Goal: Transaction & Acquisition: Purchase product/service

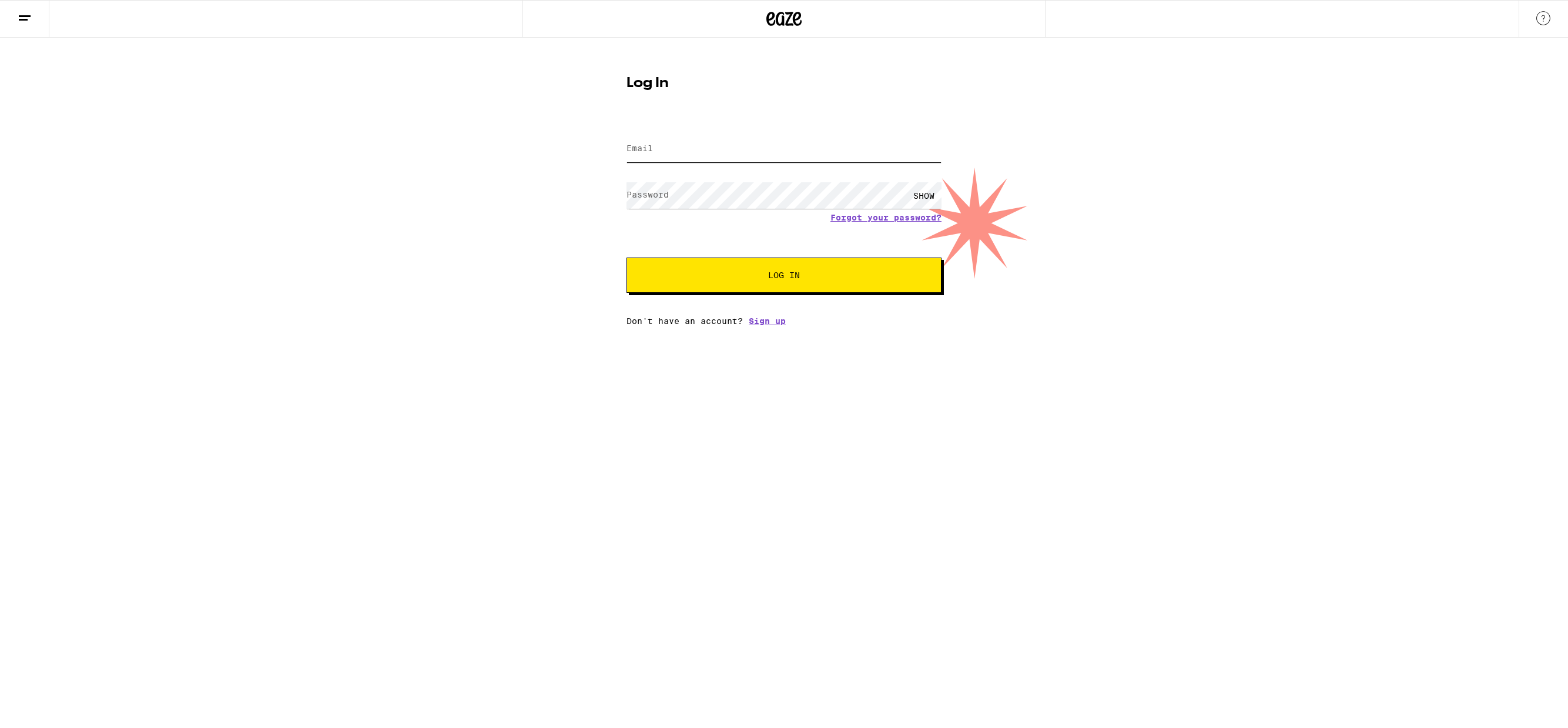
type input "[EMAIL_ADDRESS][DOMAIN_NAME]"
click at [784, 283] on button "Log In" at bounding box center [784, 275] width 315 height 35
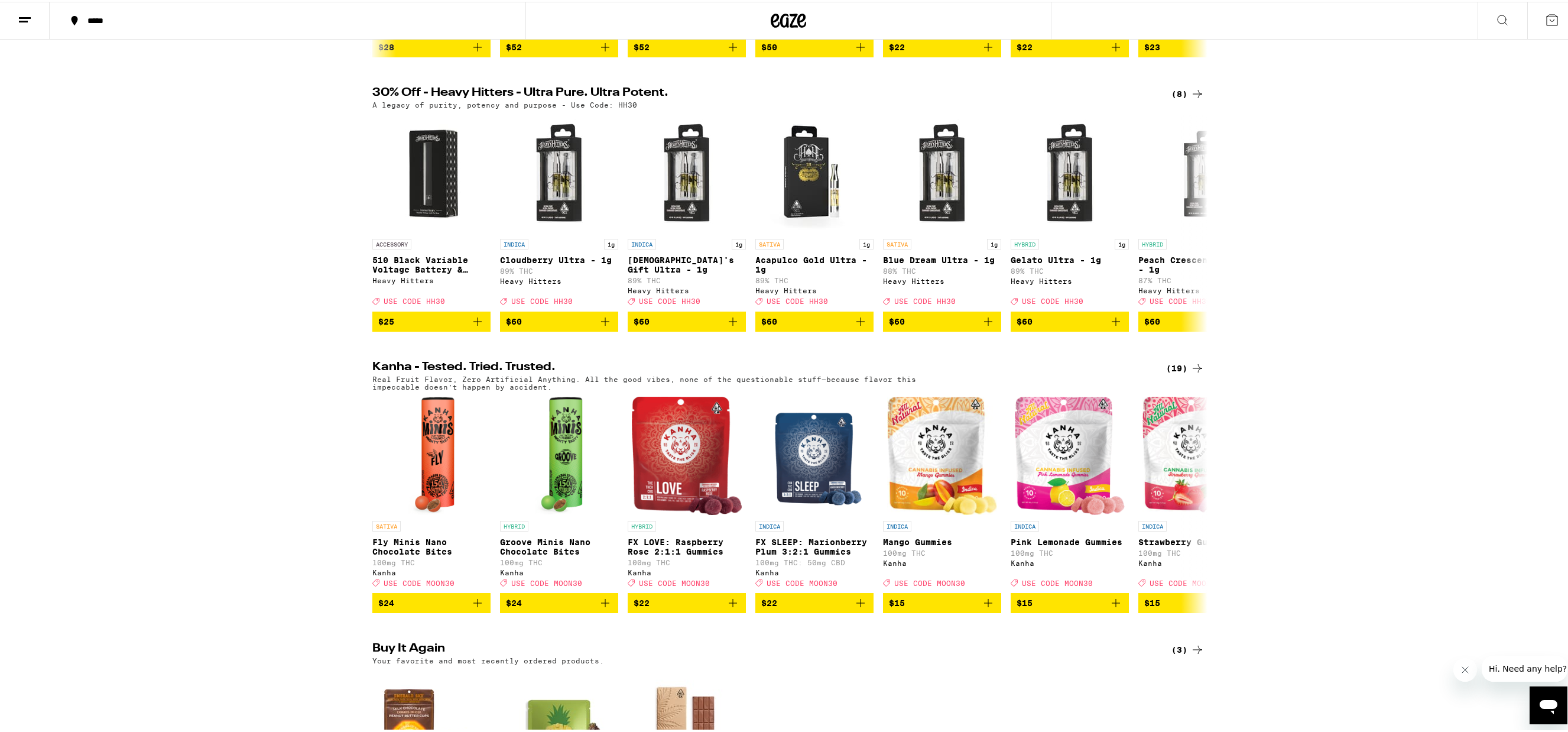
scroll to position [616, 0]
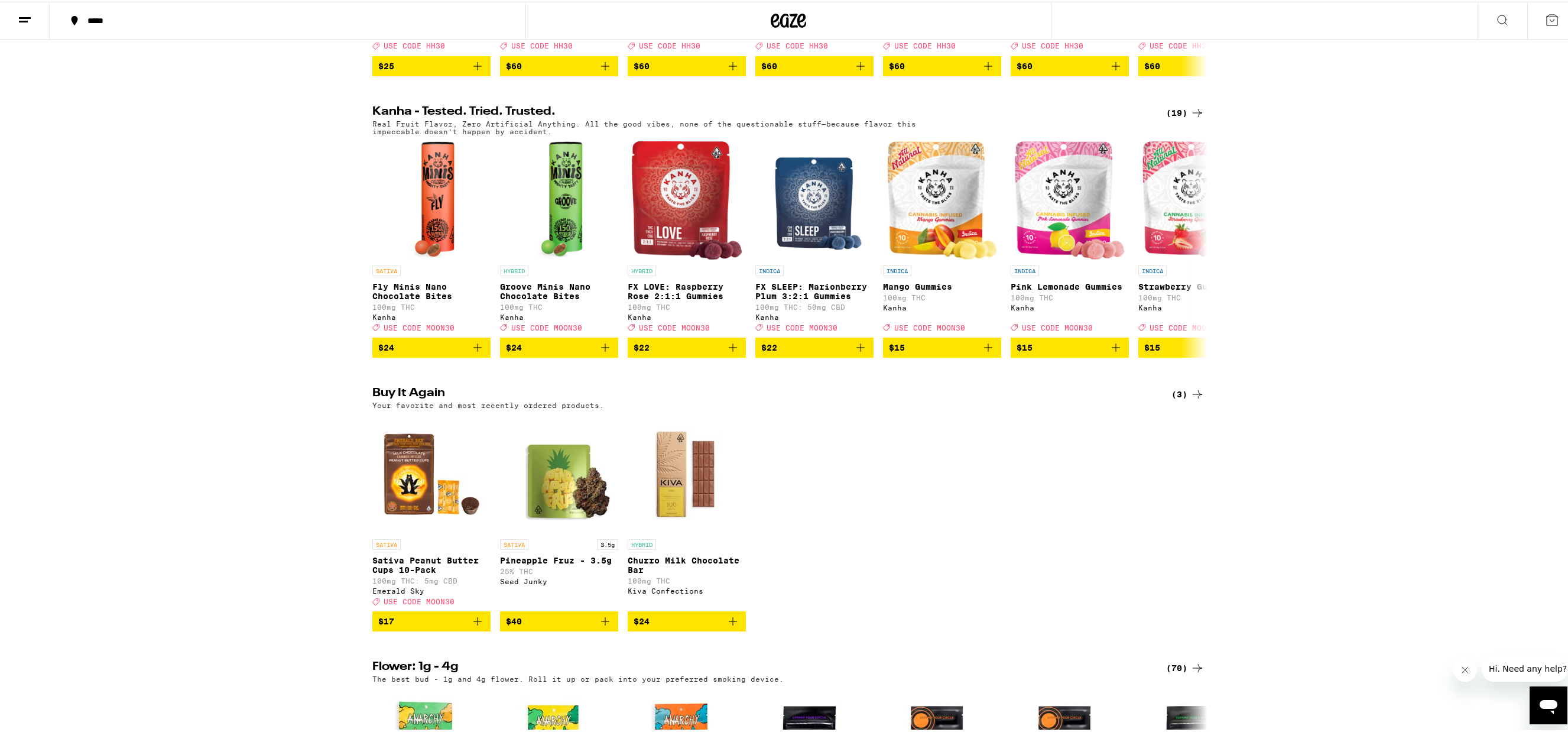
click at [418, 627] on span "$17" at bounding box center [431, 618] width 106 height 14
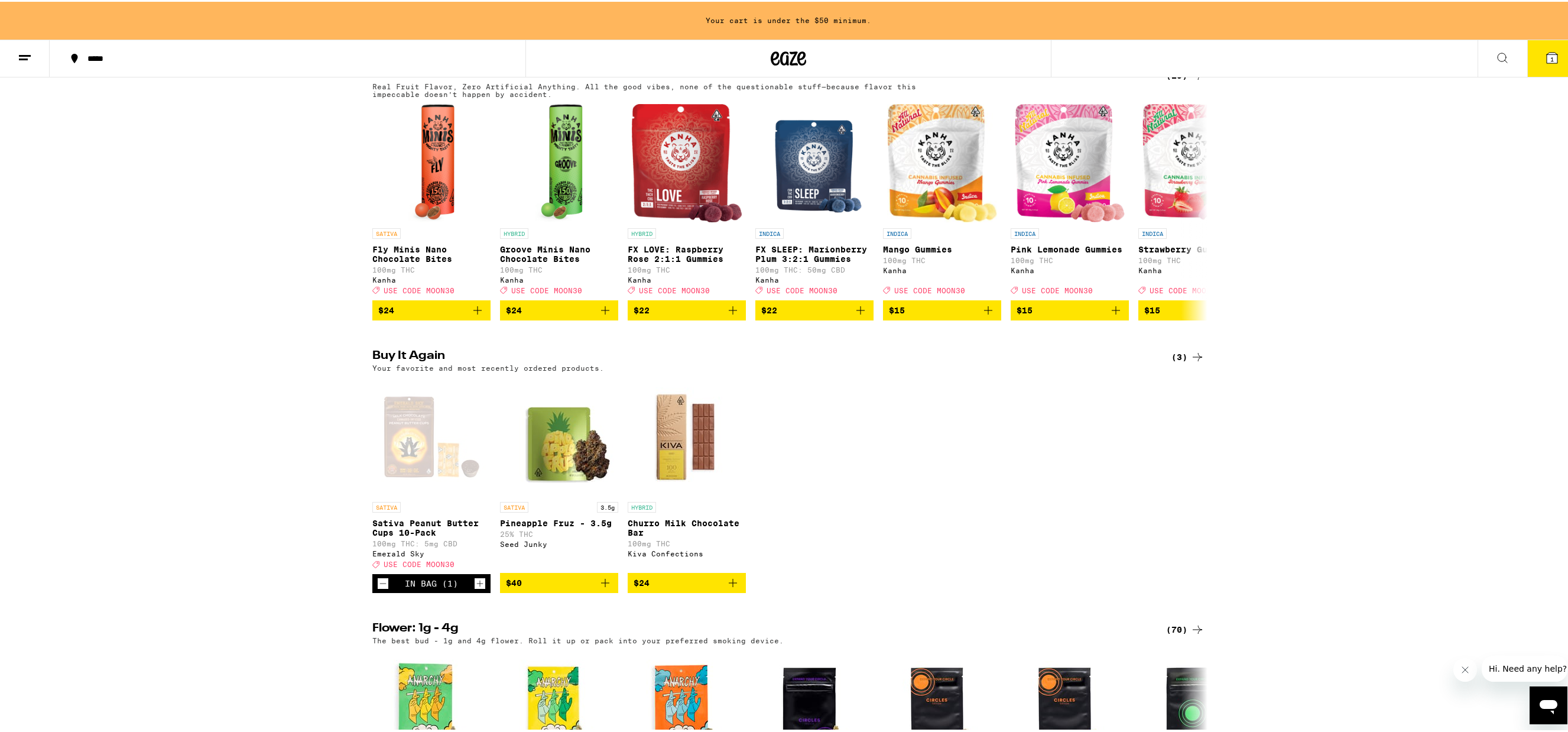
scroll to position [946, 0]
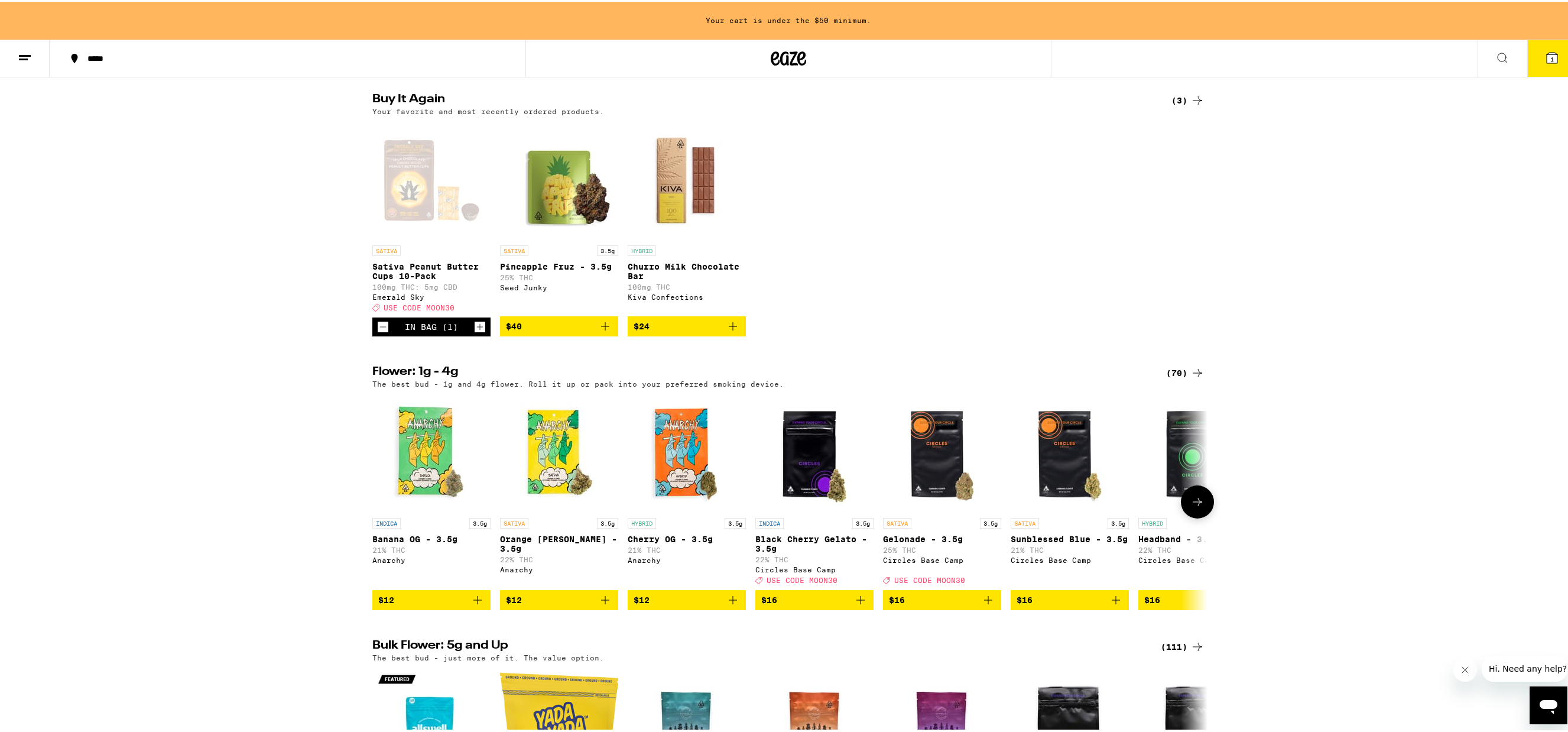
click at [1195, 507] on icon at bounding box center [1197, 499] width 14 height 14
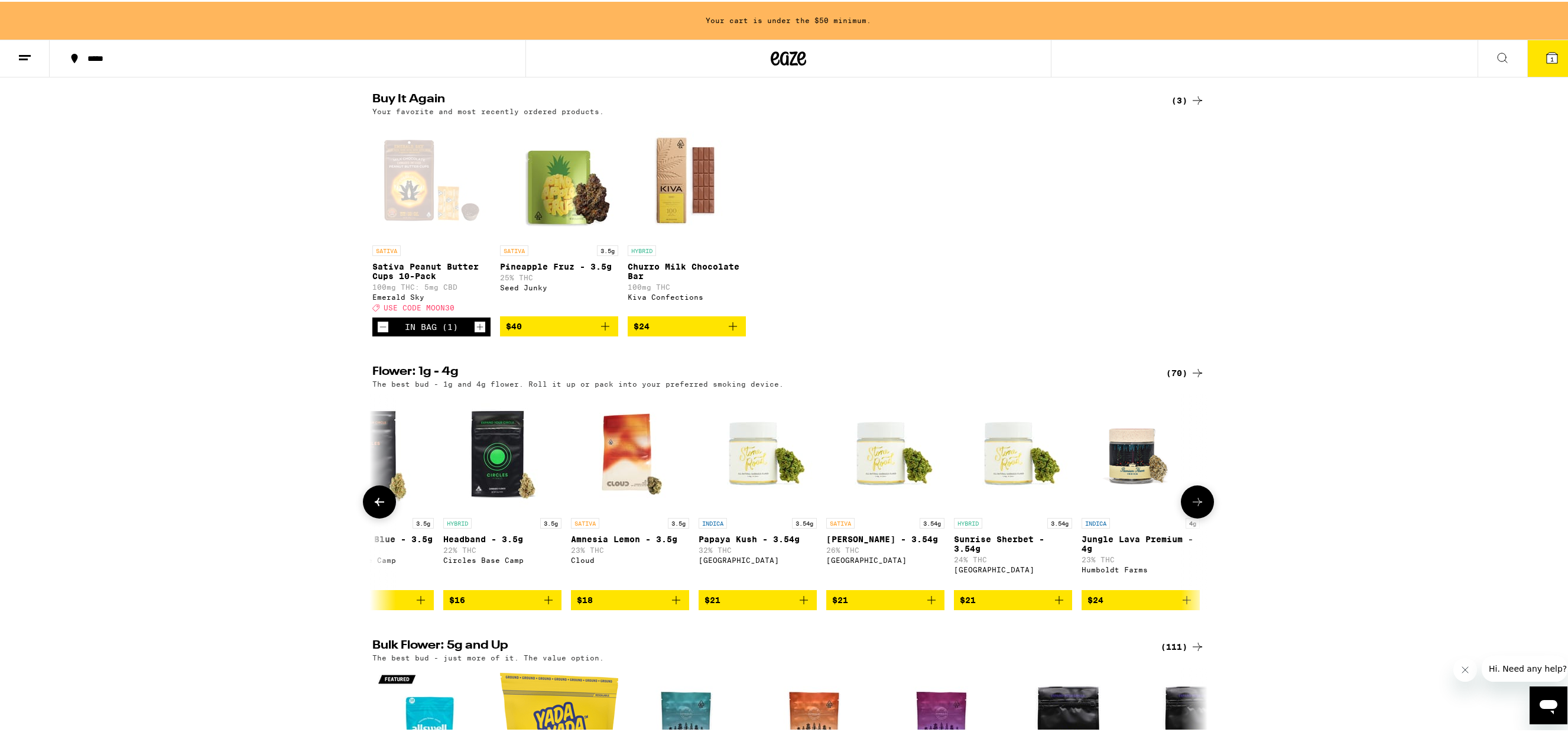
scroll to position [0, 704]
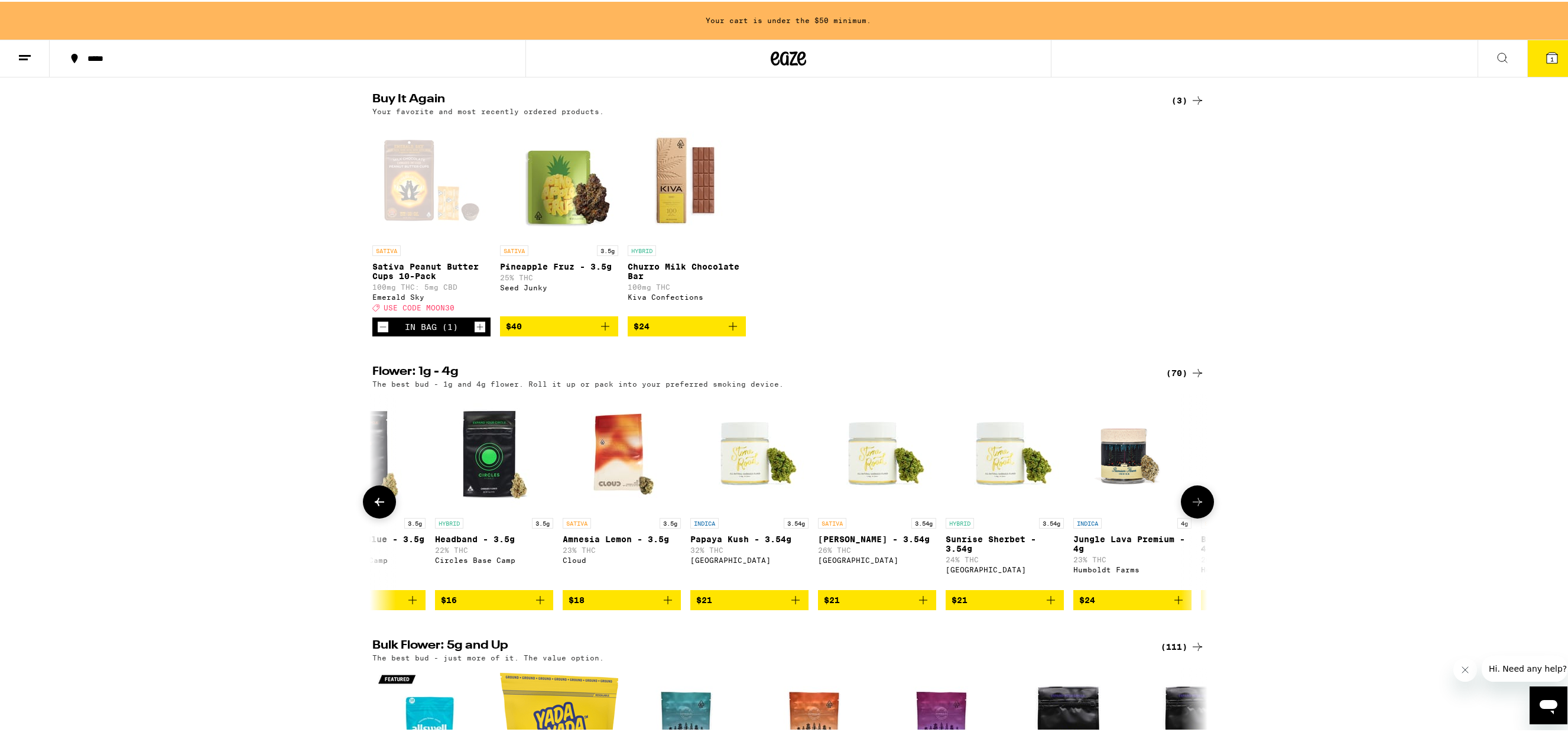
click at [1195, 507] on icon at bounding box center [1197, 499] width 14 height 14
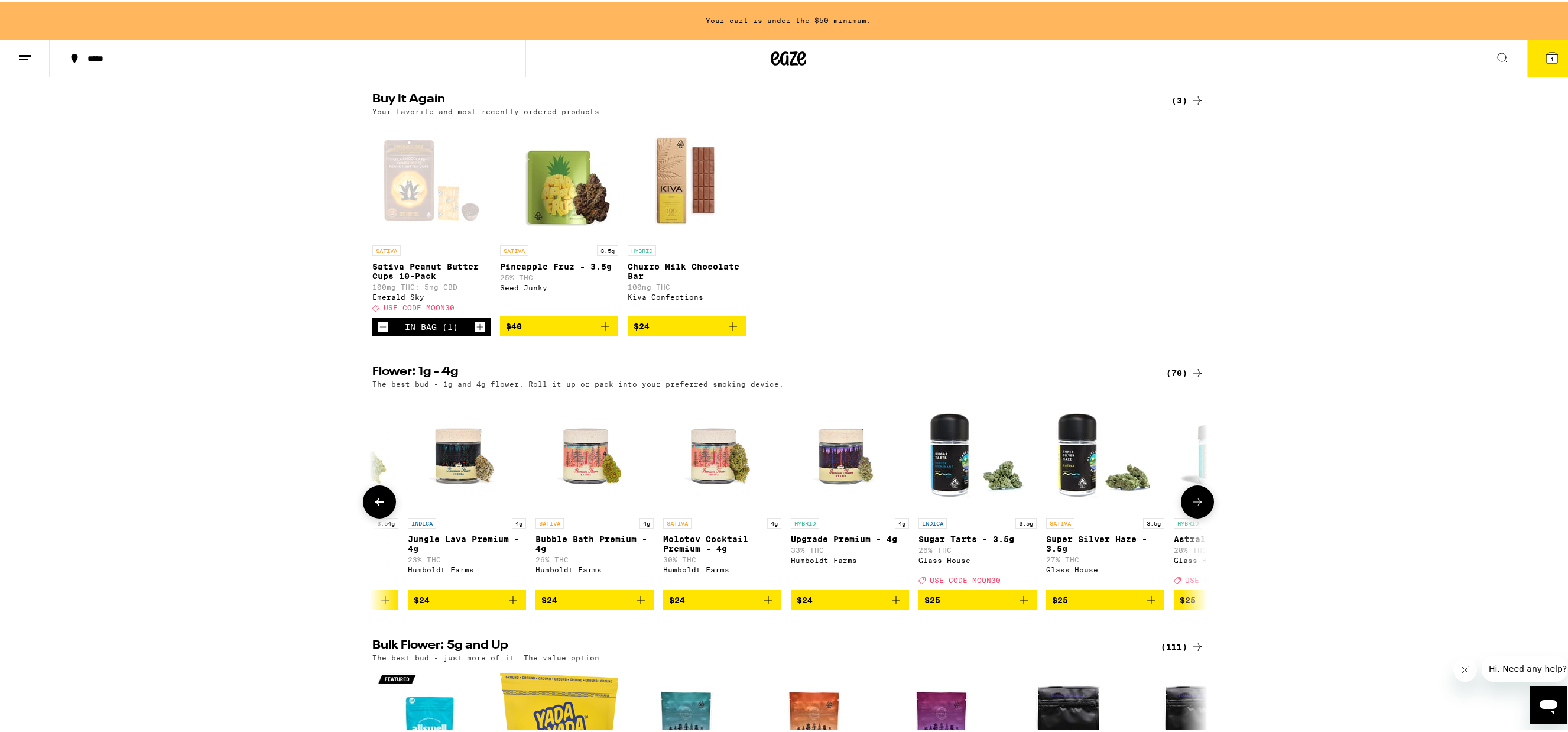
scroll to position [0, 1407]
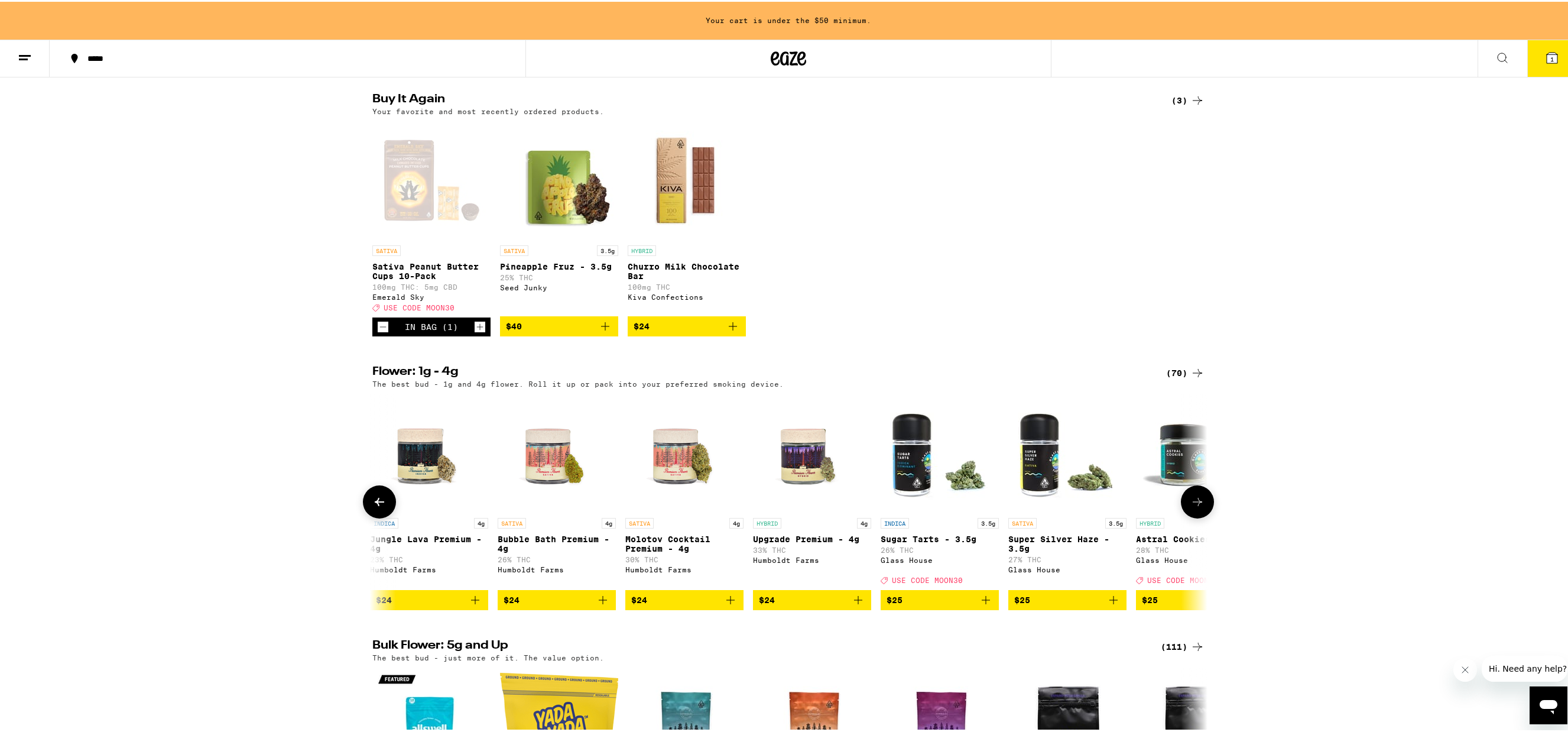
click at [1195, 507] on icon at bounding box center [1197, 499] width 14 height 14
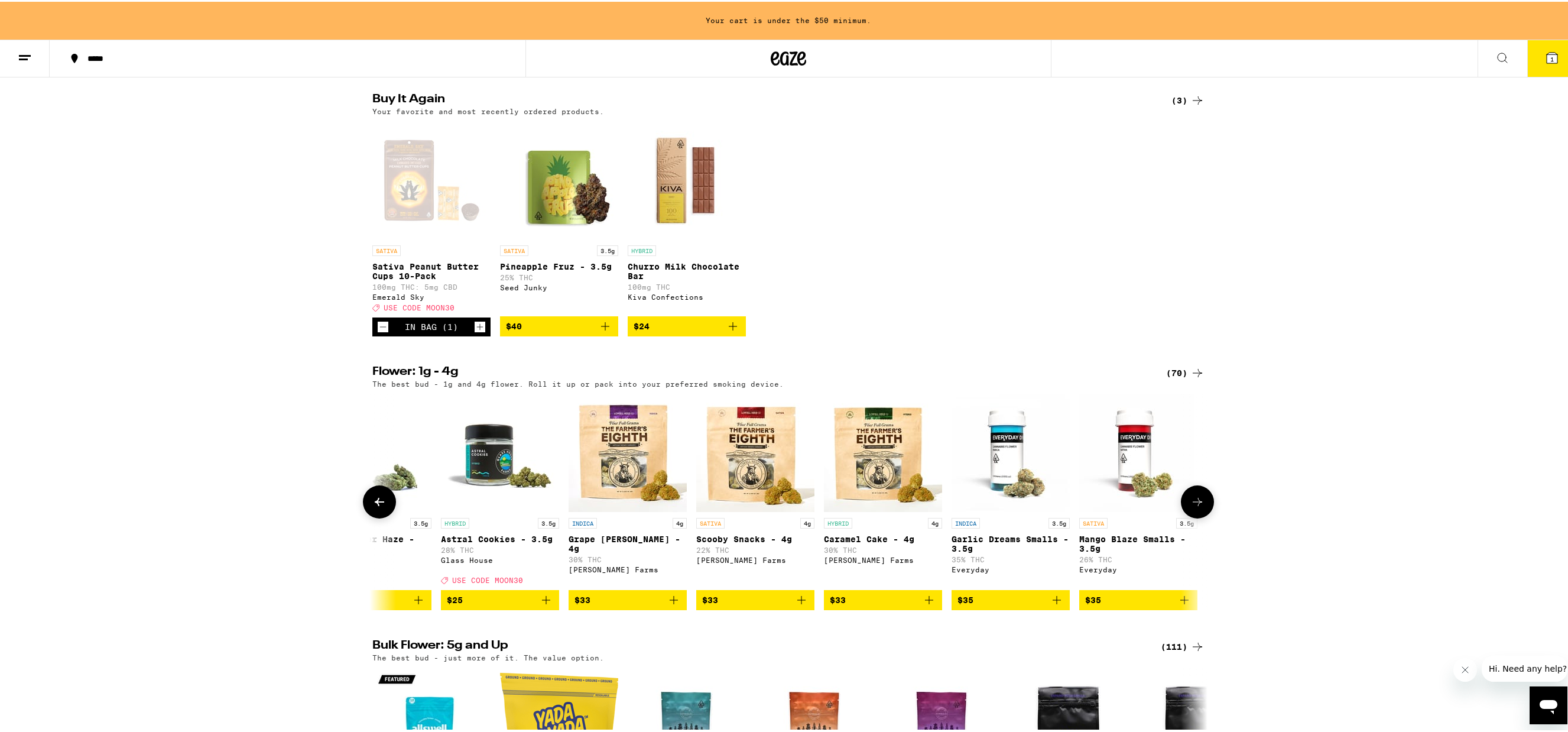
scroll to position [0, 2110]
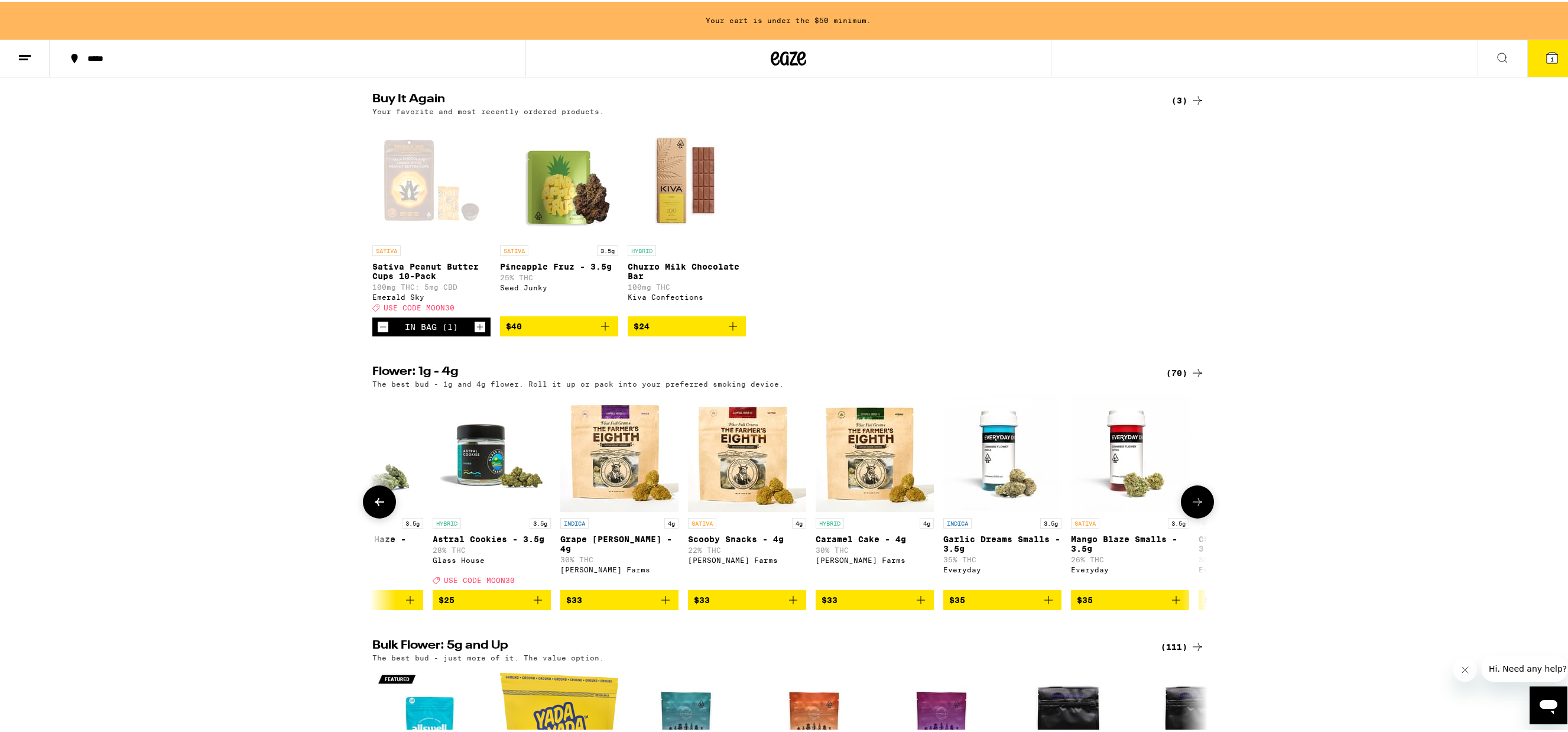
click at [1196, 507] on icon at bounding box center [1197, 499] width 14 height 14
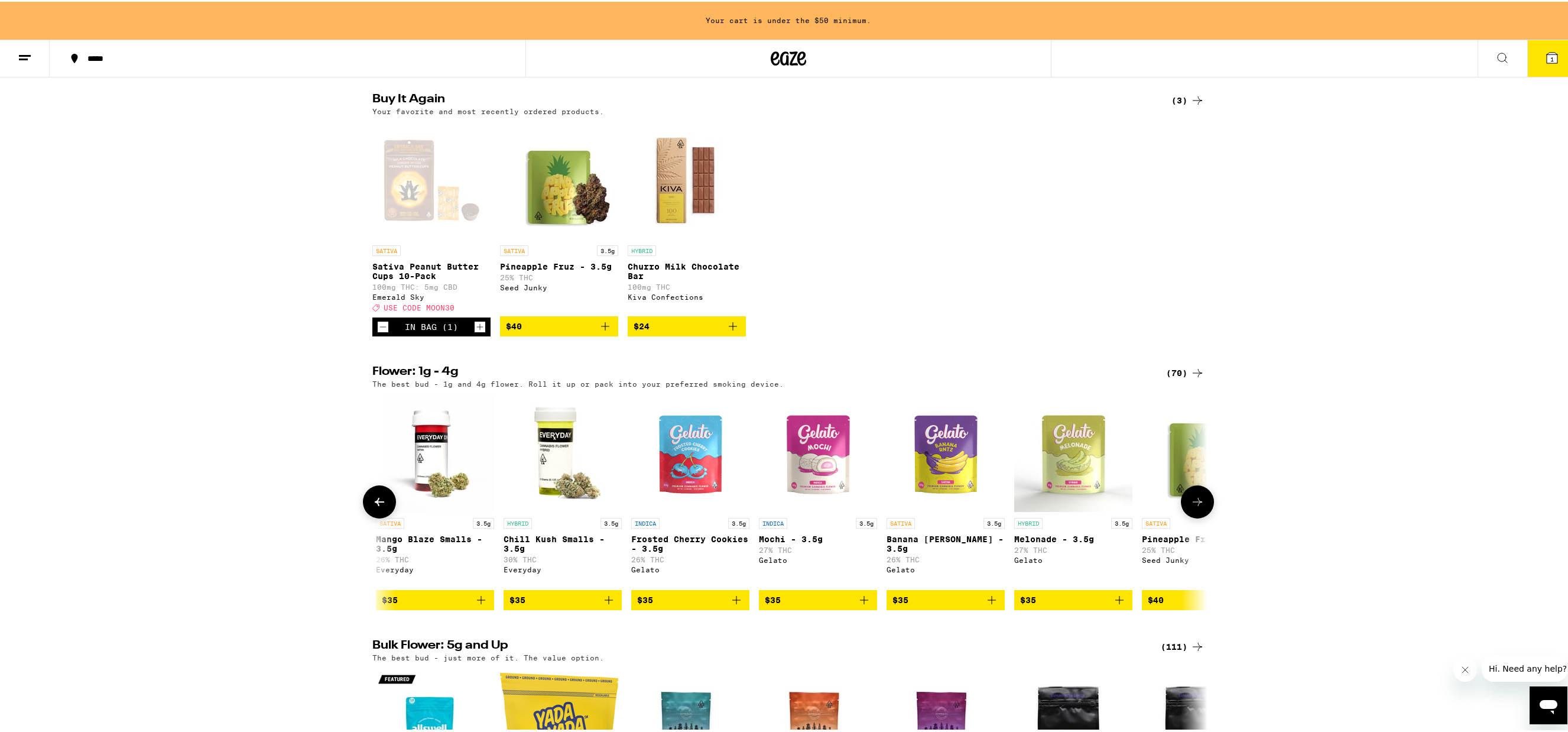
scroll to position [0, 2813]
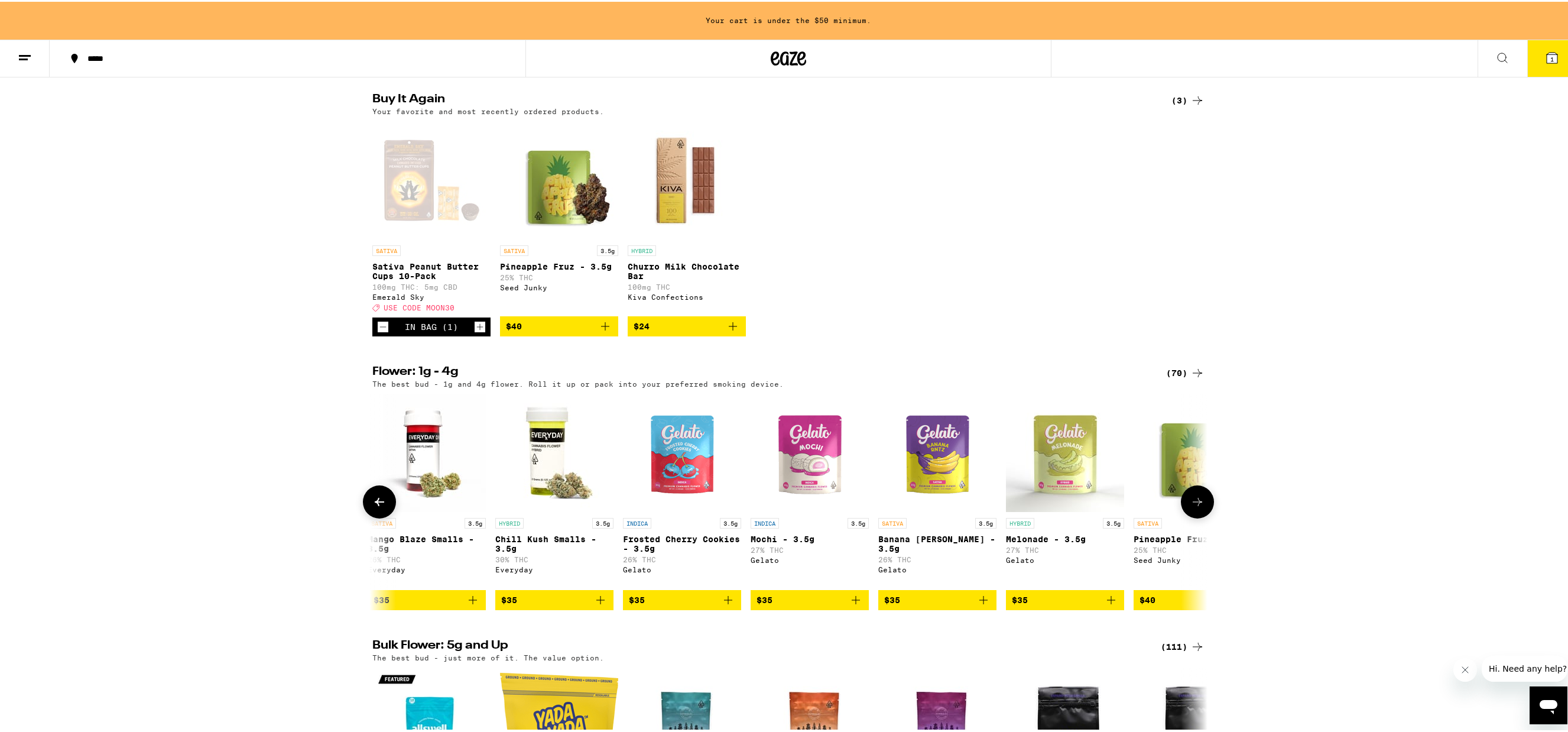
click at [1196, 507] on icon at bounding box center [1197, 499] width 14 height 14
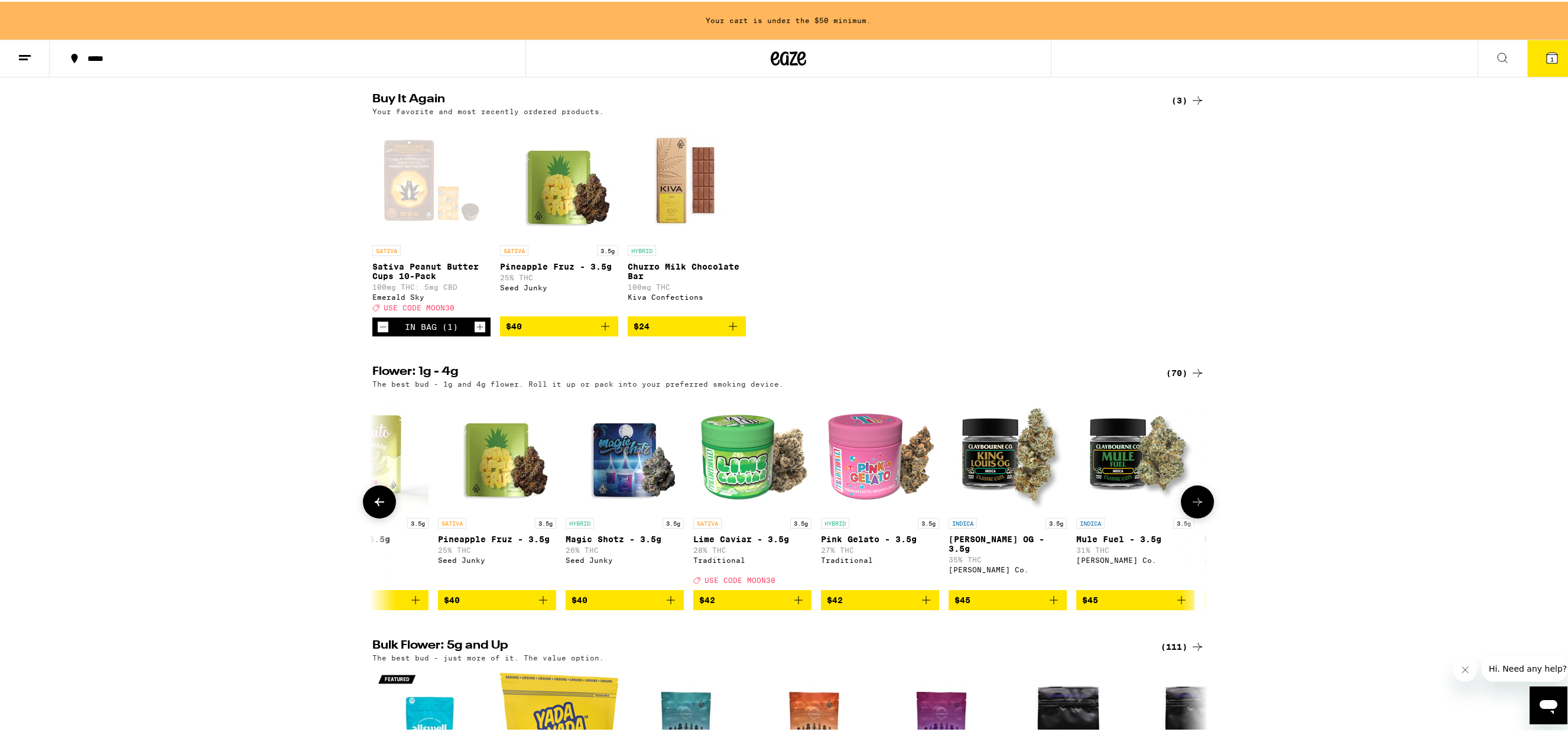
scroll to position [0, 3517]
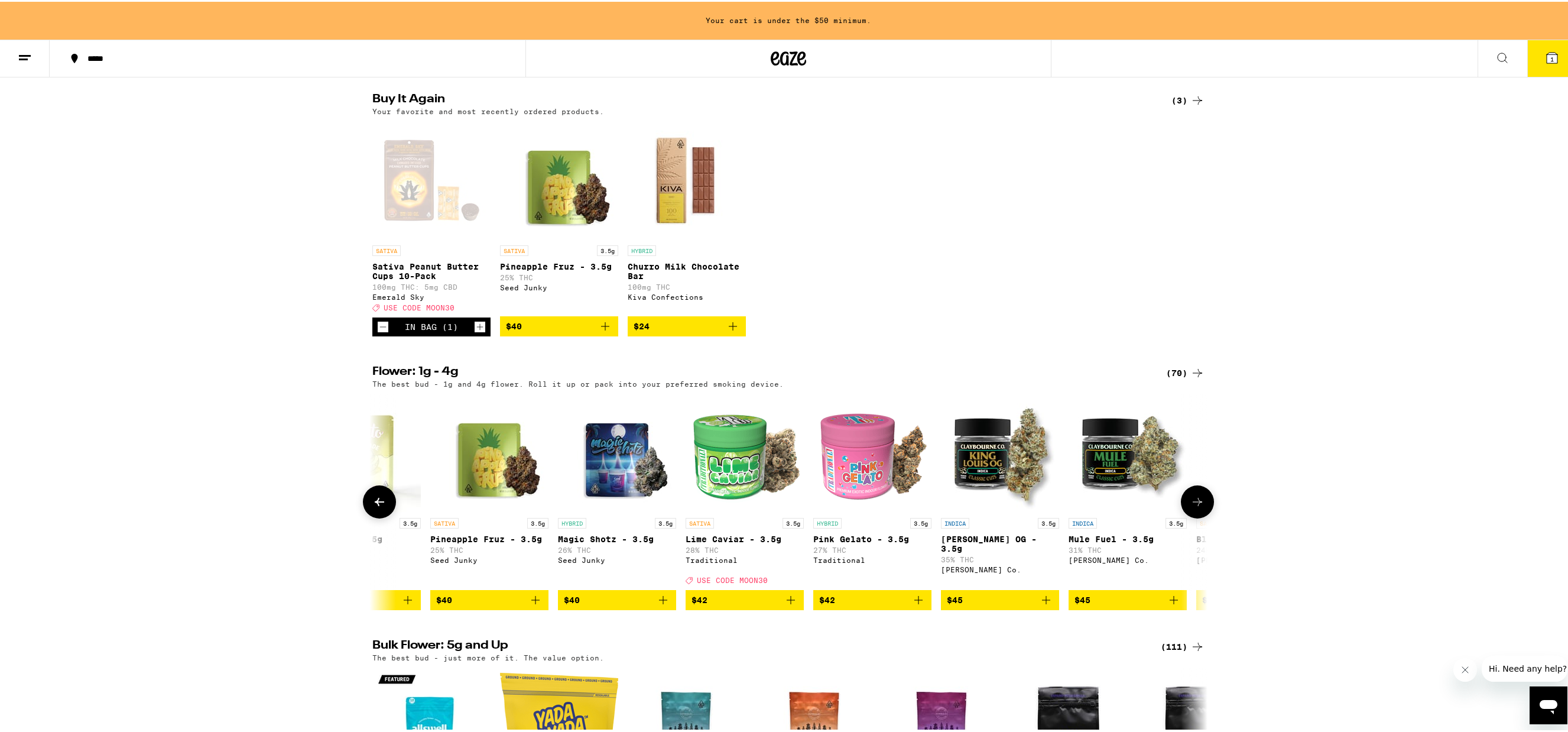
click at [1196, 507] on icon at bounding box center [1197, 499] width 14 height 14
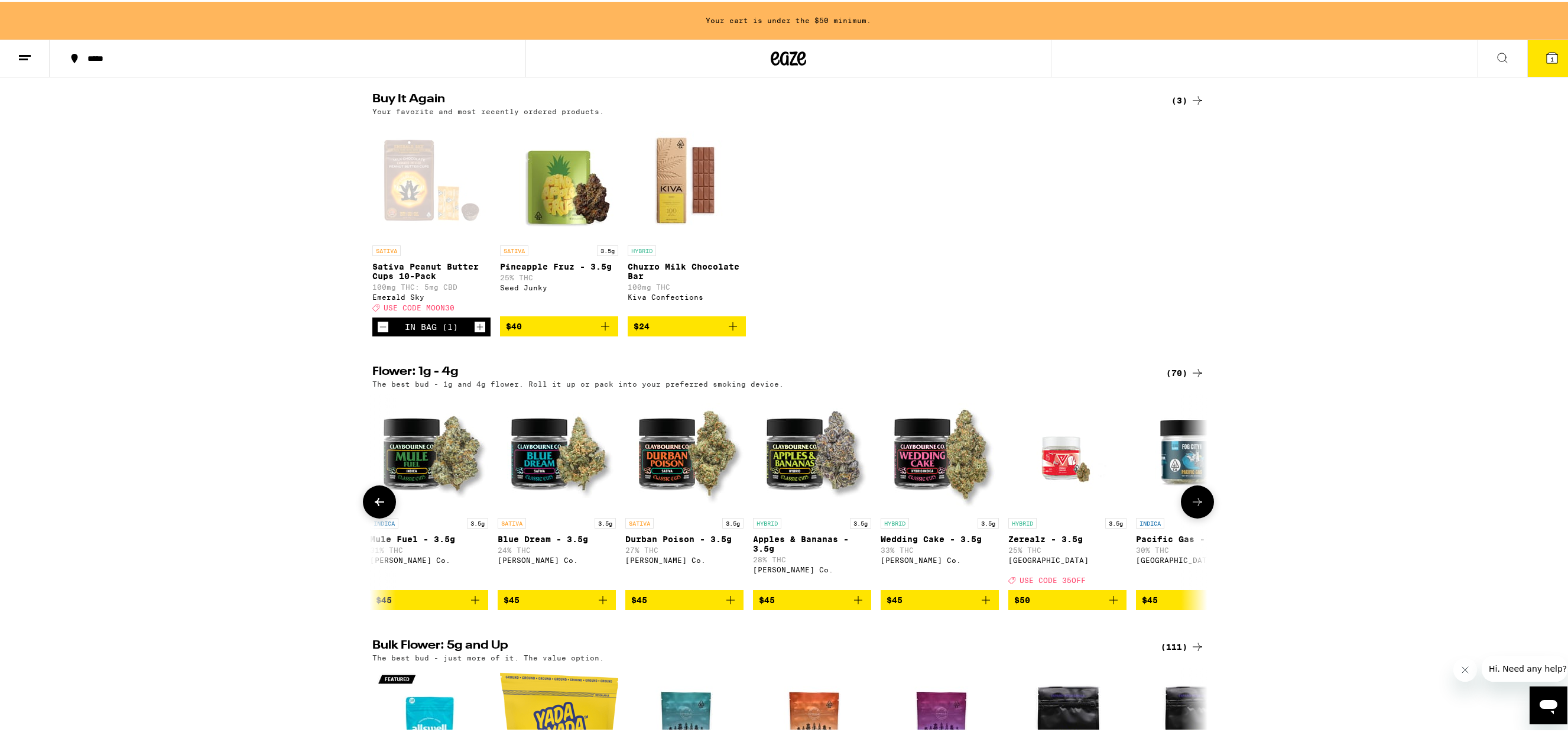
scroll to position [0, 4220]
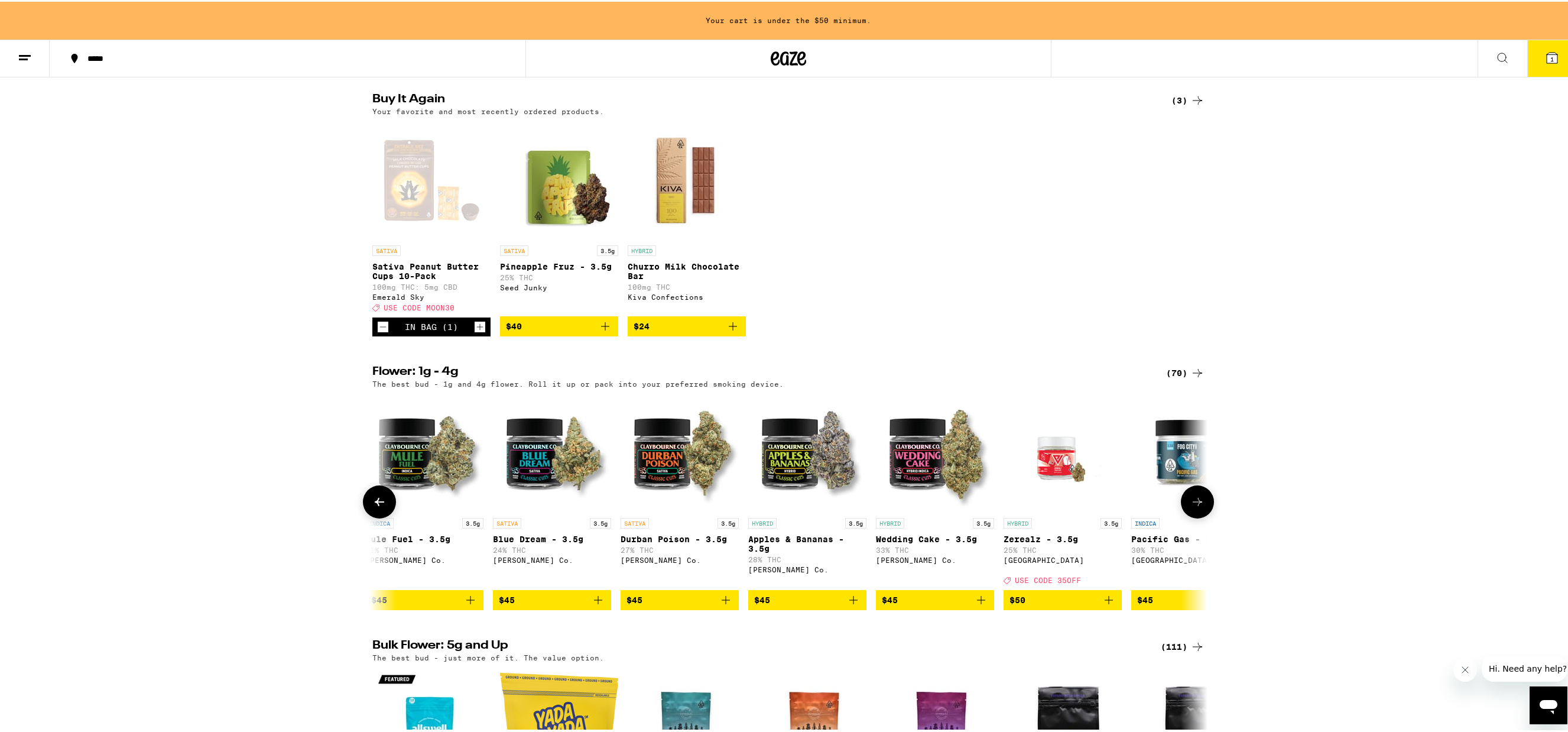
click at [1196, 507] on icon at bounding box center [1197, 499] width 14 height 14
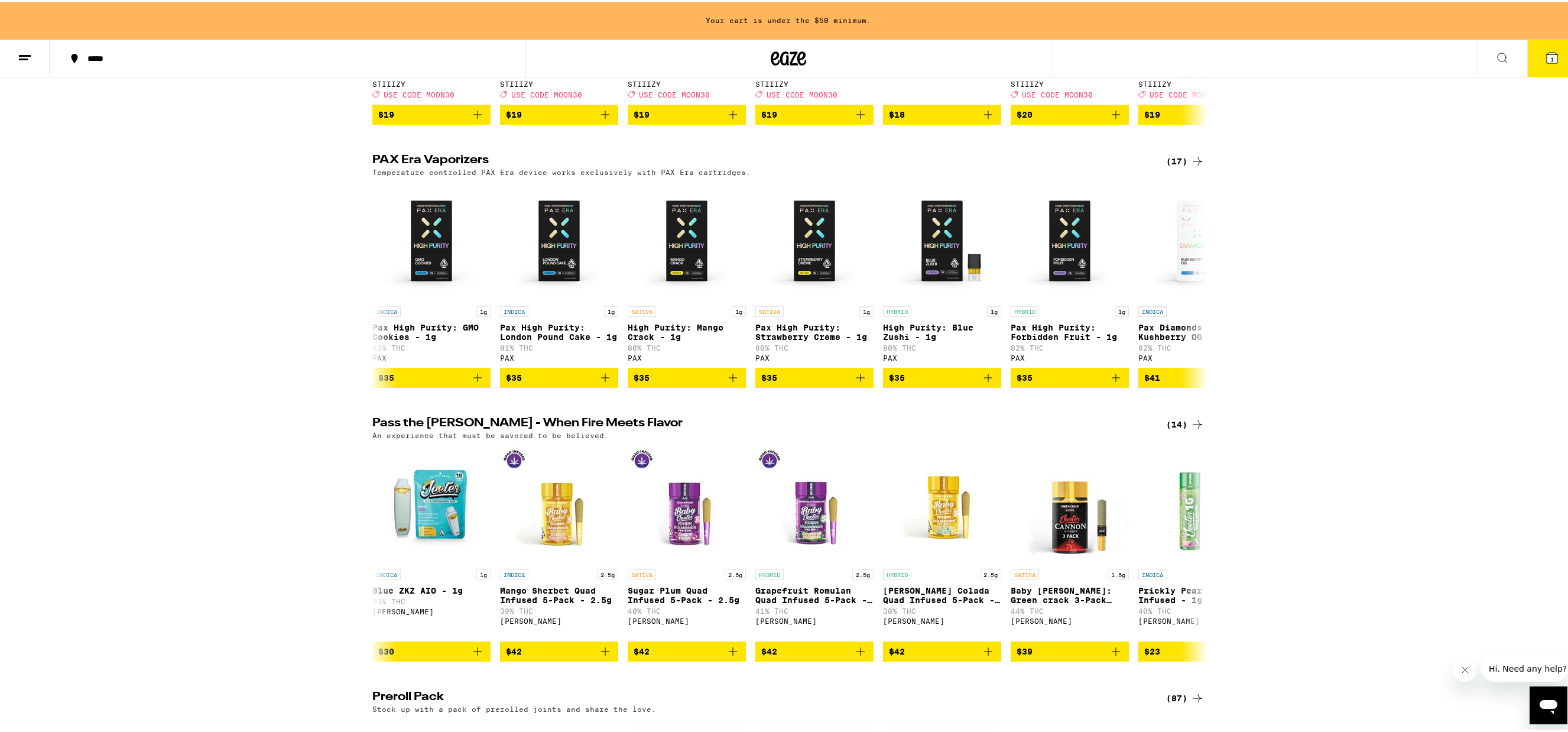
scroll to position [0, 0]
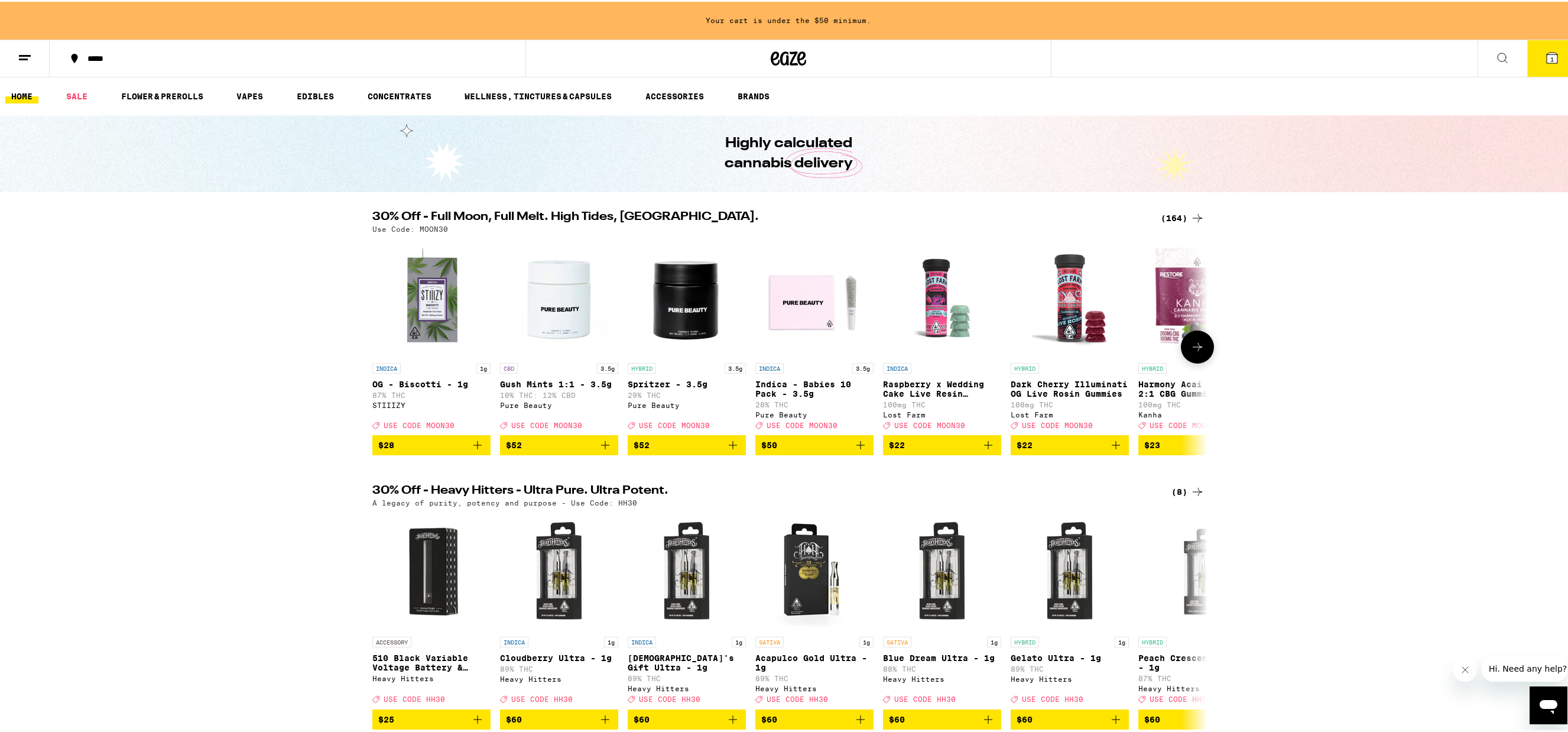
click at [1199, 351] on icon at bounding box center [1197, 345] width 14 height 14
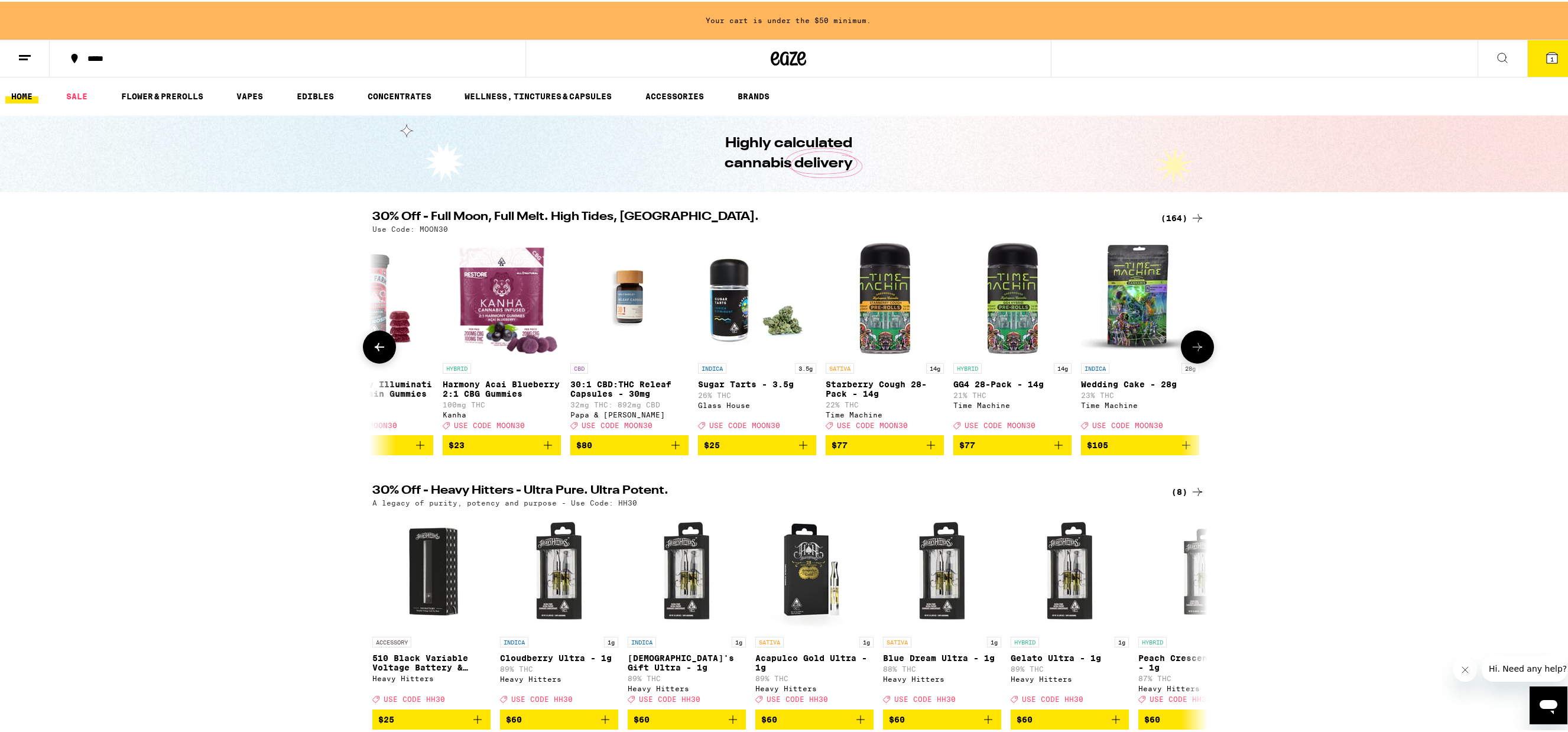
scroll to position [0, 704]
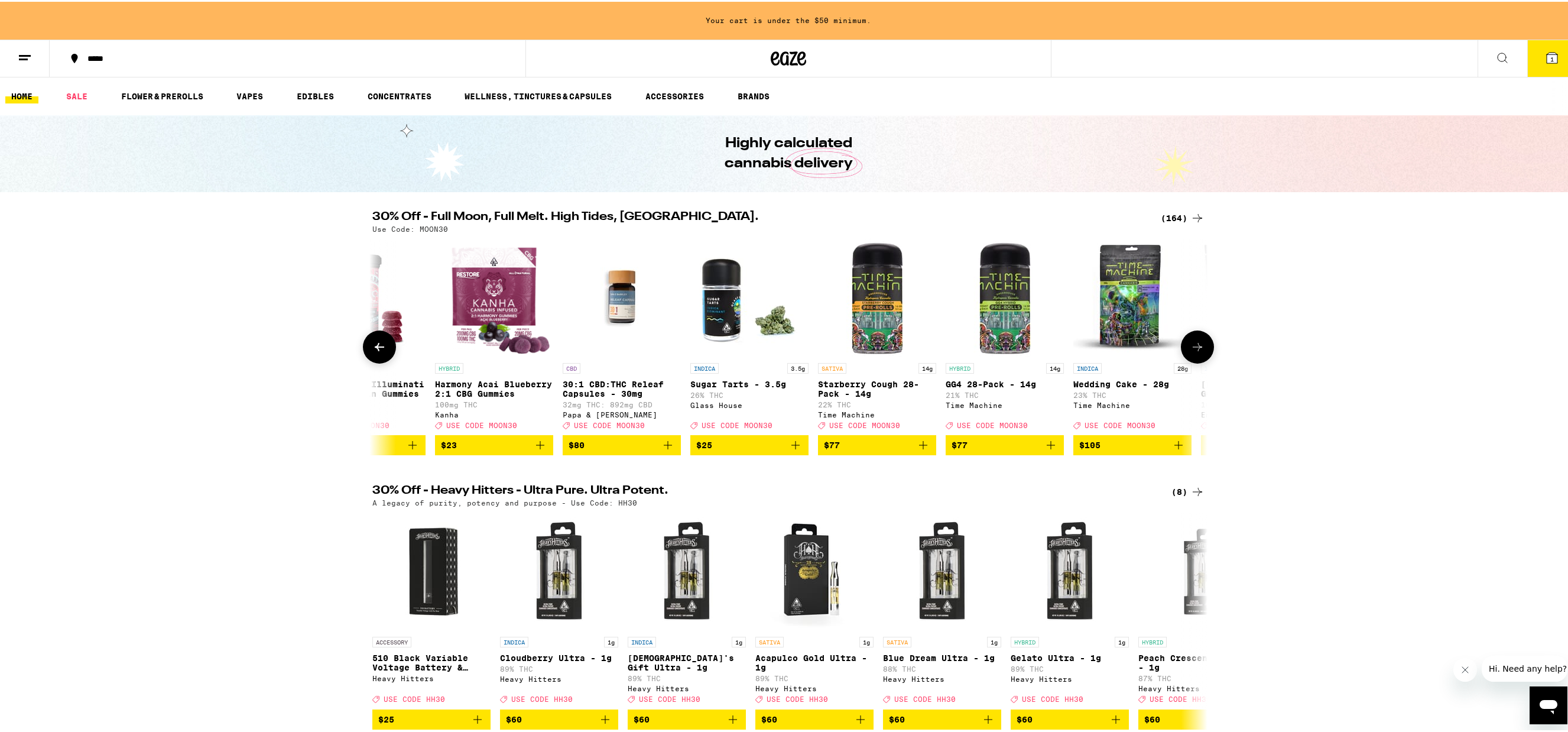
click at [1202, 352] on button at bounding box center [1197, 345] width 33 height 33
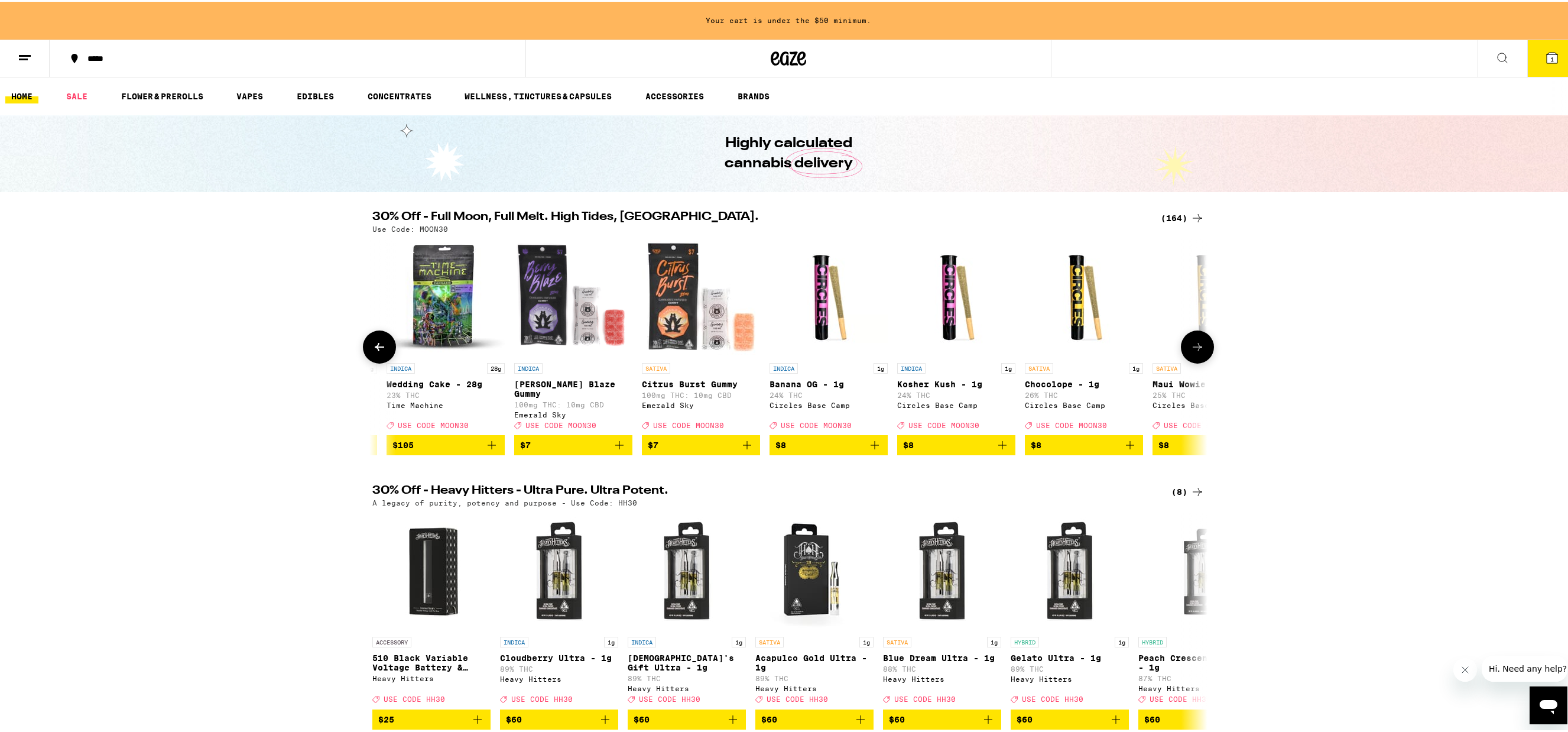
scroll to position [0, 1407]
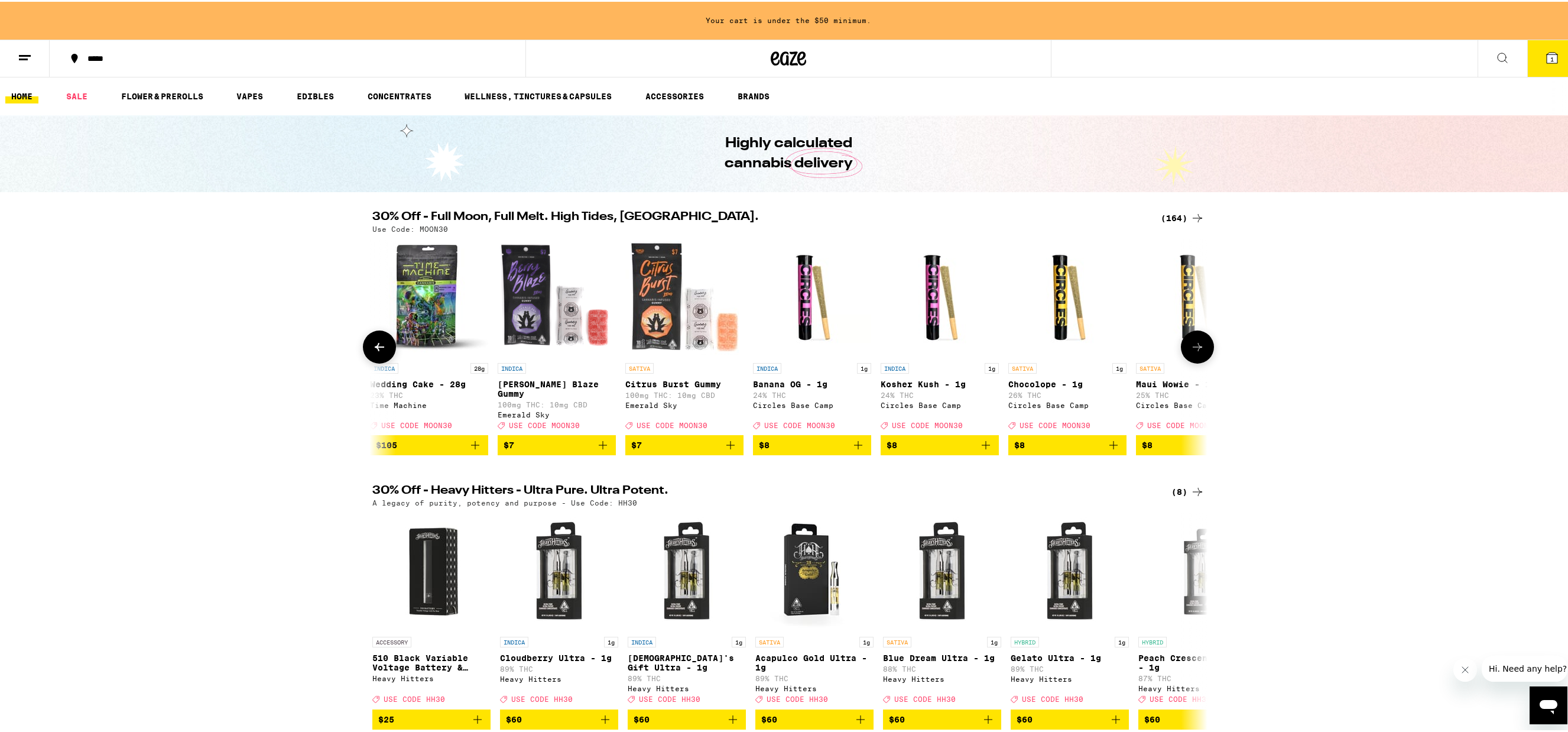
click at [1202, 352] on button at bounding box center [1197, 345] width 33 height 33
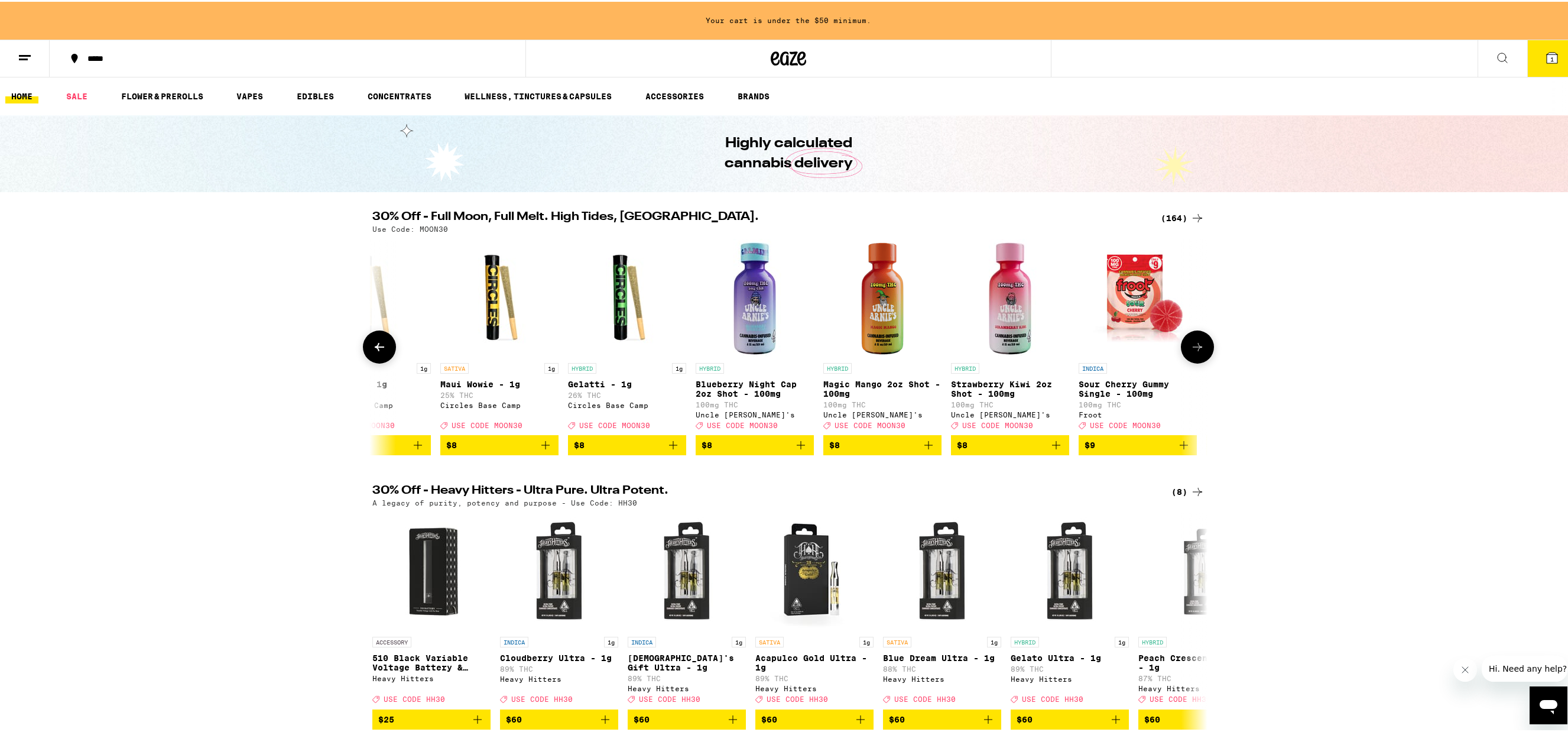
scroll to position [0, 2110]
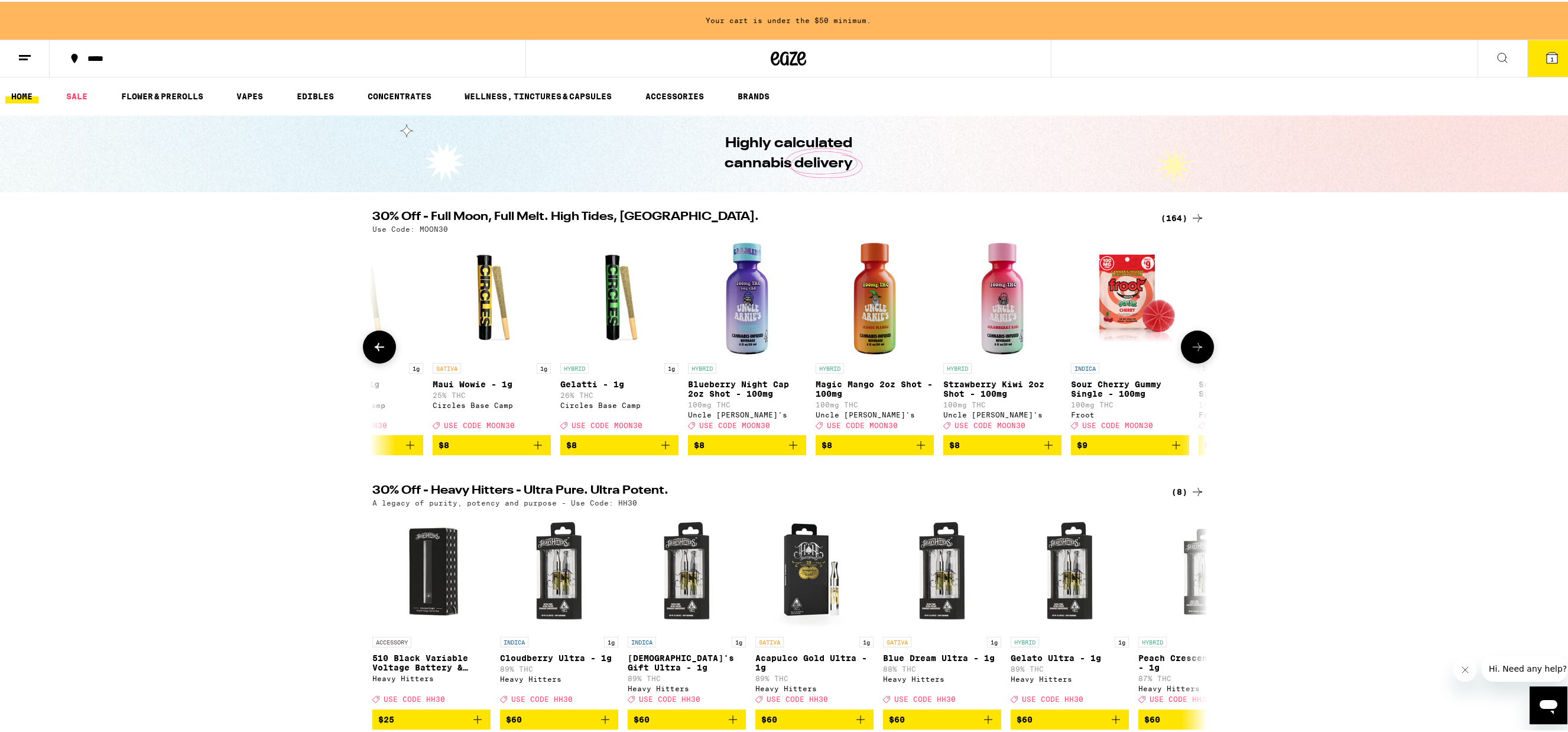
click at [1202, 352] on button at bounding box center [1197, 345] width 33 height 33
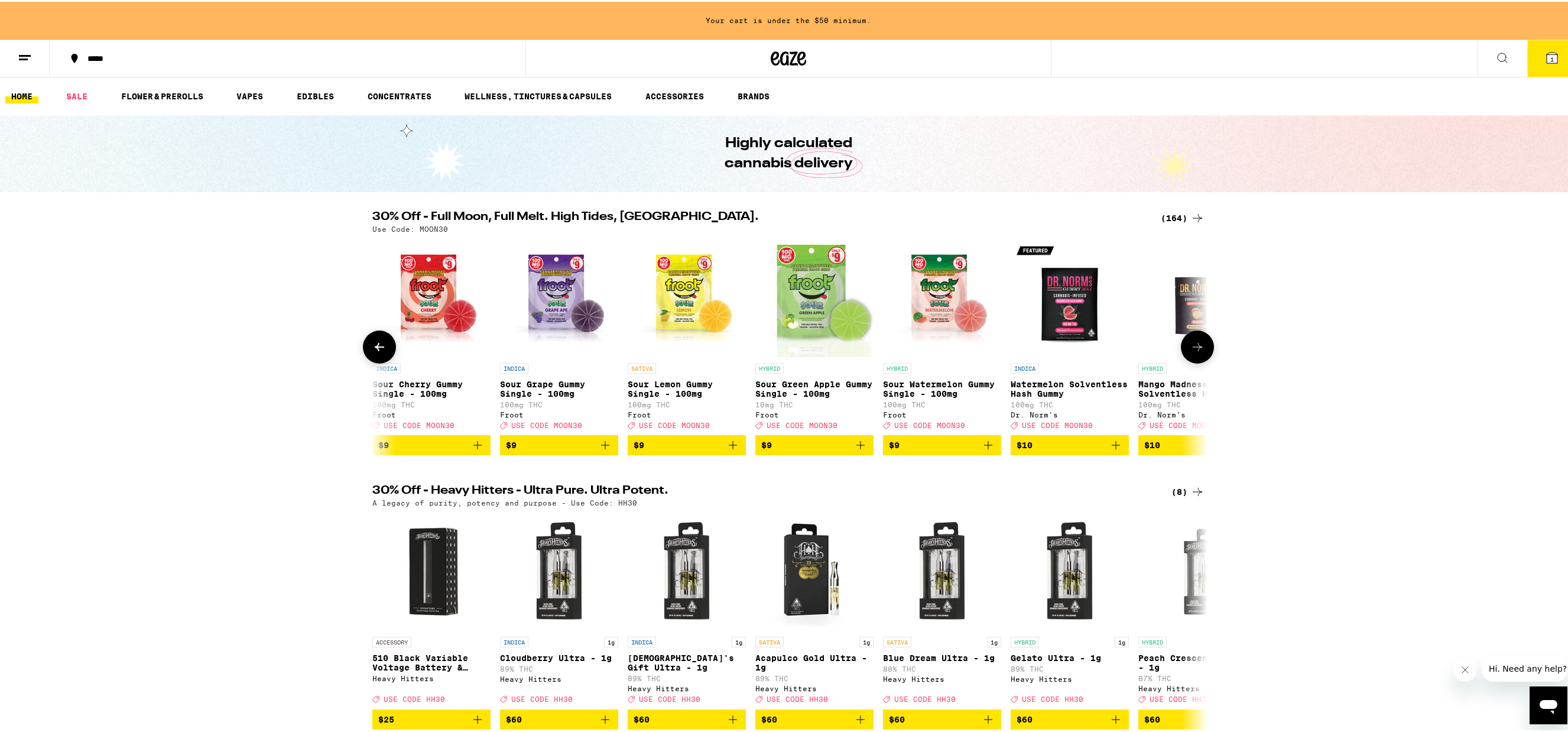
scroll to position [0, 2813]
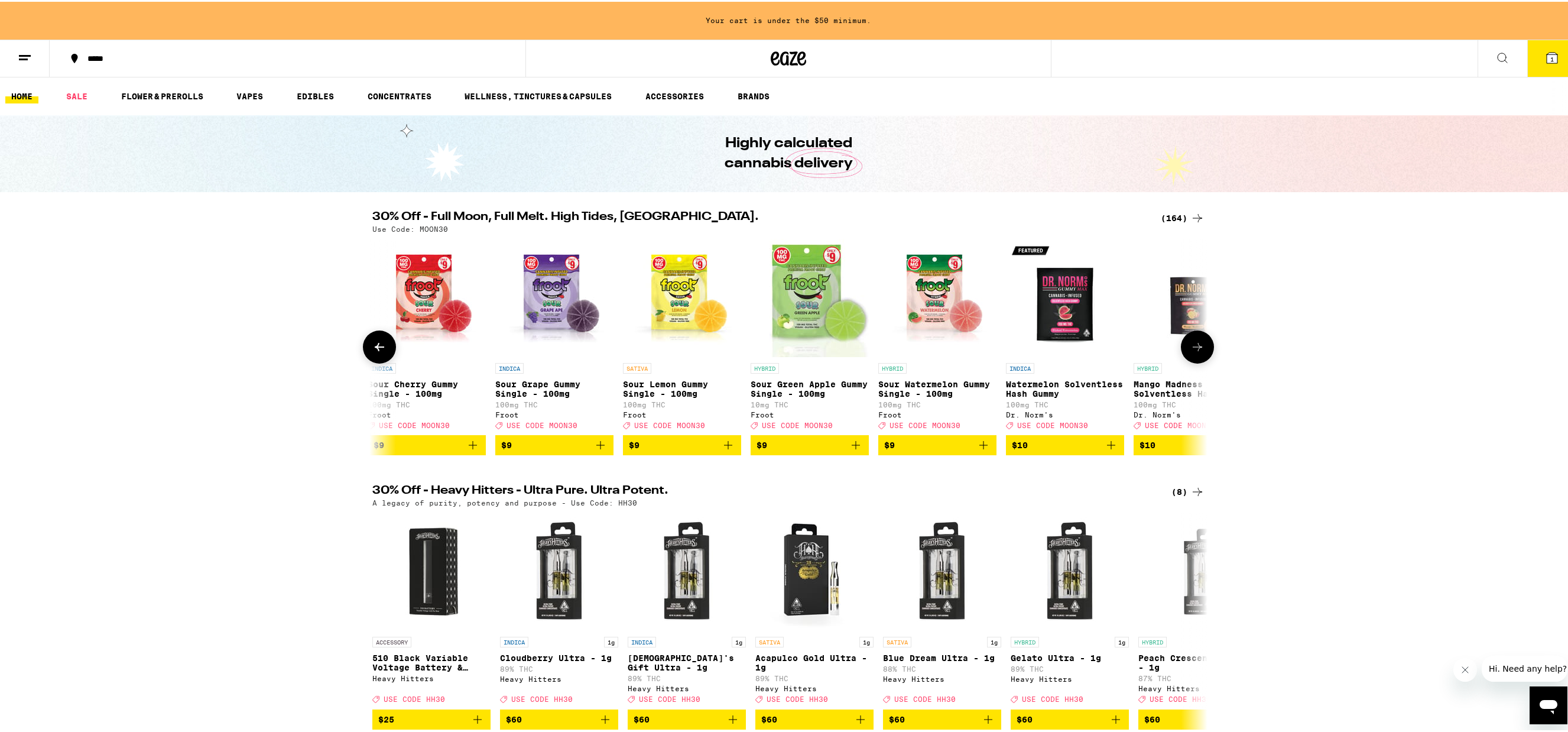
click at [1202, 352] on button at bounding box center [1197, 345] width 33 height 33
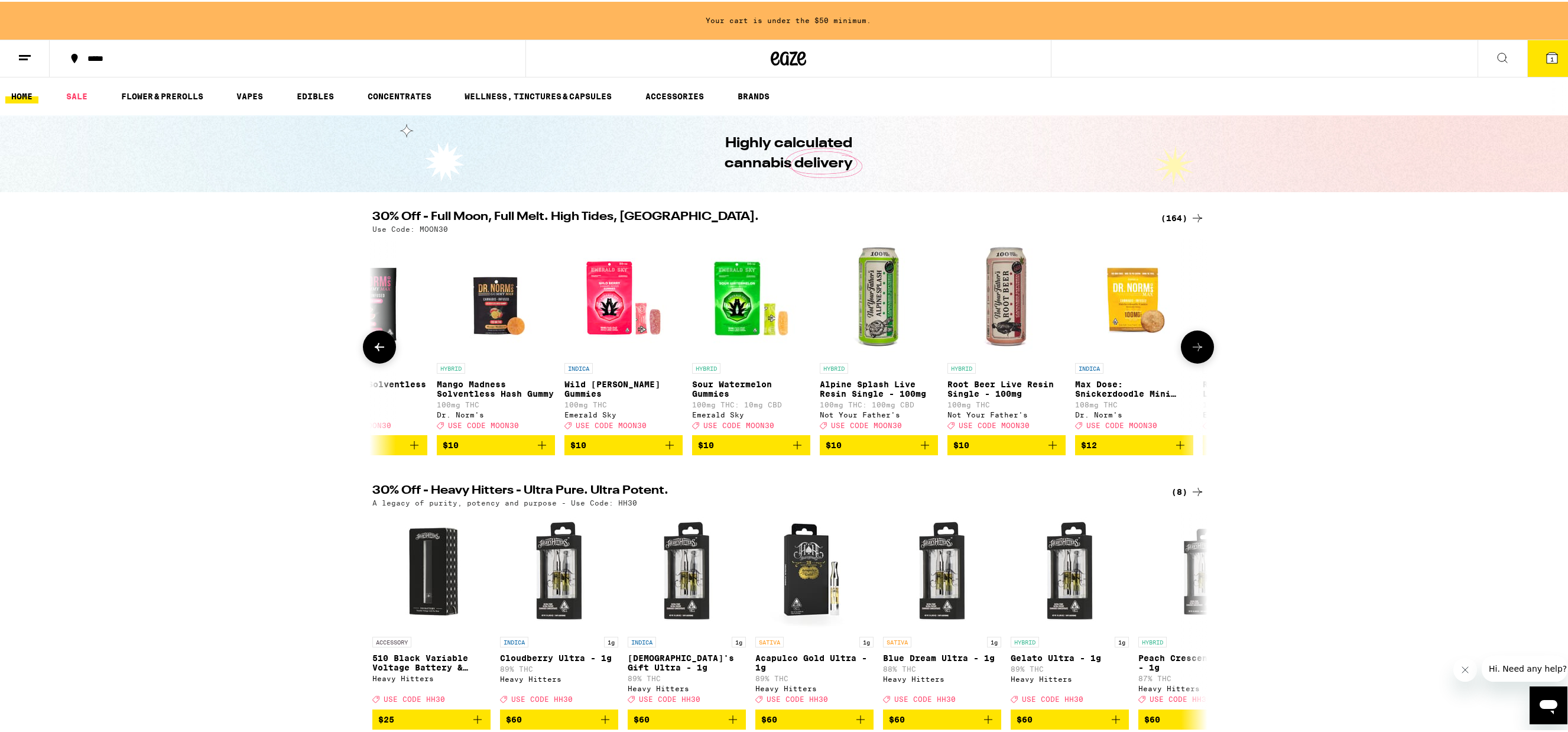
scroll to position [0, 3517]
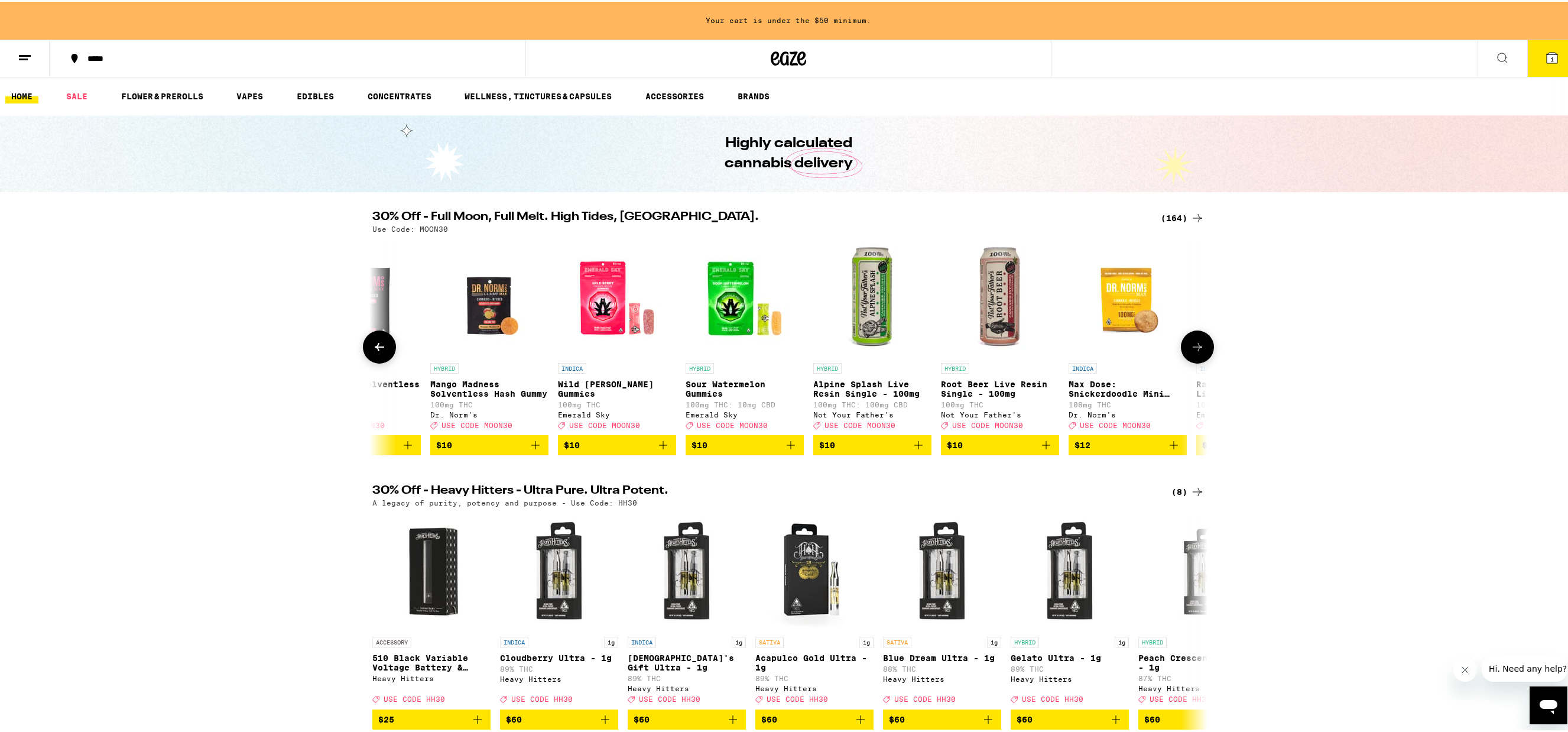
click at [1202, 352] on button at bounding box center [1197, 345] width 33 height 33
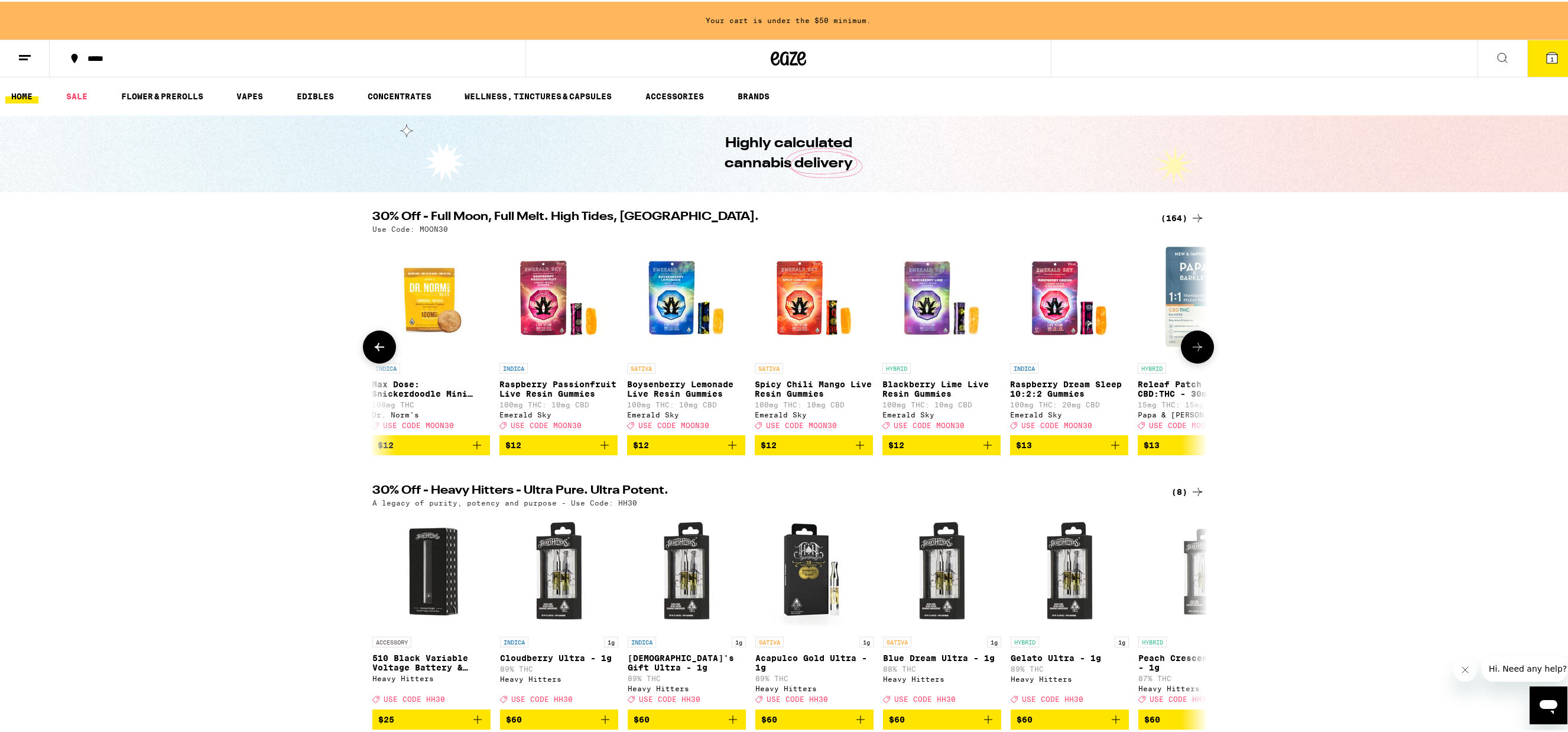
scroll to position [0, 4220]
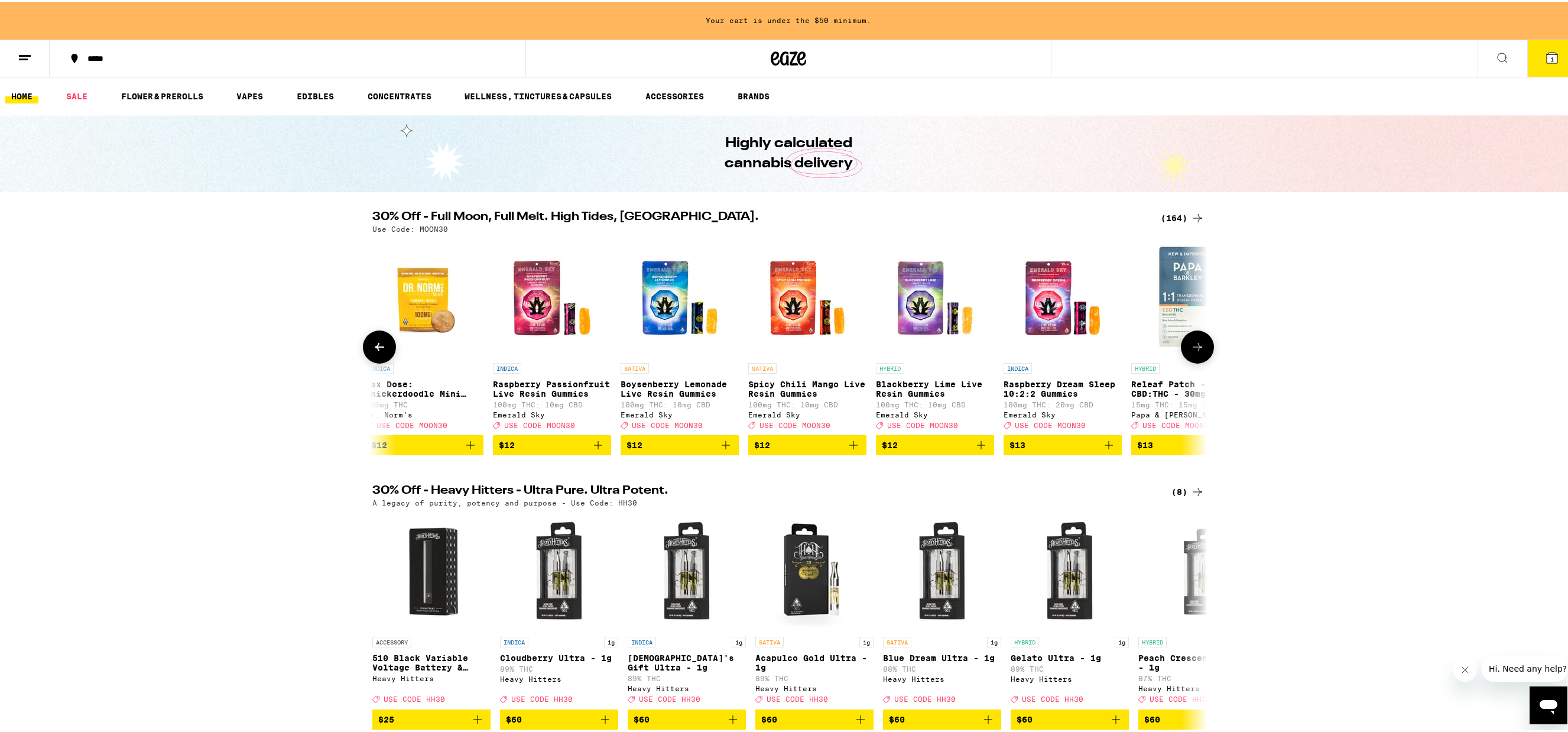
click at [1202, 352] on button at bounding box center [1197, 345] width 33 height 33
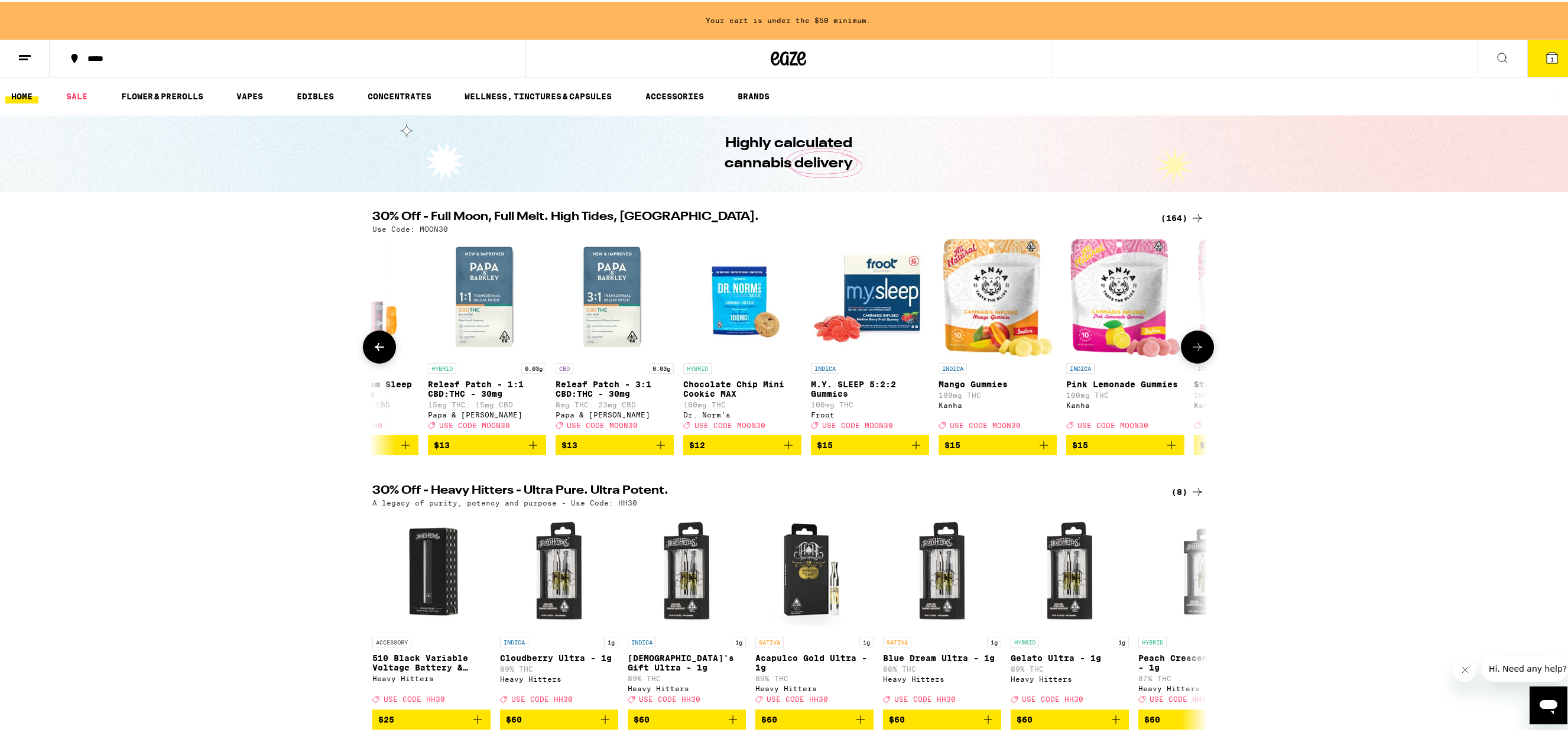
click at [1202, 352] on button at bounding box center [1197, 345] width 33 height 33
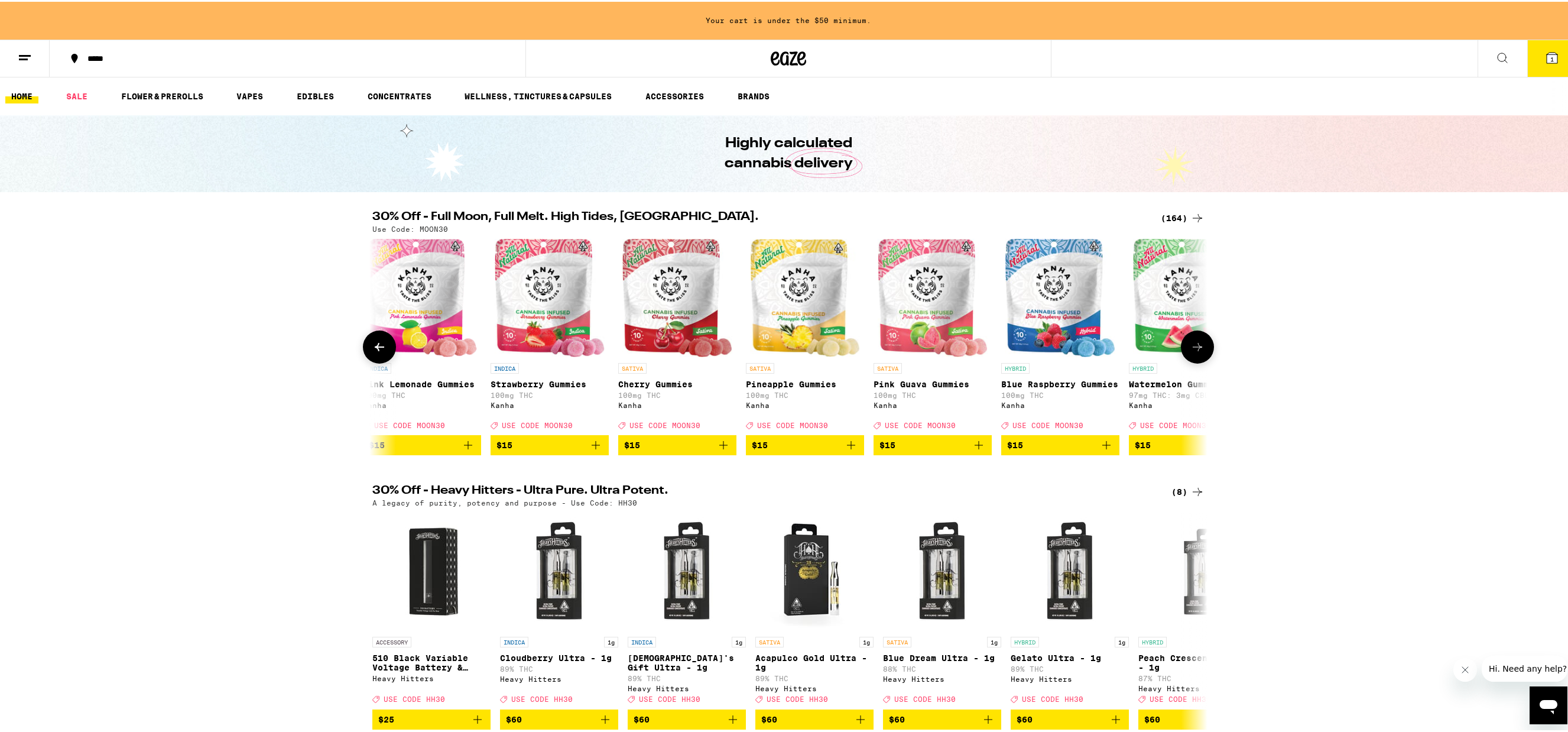
click at [1202, 352] on button at bounding box center [1197, 345] width 33 height 33
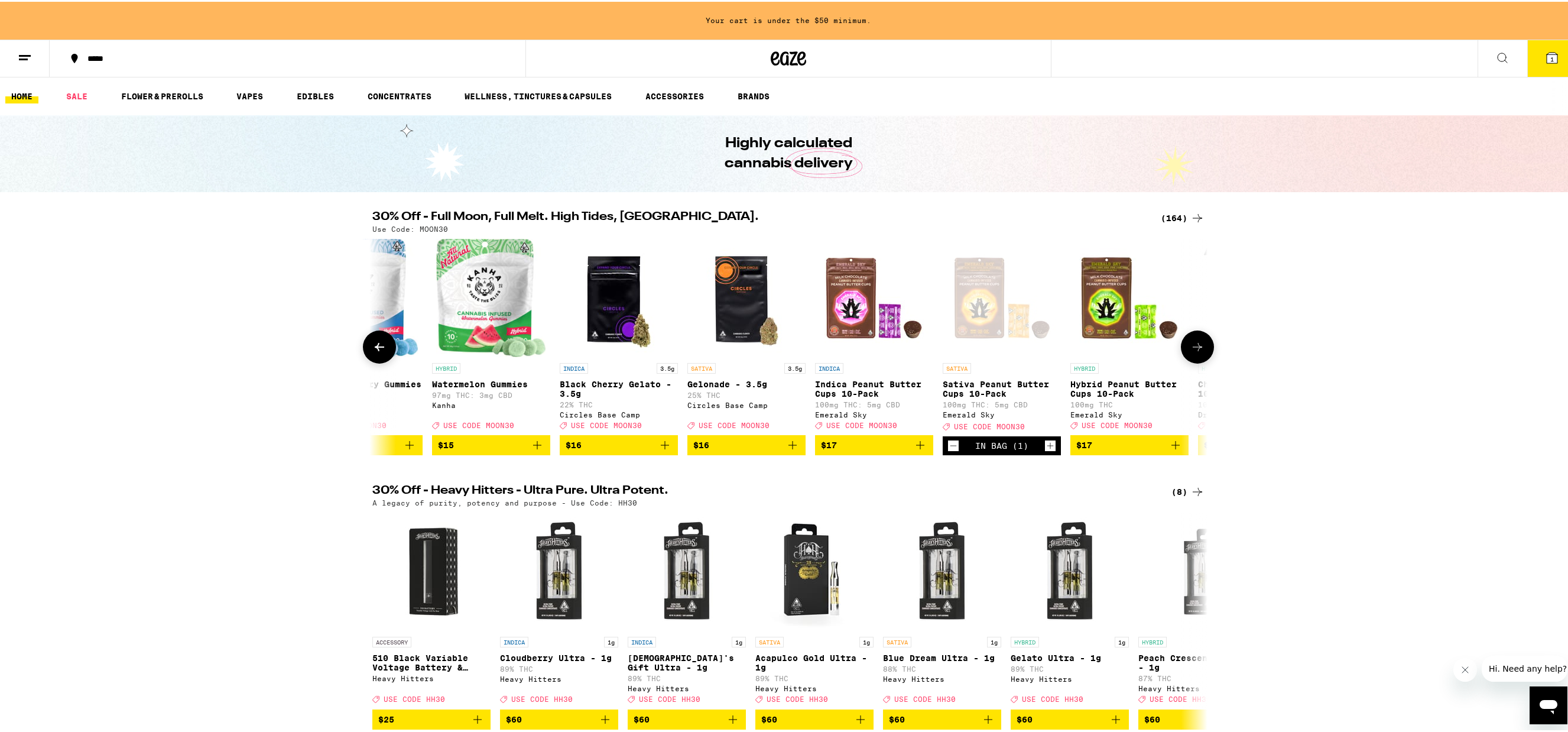
scroll to position [0, 6330]
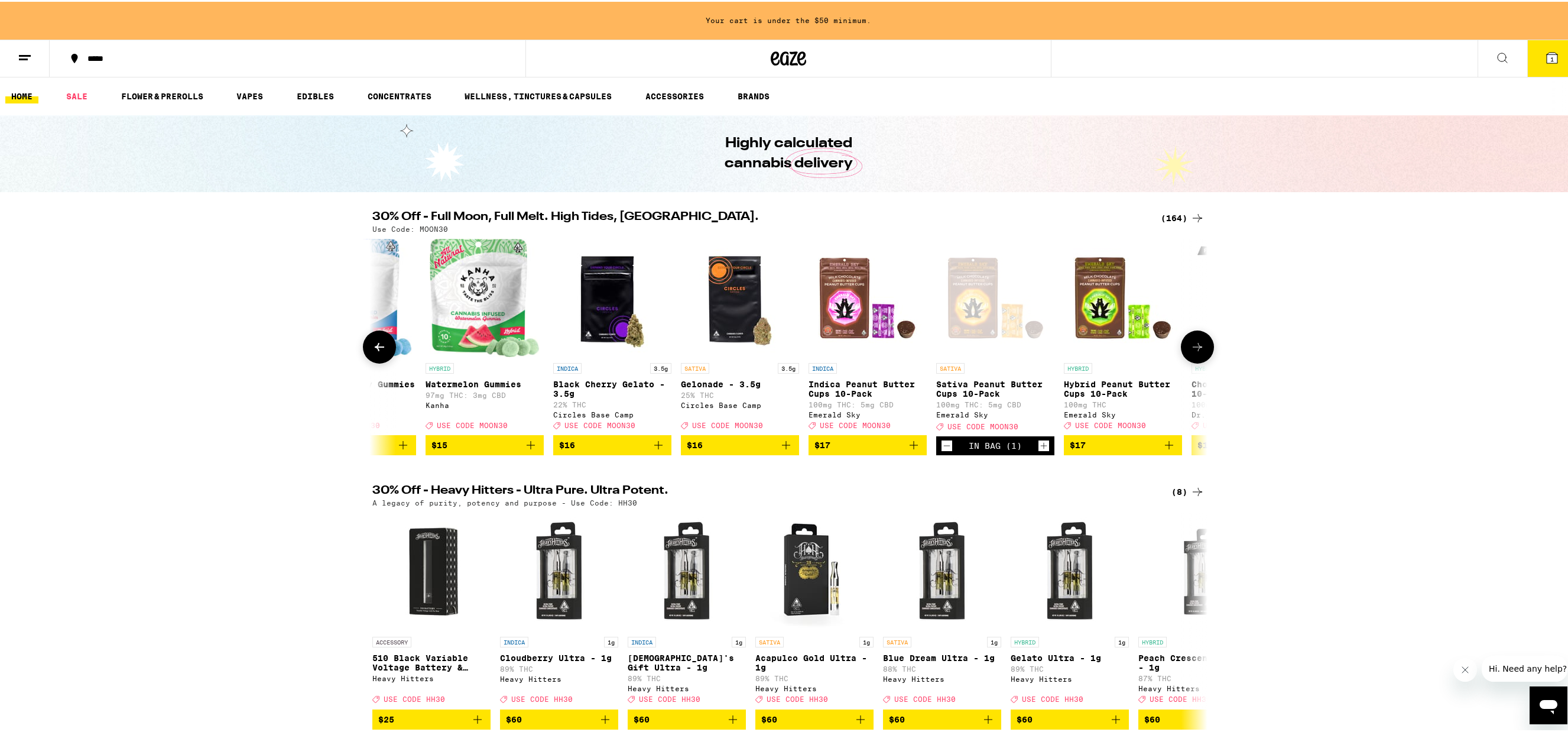
click at [1203, 353] on button at bounding box center [1197, 345] width 33 height 33
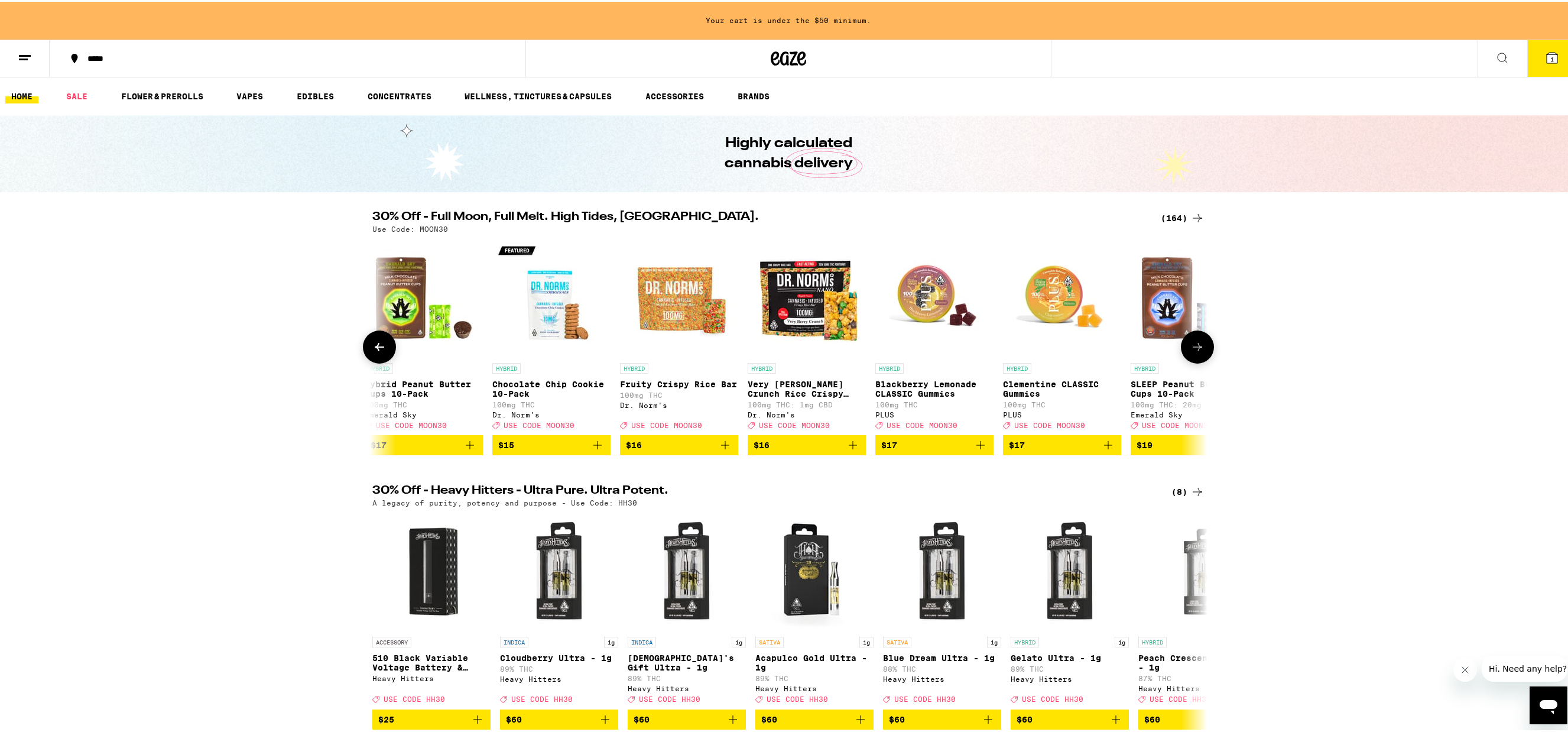
scroll to position [0, 7034]
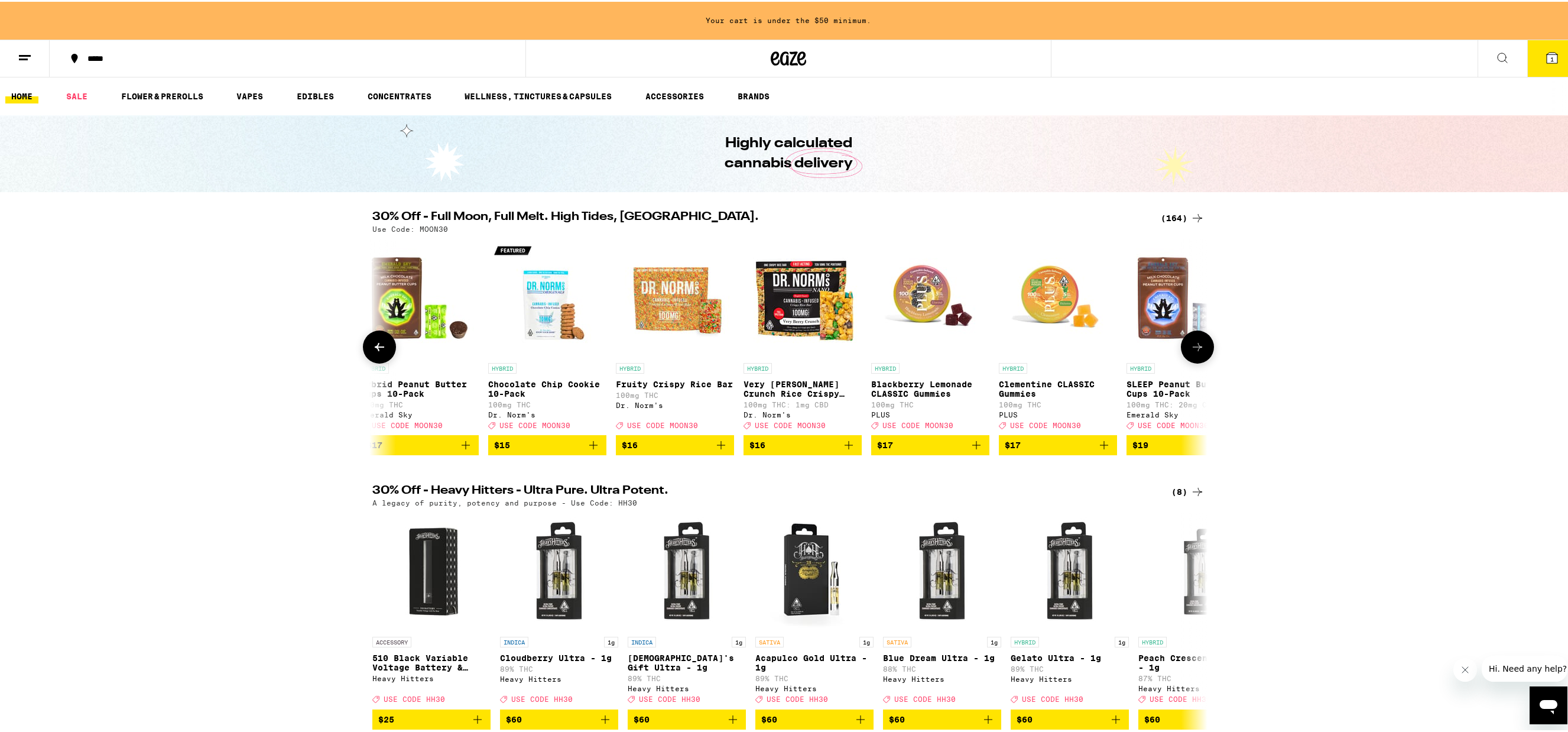
click at [1203, 353] on button at bounding box center [1197, 345] width 33 height 33
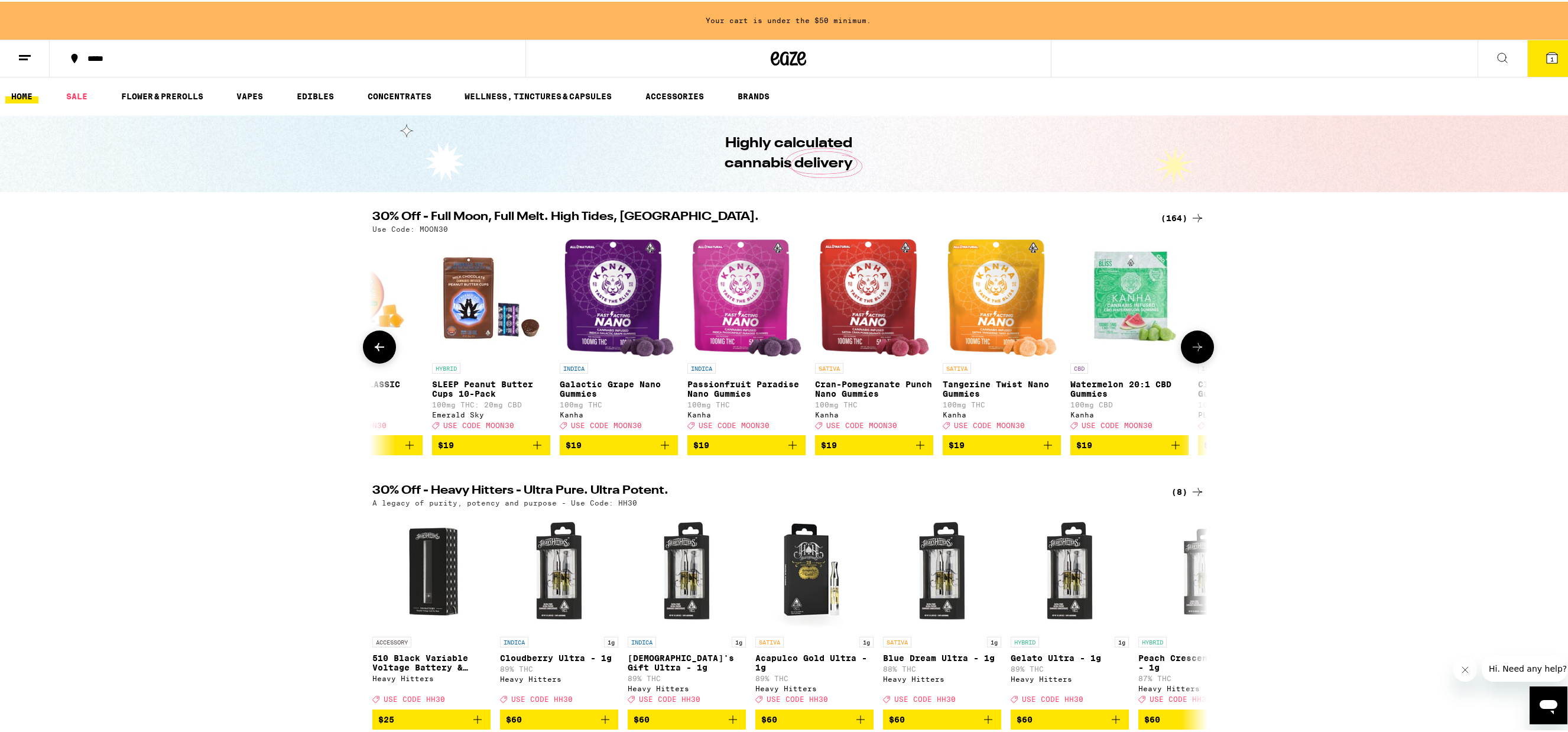
scroll to position [0, 7737]
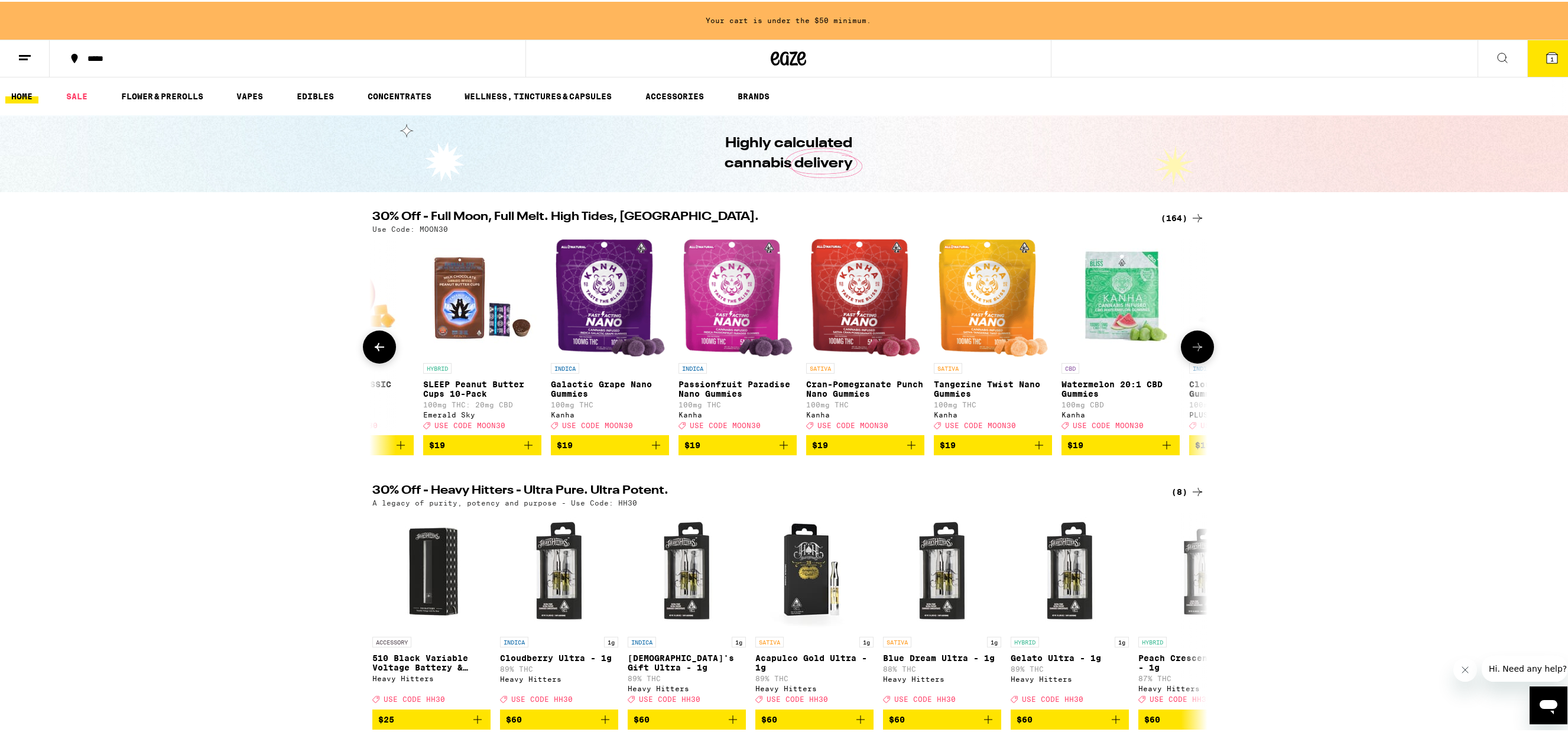
click at [1203, 353] on button at bounding box center [1197, 345] width 33 height 33
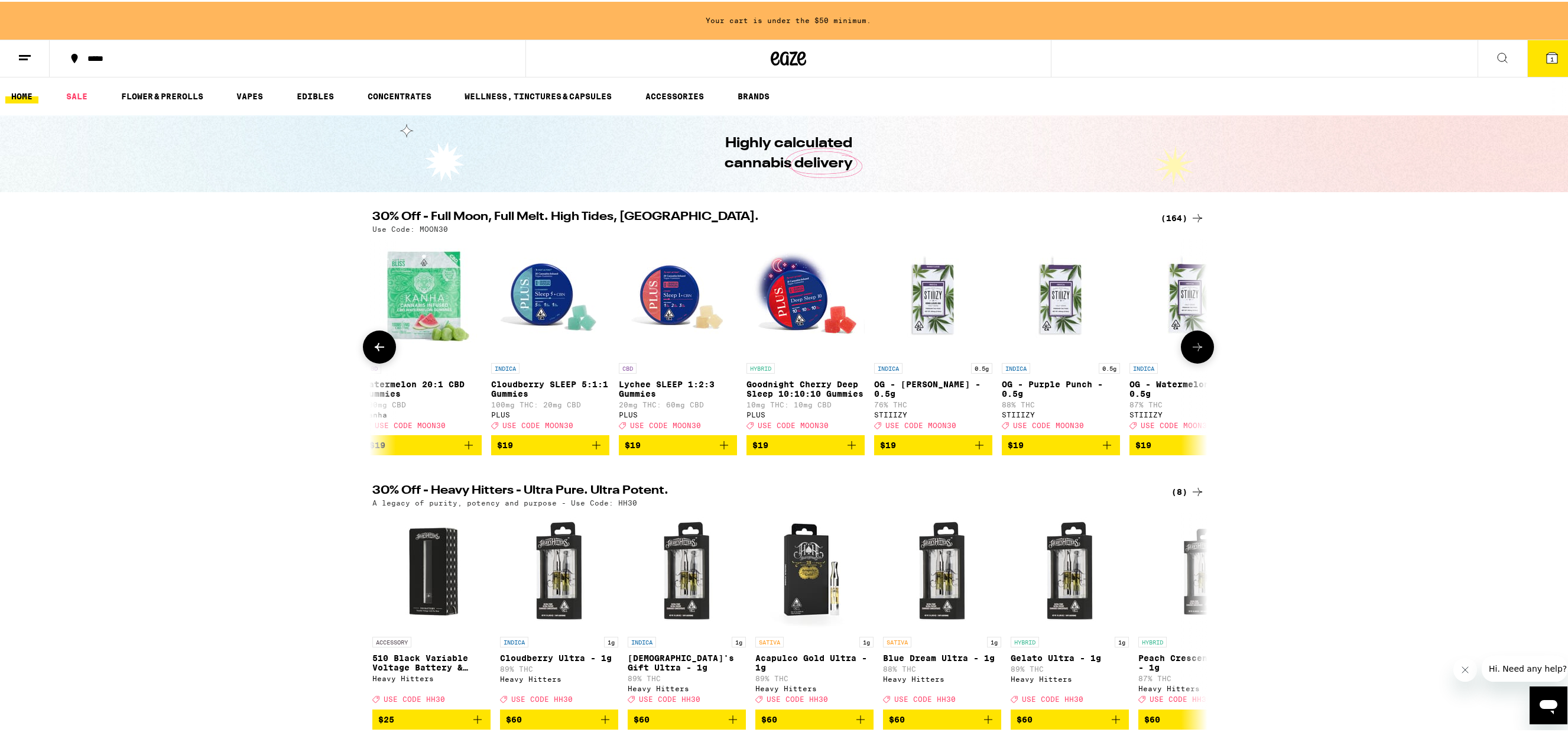
scroll to position [0, 8441]
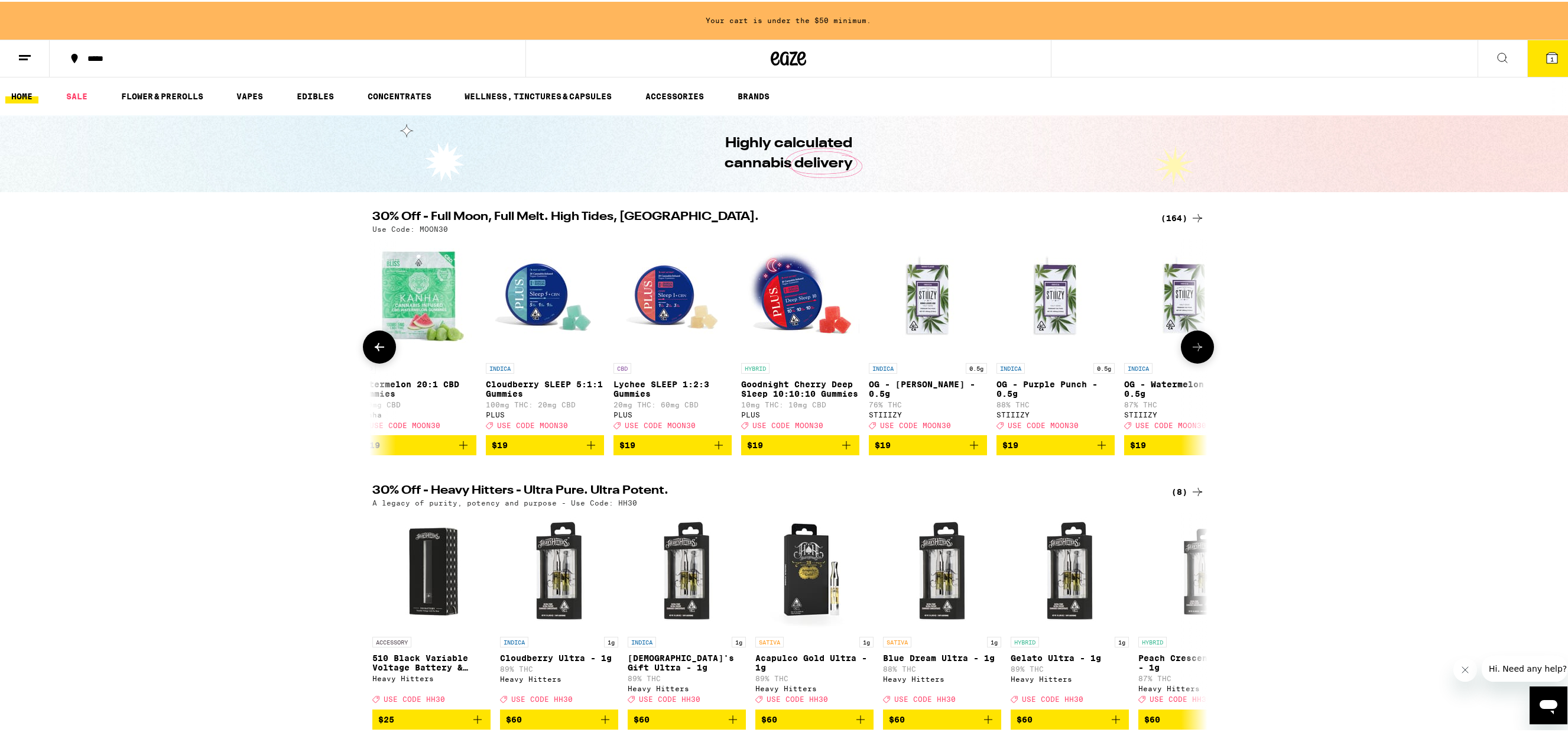
click at [1203, 353] on button at bounding box center [1197, 345] width 33 height 33
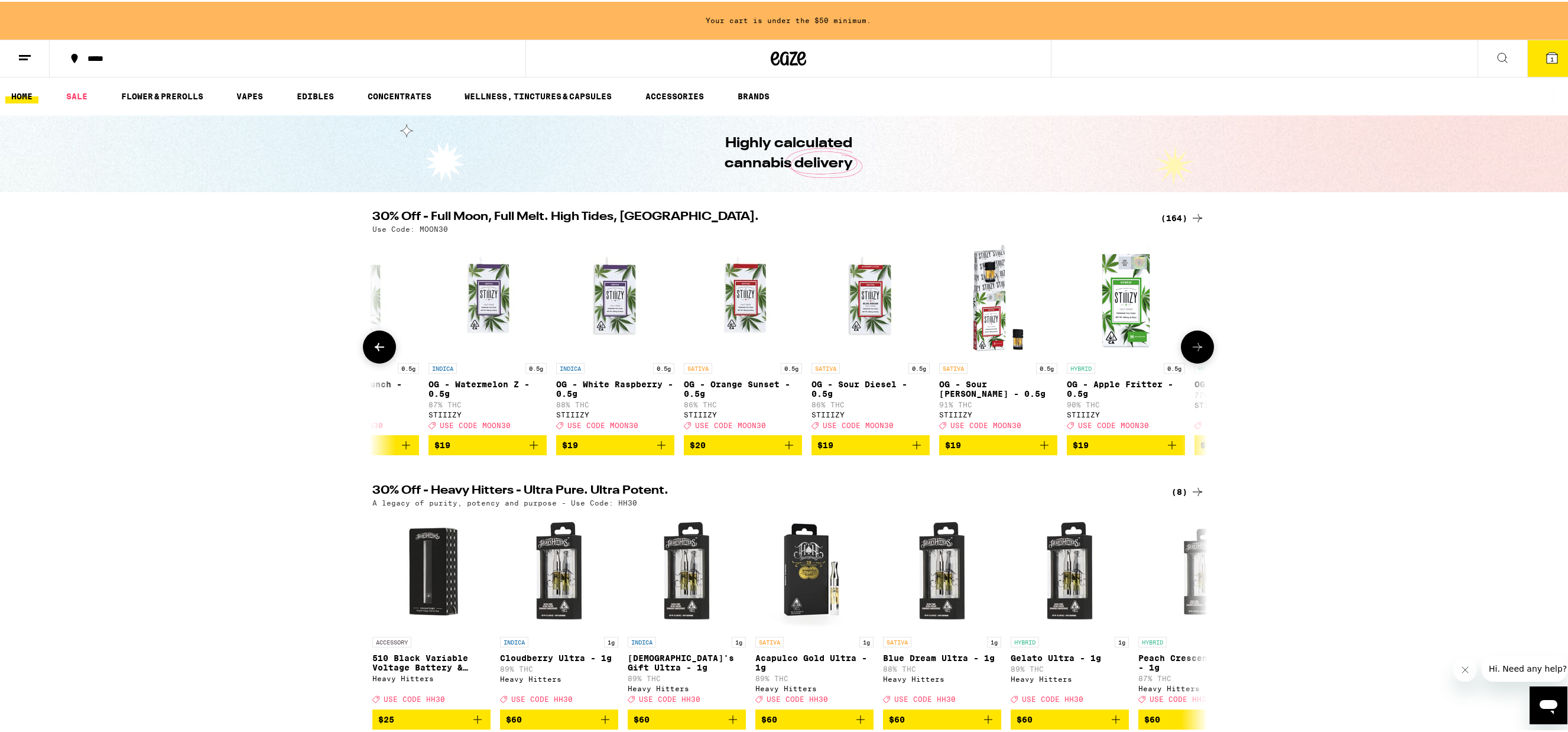
scroll to position [0, 9145]
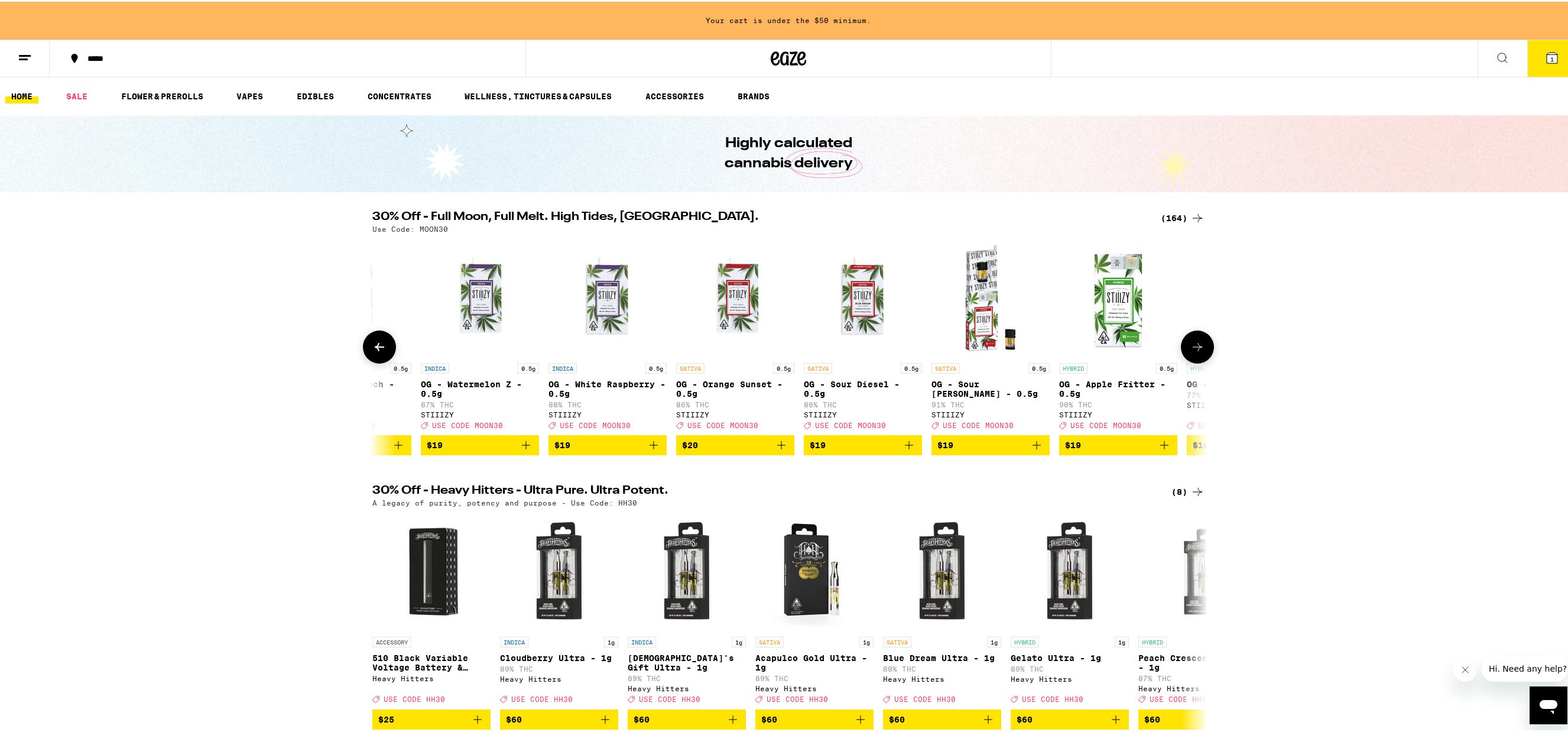
click at [1203, 353] on button at bounding box center [1197, 345] width 33 height 33
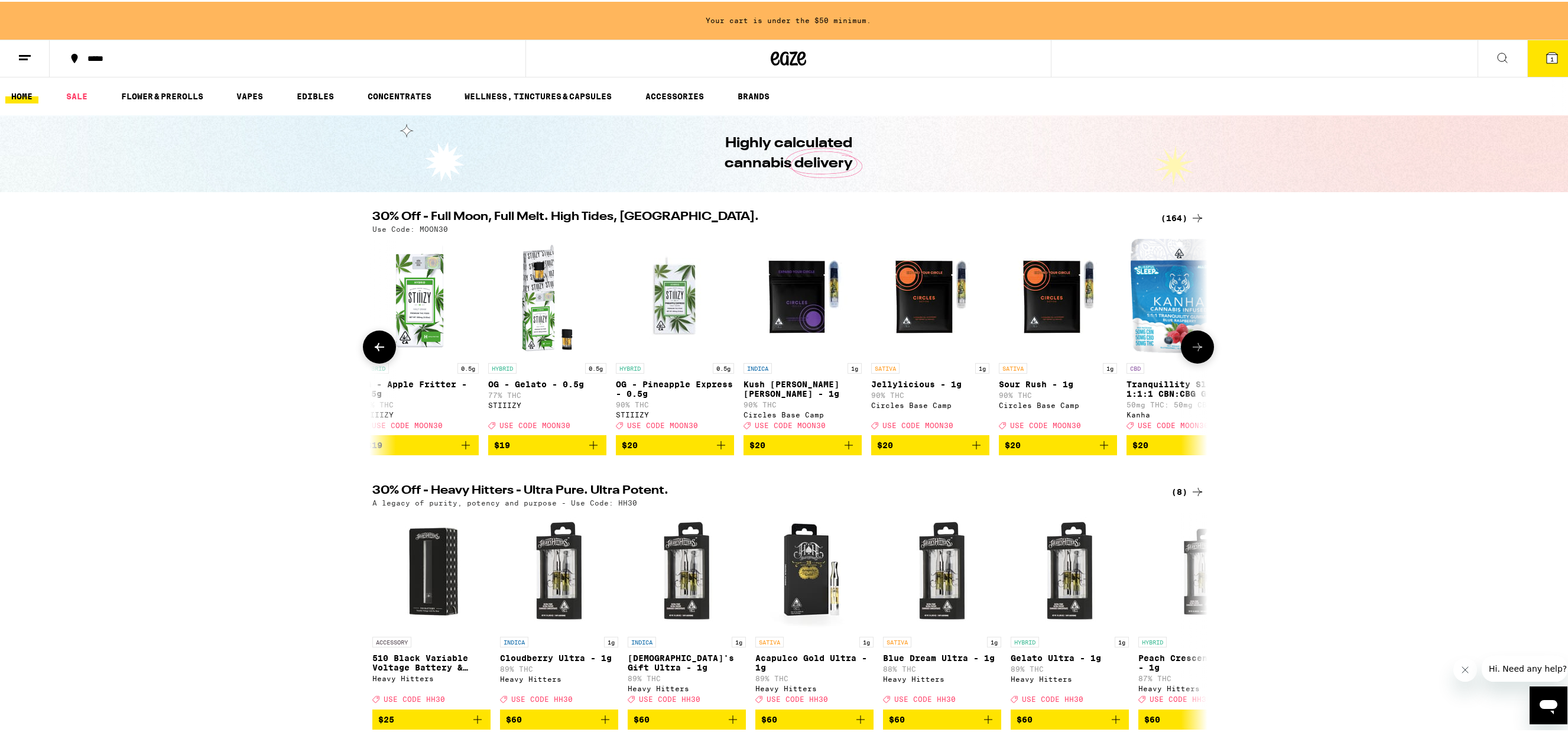
scroll to position [0, 9847]
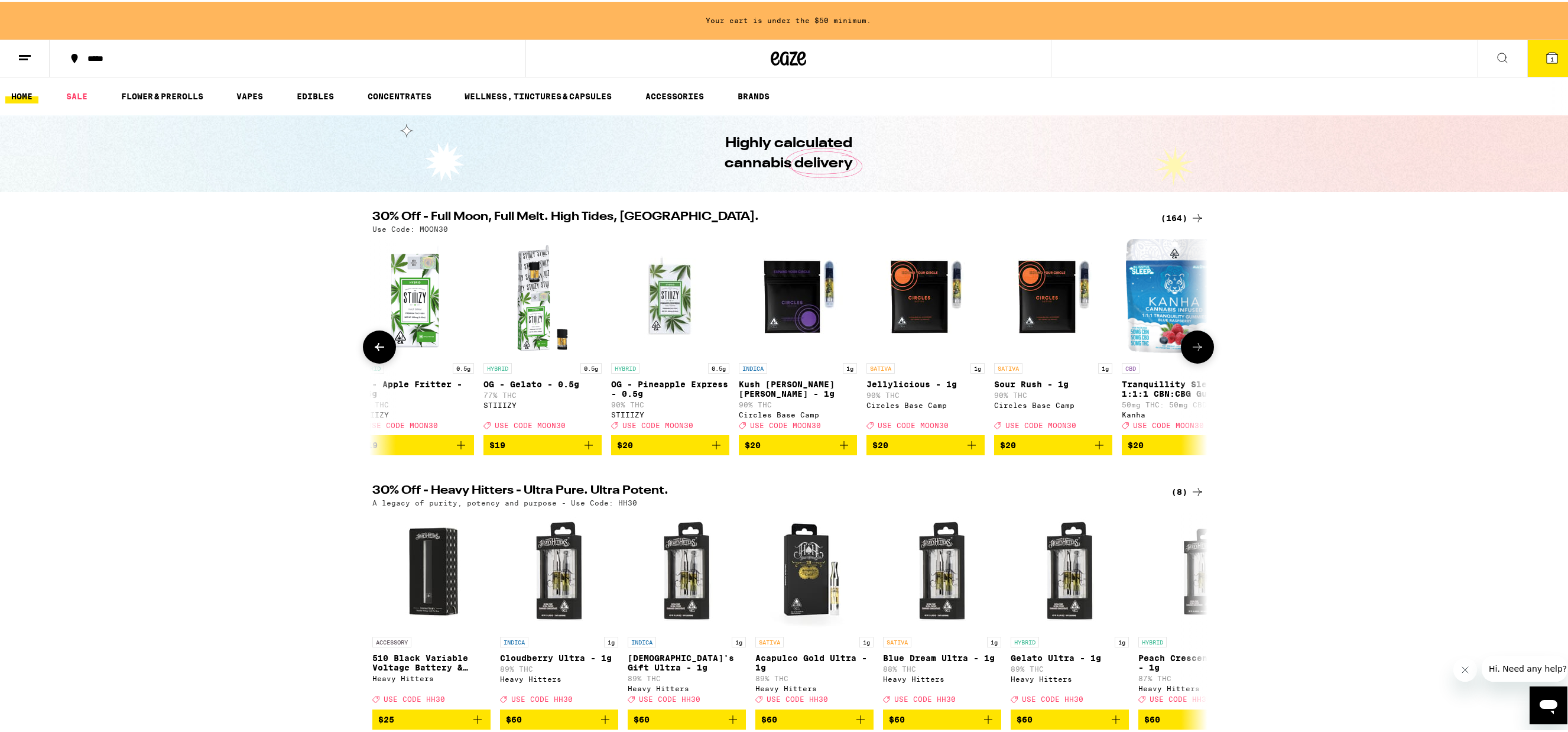
click at [1203, 353] on button at bounding box center [1197, 345] width 33 height 33
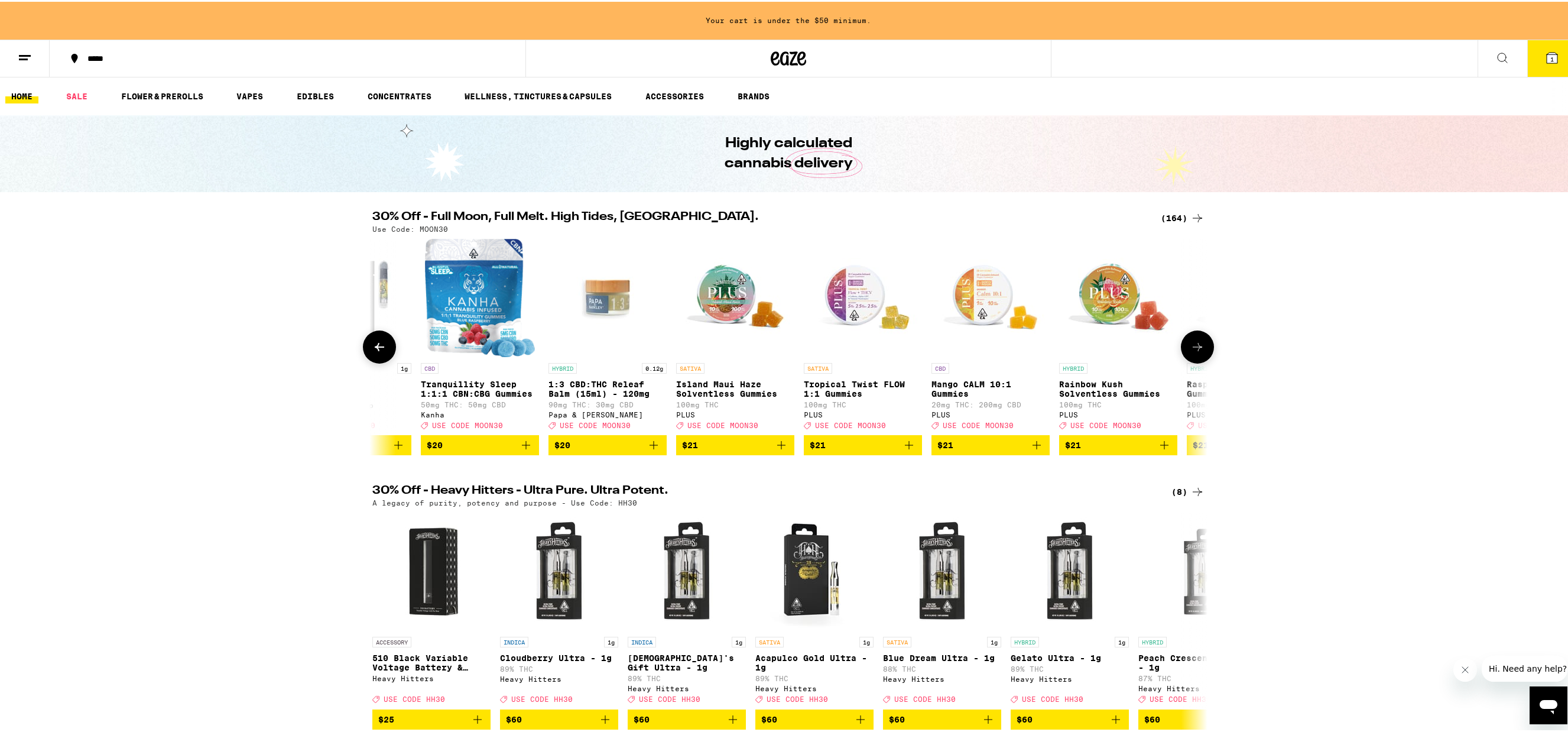
scroll to position [0, 10551]
click at [1203, 353] on button at bounding box center [1197, 345] width 33 height 33
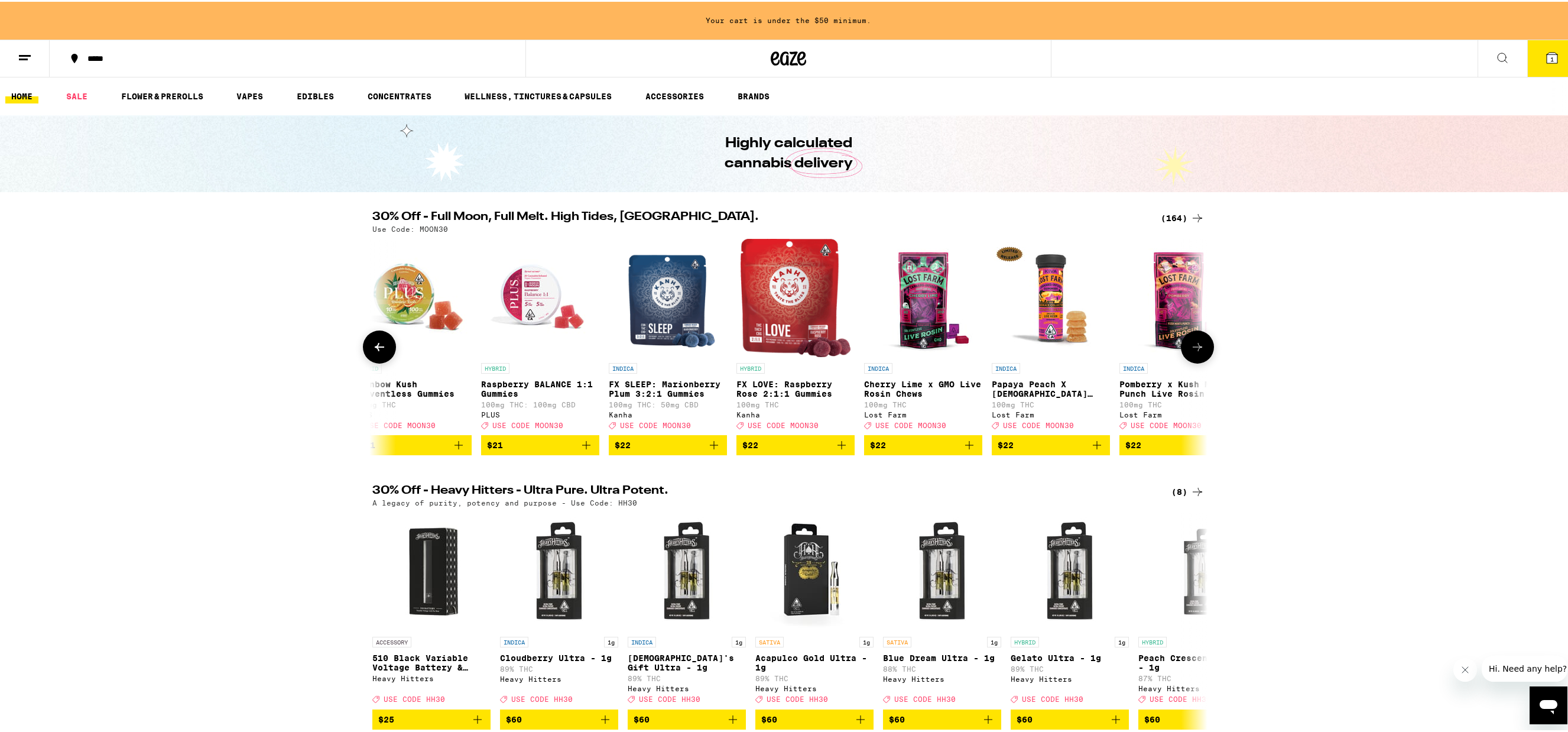
click at [1203, 353] on button at bounding box center [1197, 345] width 33 height 33
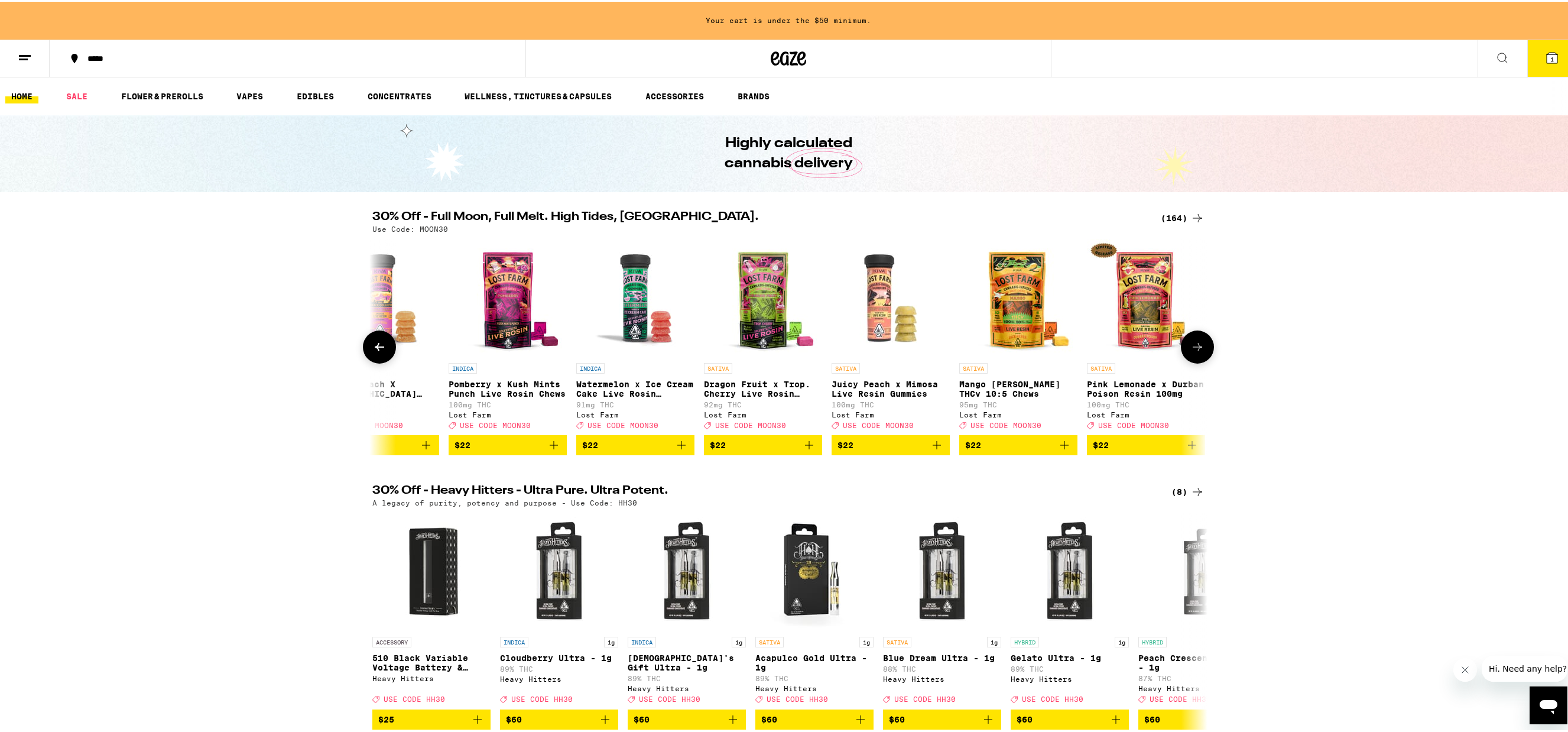
scroll to position [0, 11958]
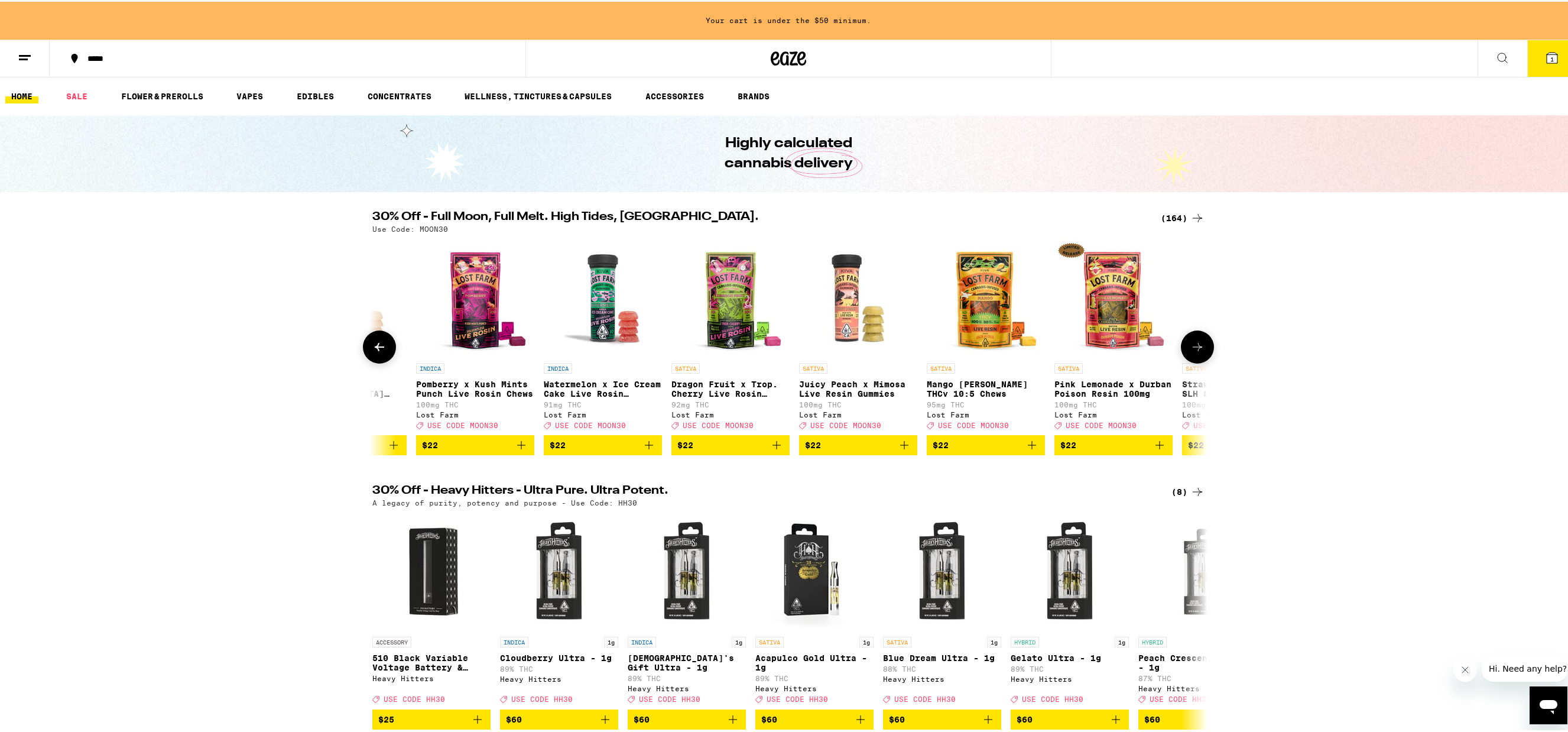
click at [1203, 353] on button at bounding box center [1197, 345] width 33 height 33
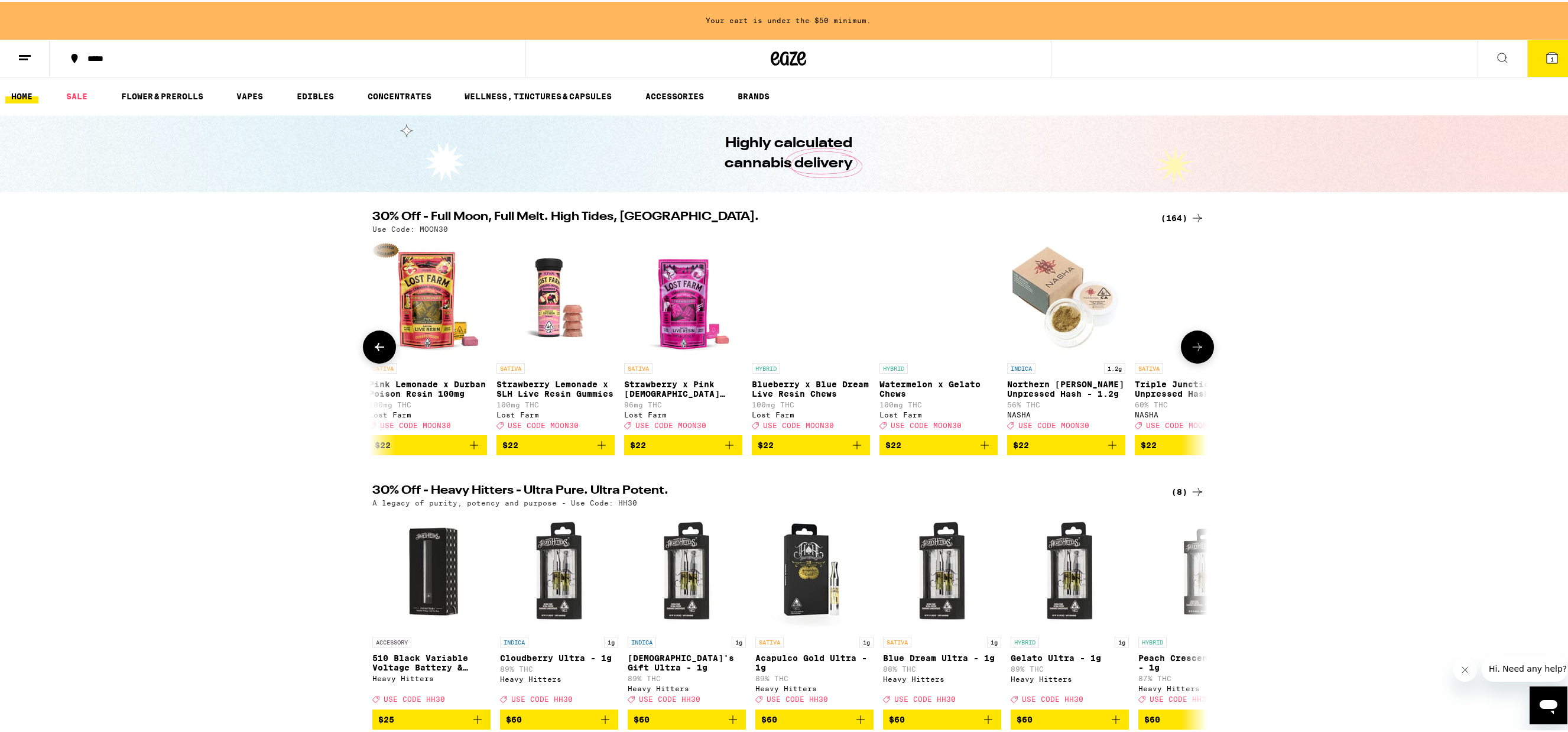
scroll to position [0, 12661]
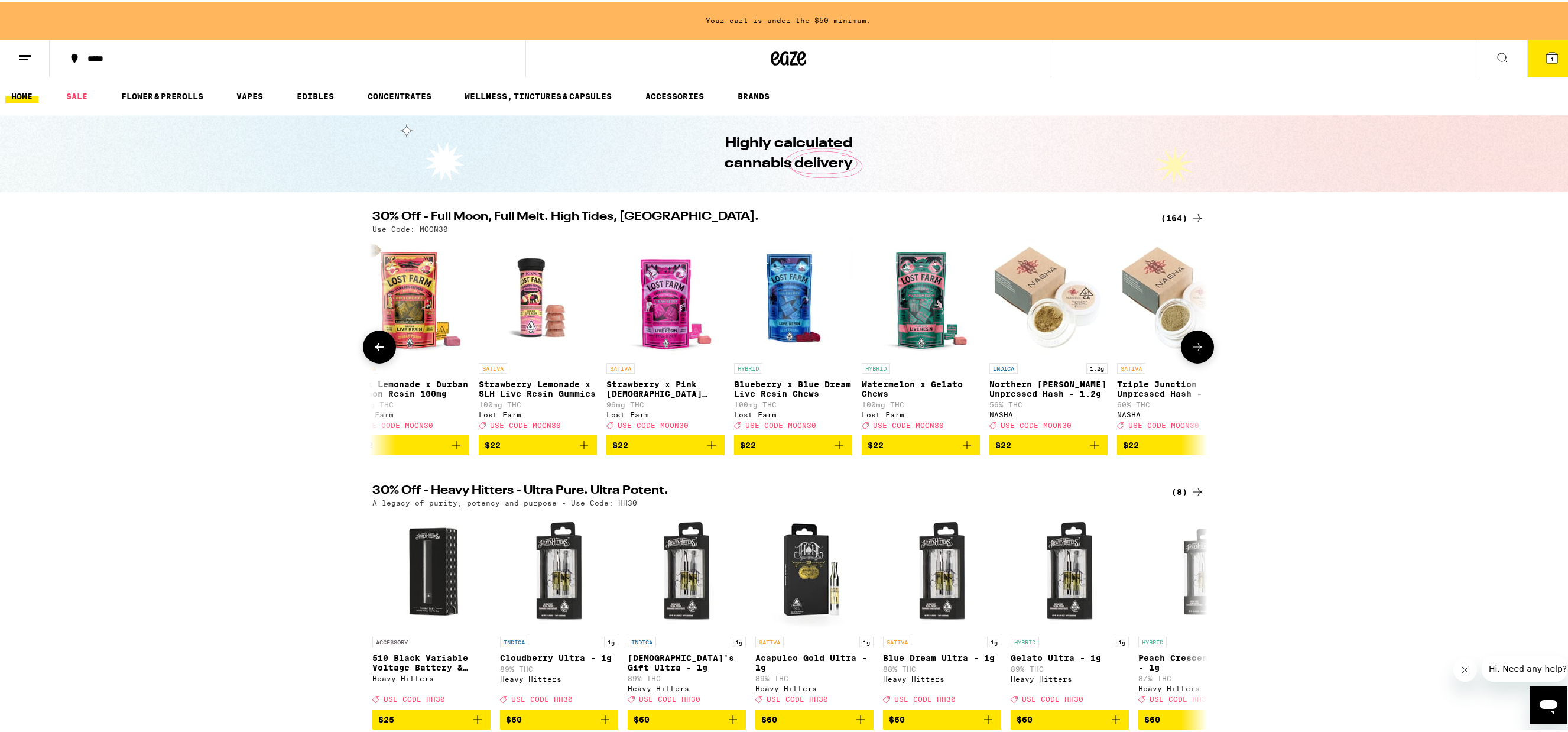
click at [1203, 353] on button at bounding box center [1197, 345] width 33 height 33
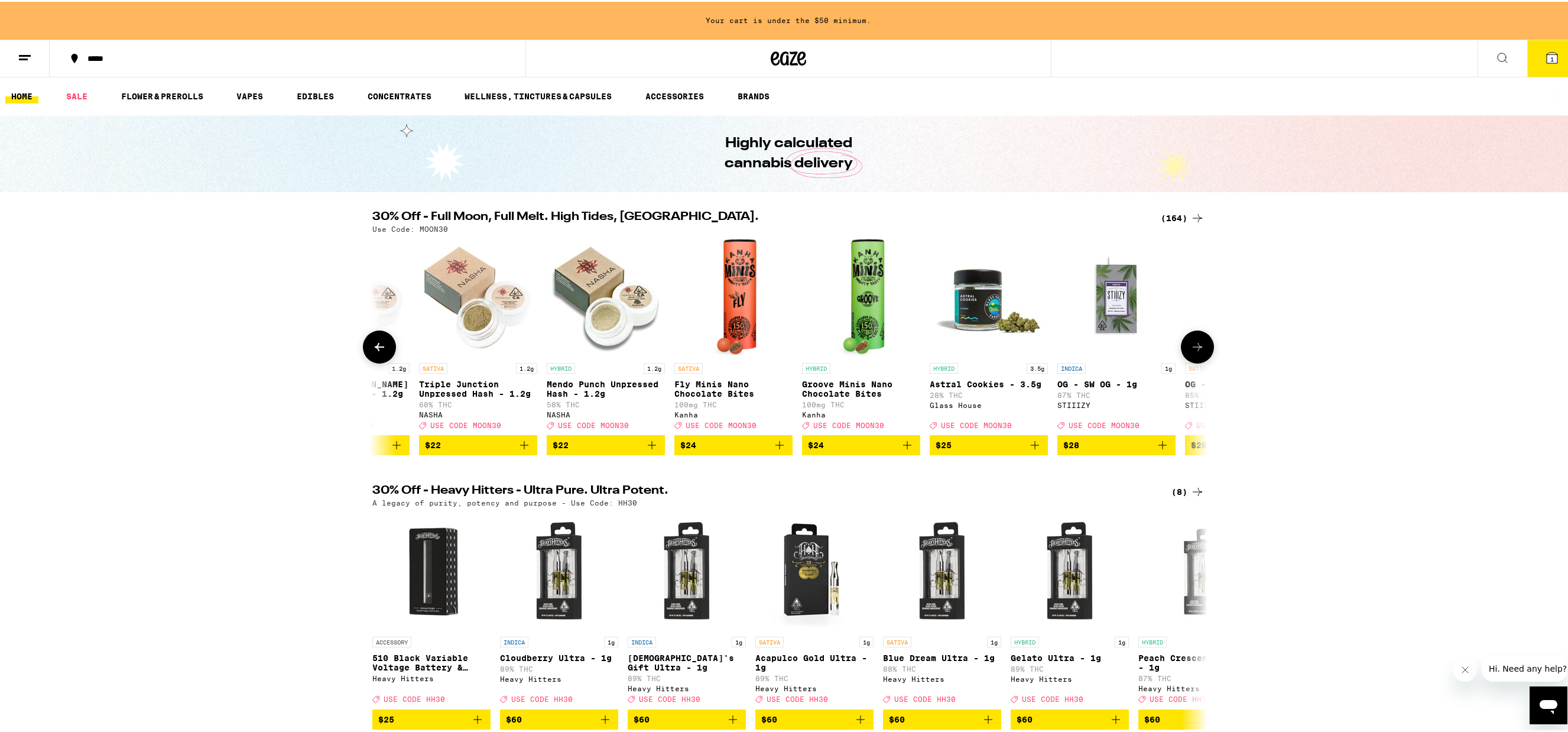
scroll to position [0, 13365]
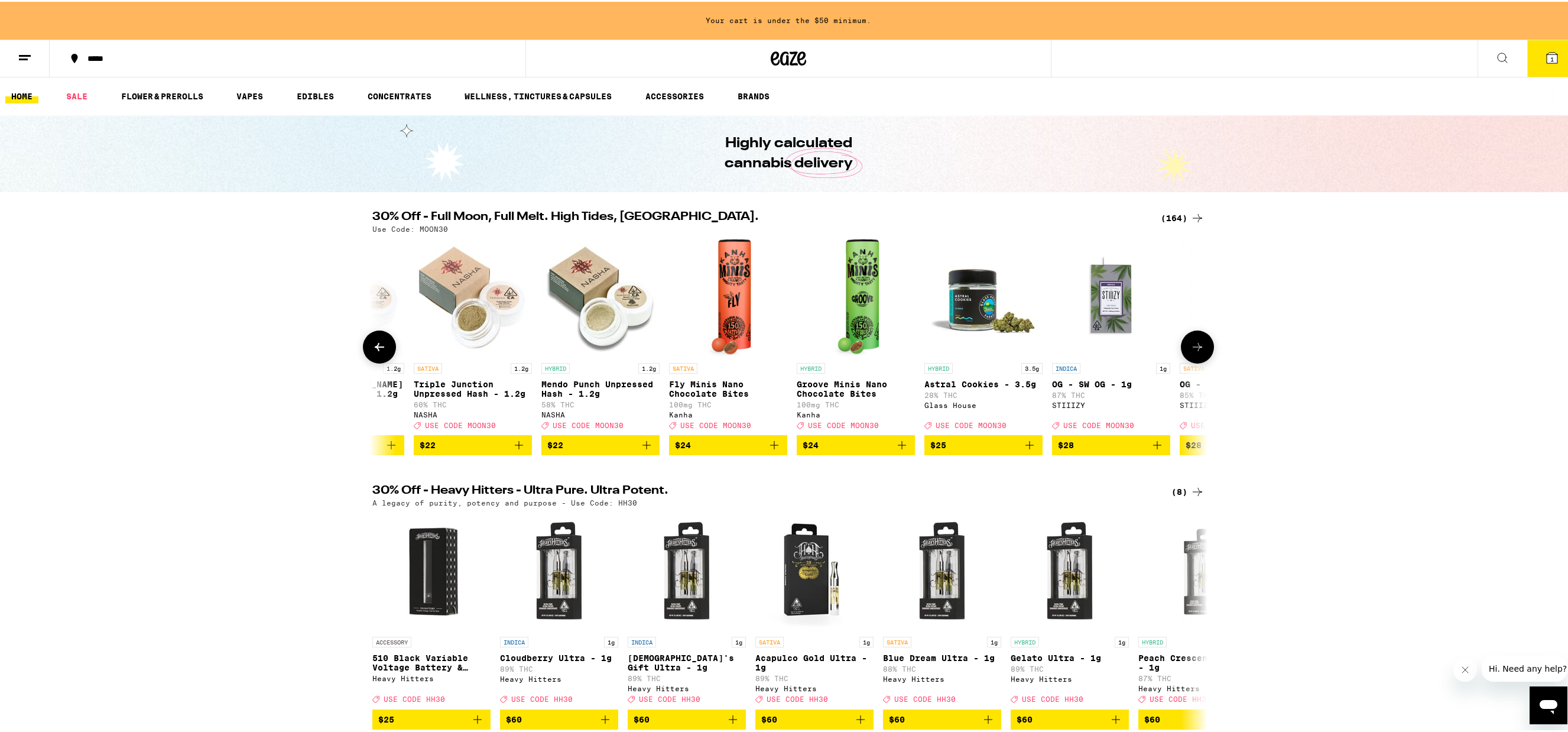
click at [1203, 353] on button at bounding box center [1197, 345] width 33 height 33
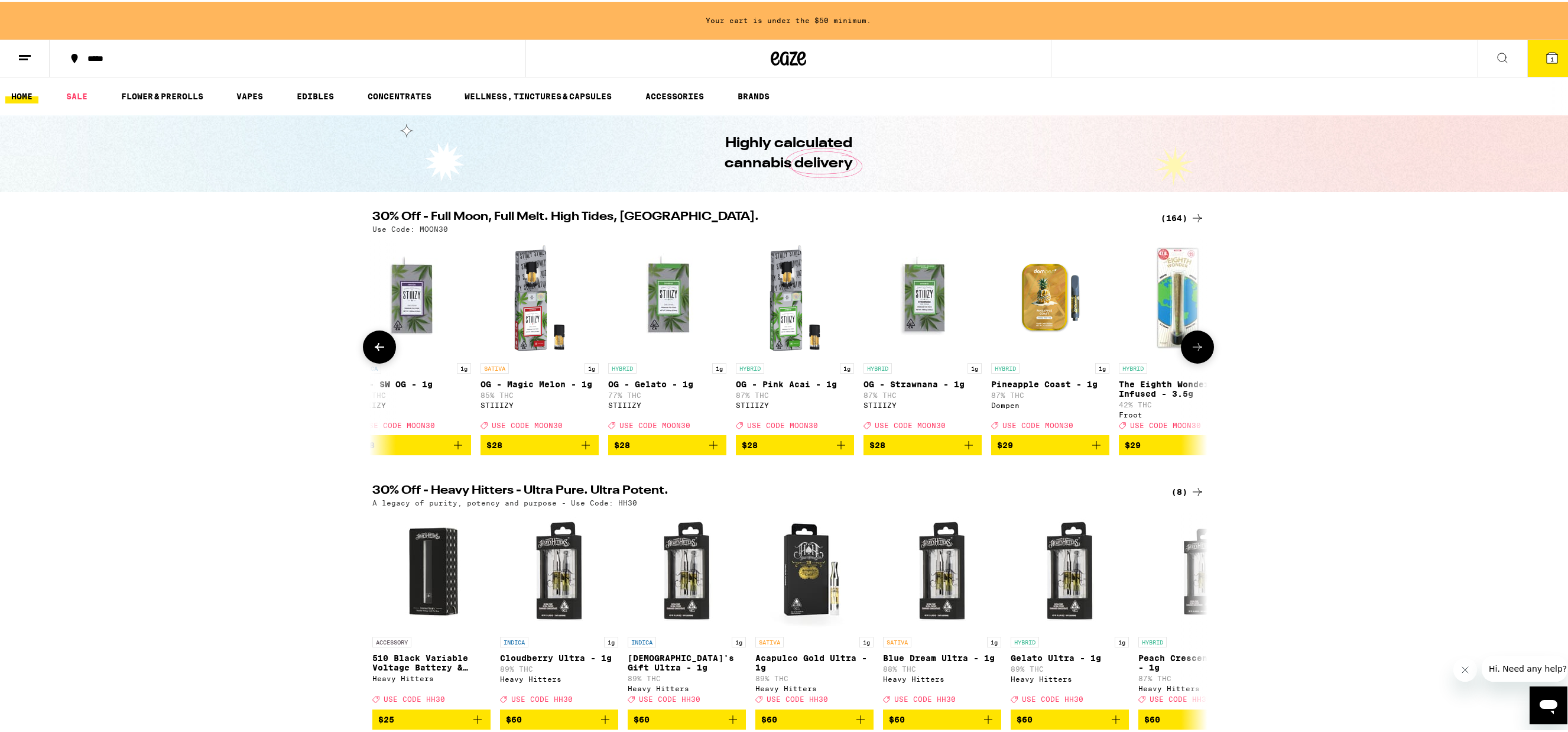
scroll to position [0, 14068]
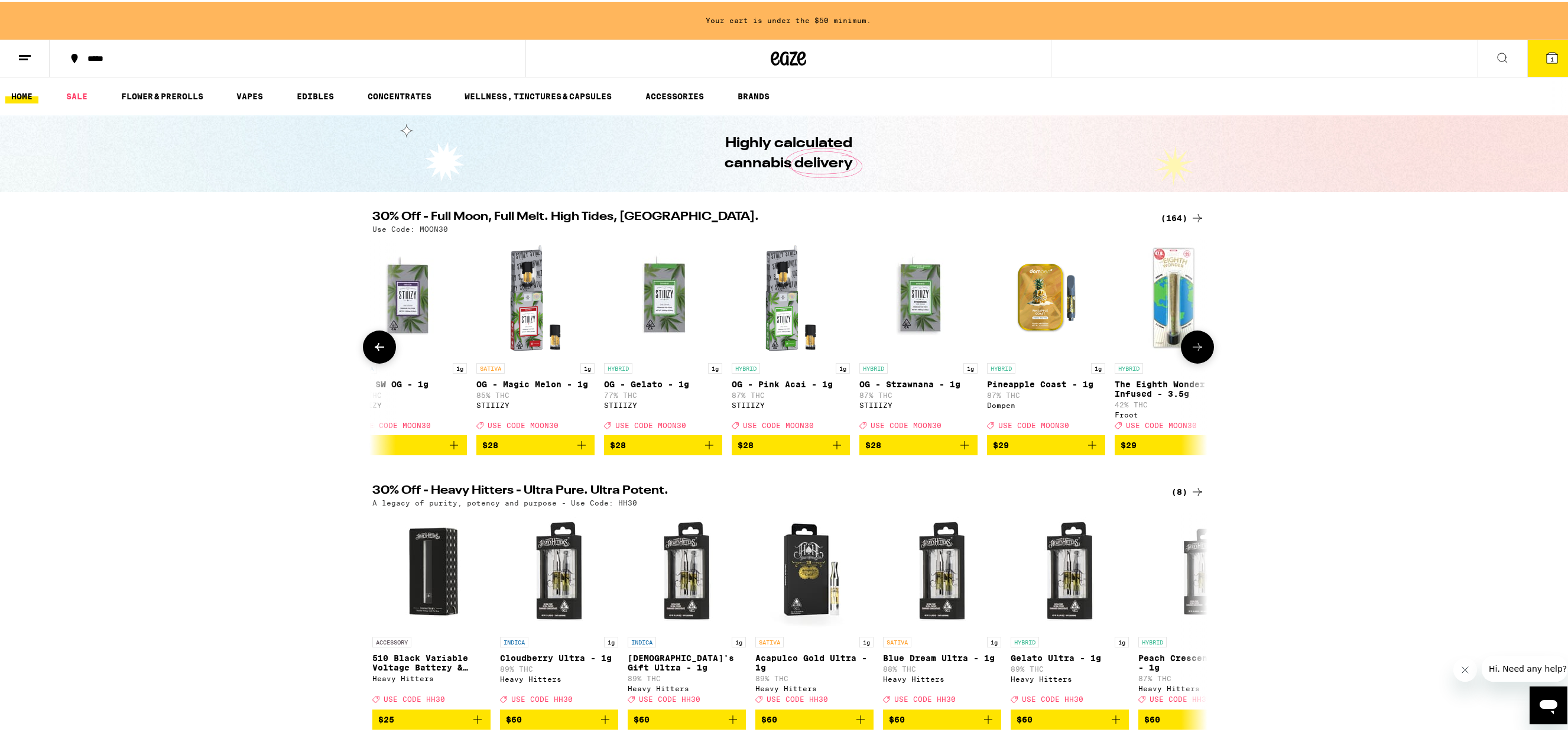
click at [1203, 351] on button at bounding box center [1197, 345] width 33 height 33
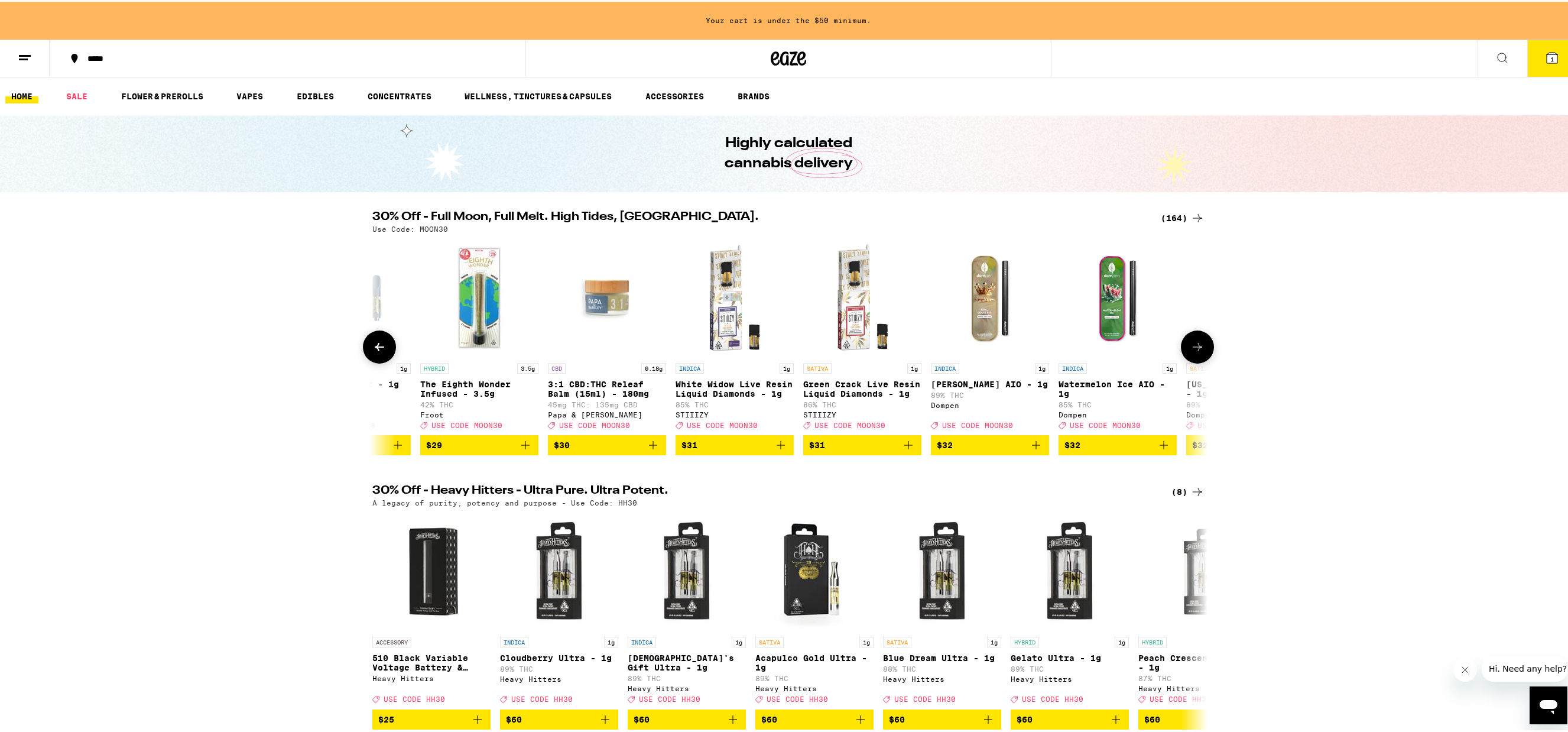
scroll to position [0, 14771]
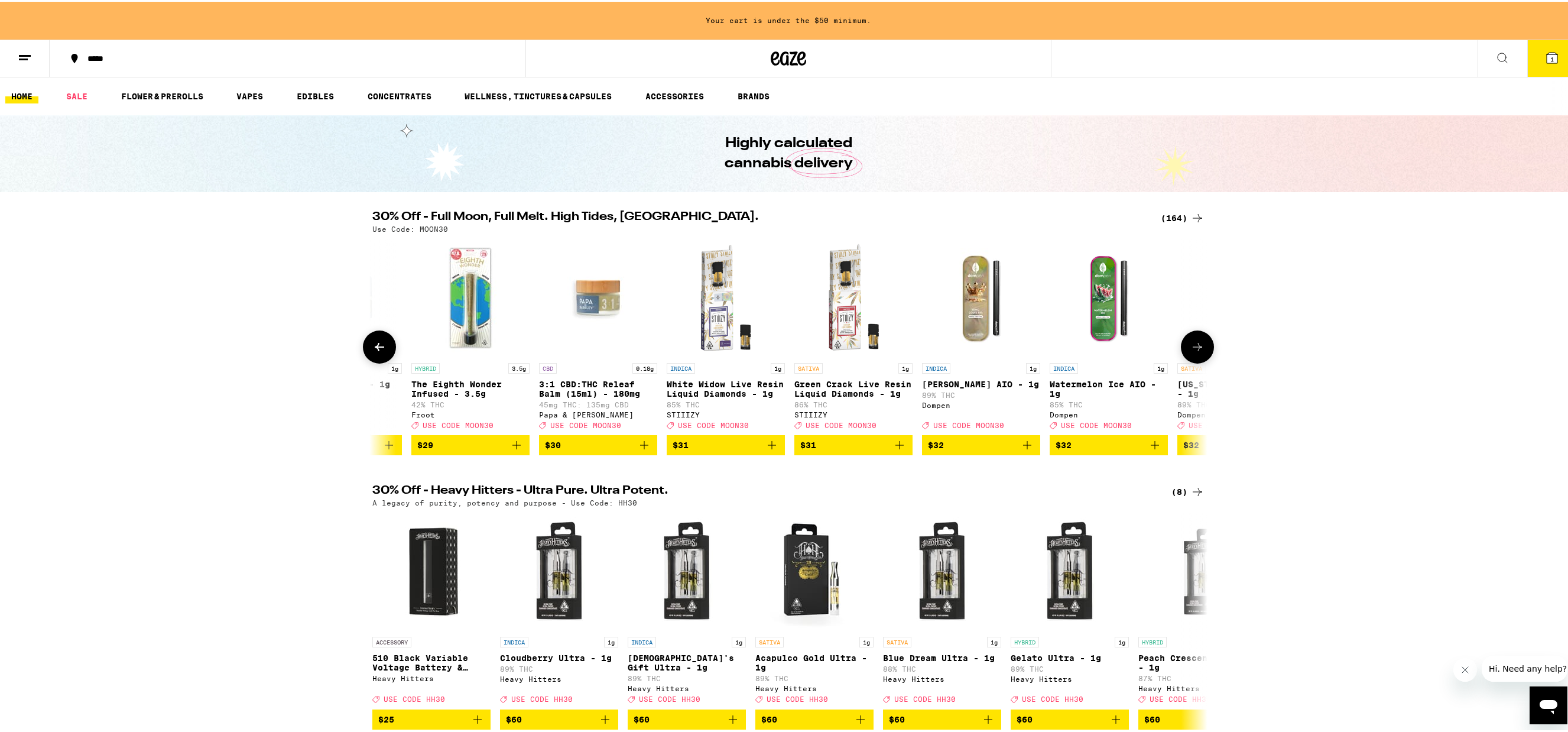
click at [1203, 351] on button at bounding box center [1197, 345] width 33 height 33
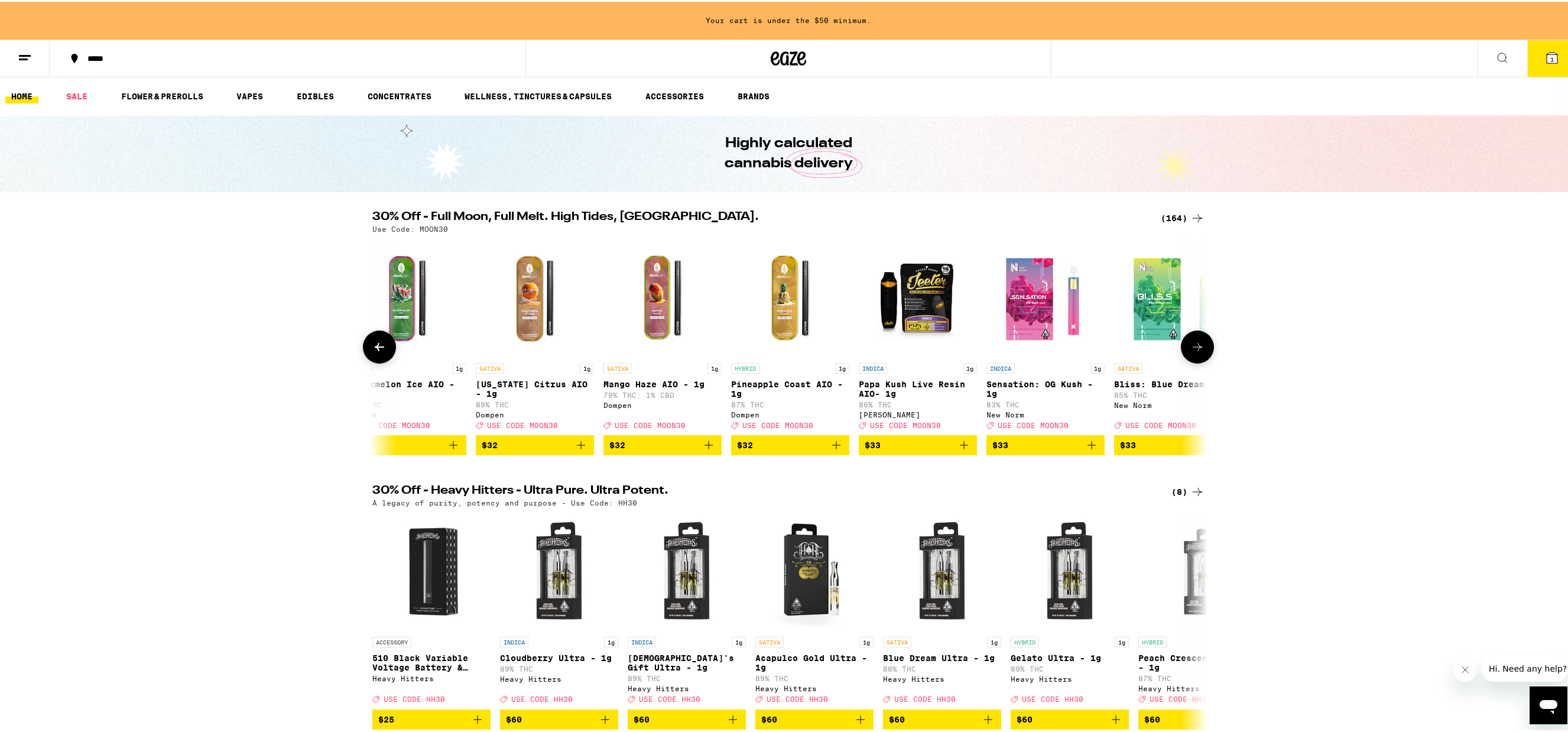
scroll to position [0, 15475]
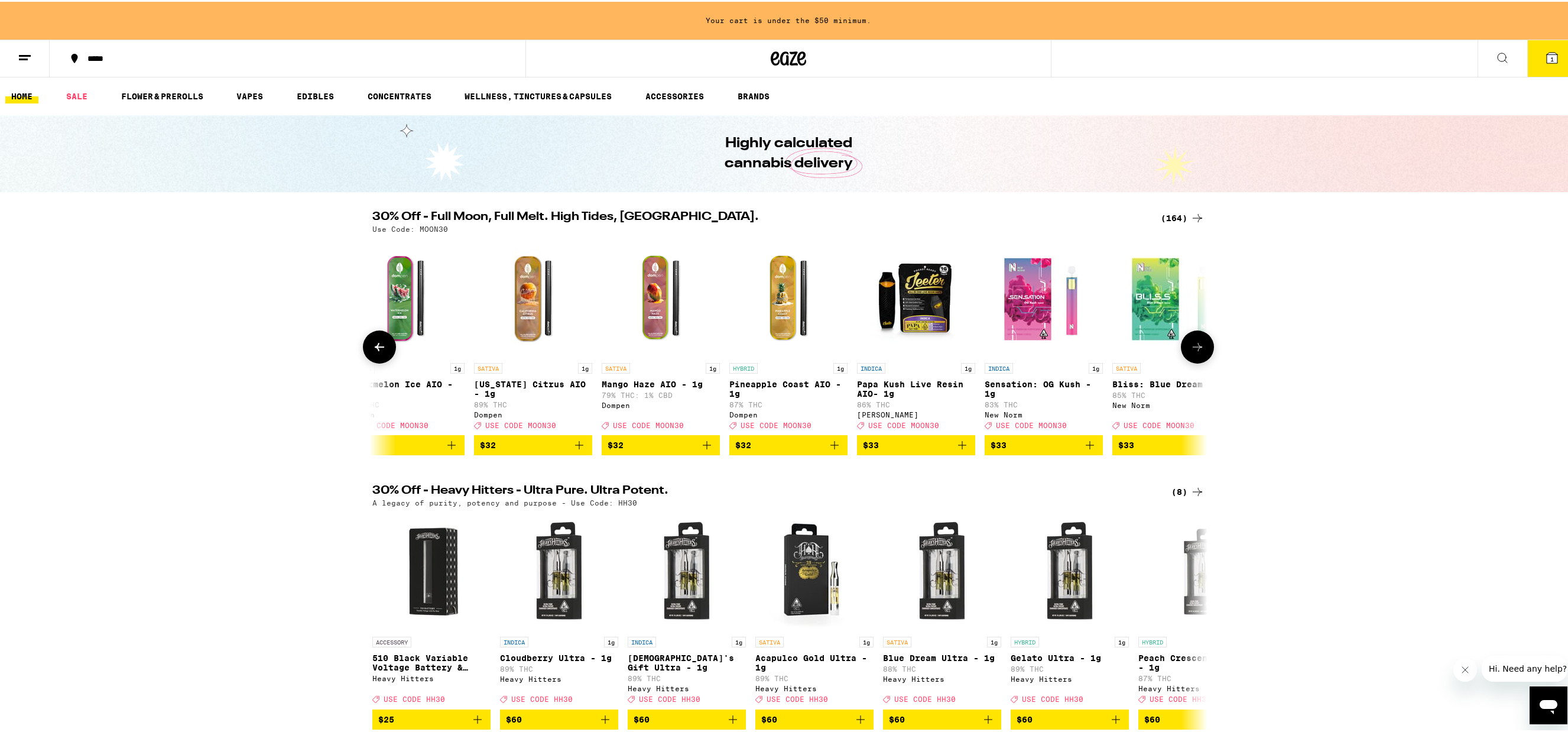
click at [1203, 351] on button at bounding box center [1197, 345] width 33 height 33
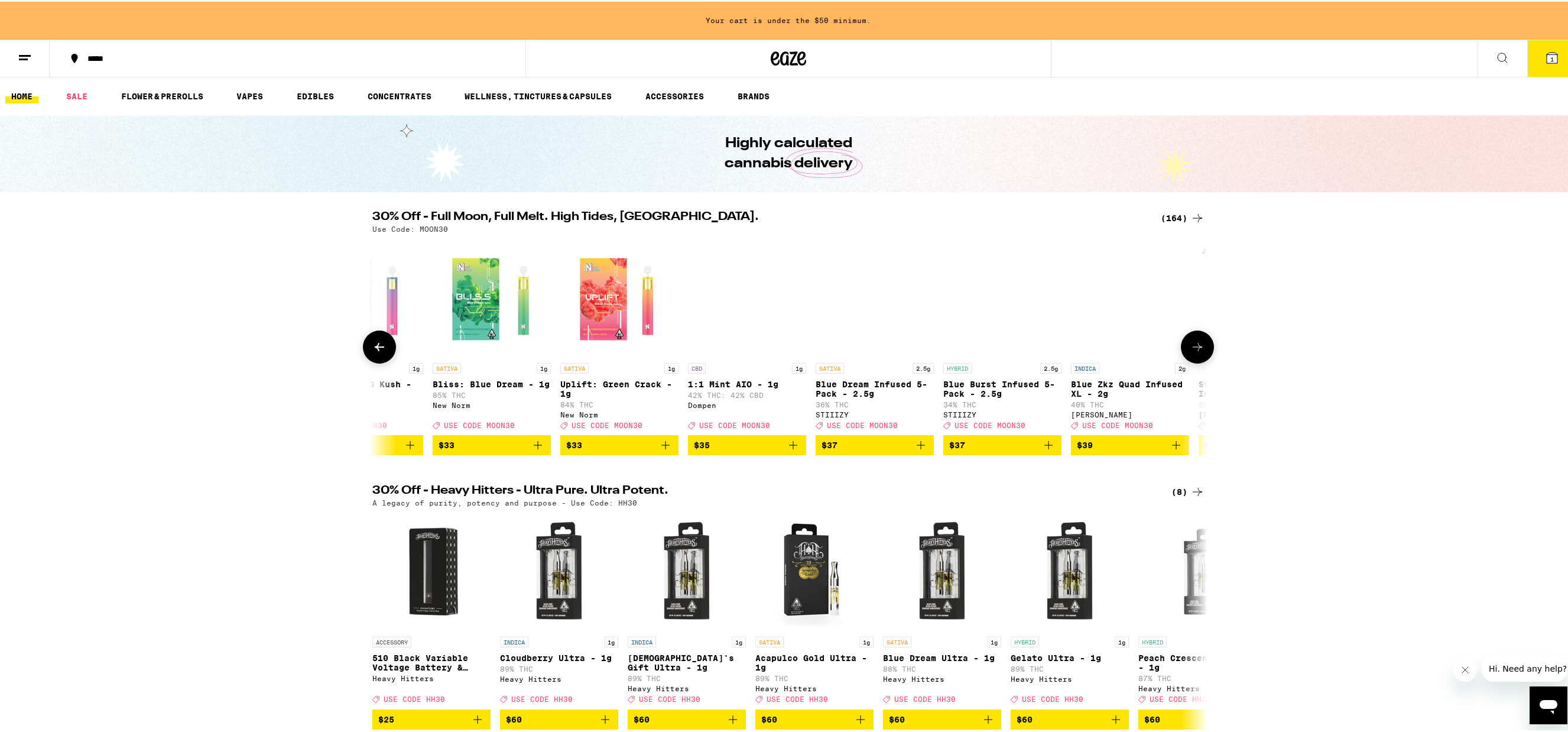
scroll to position [0, 16178]
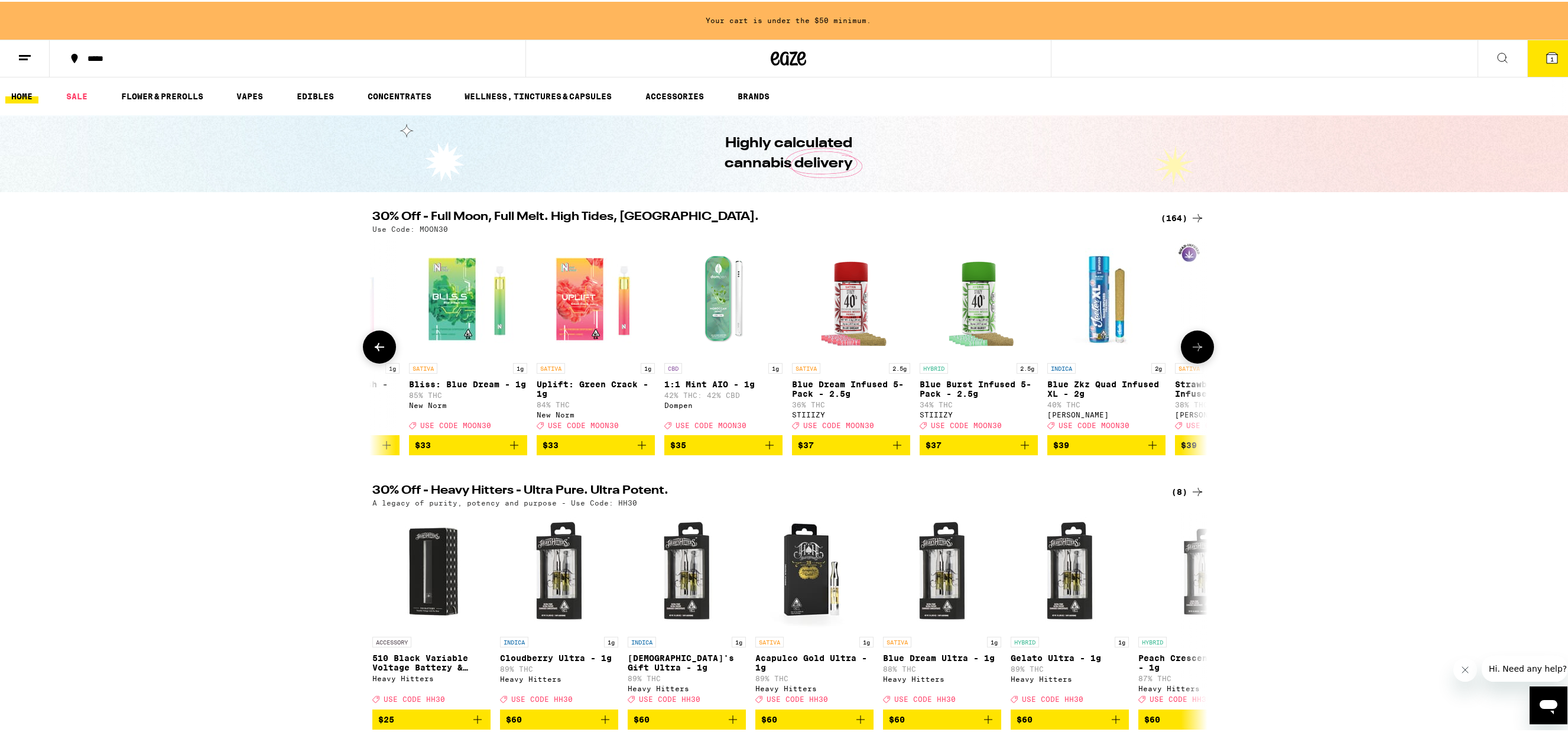
click at [1203, 351] on button at bounding box center [1197, 345] width 33 height 33
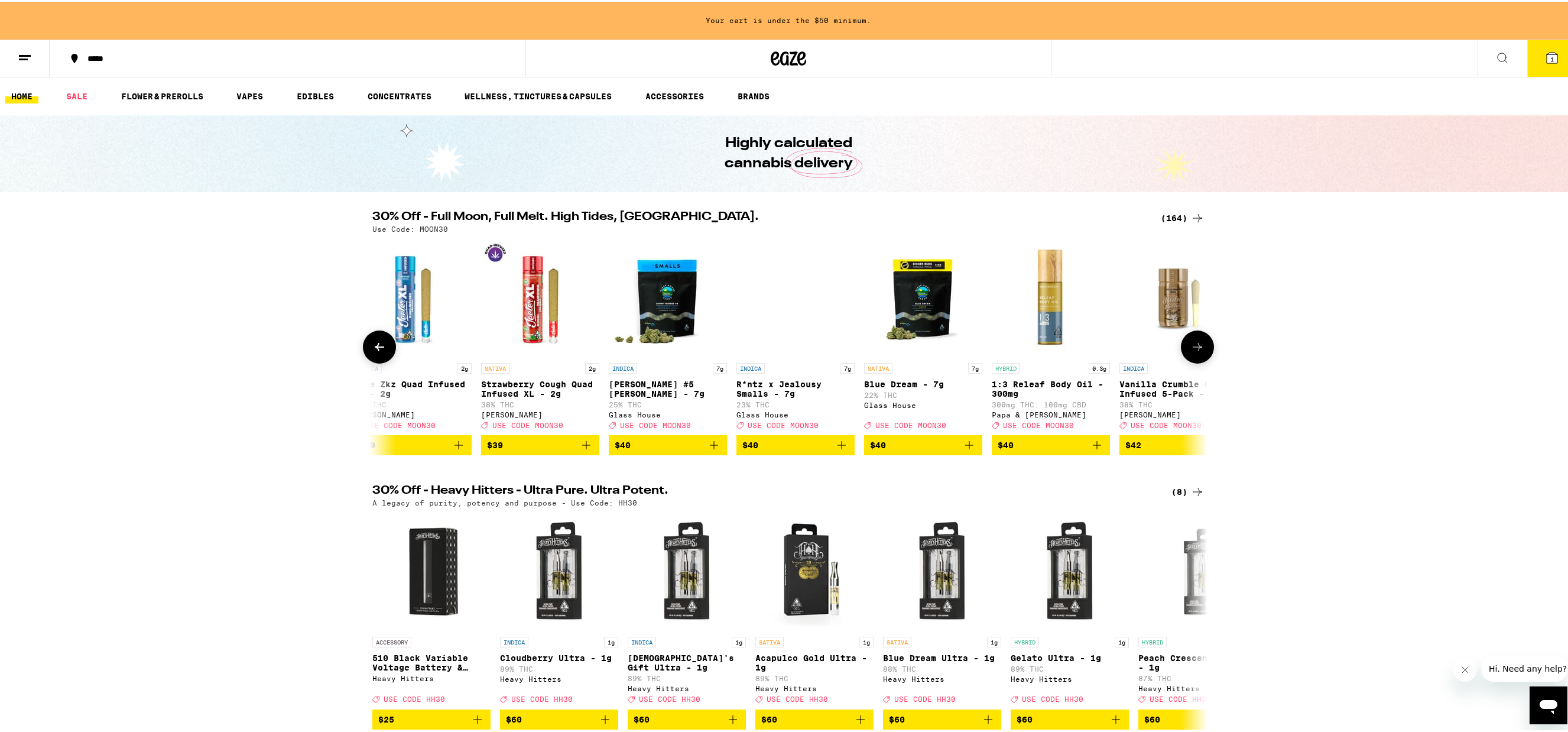
scroll to position [0, 16882]
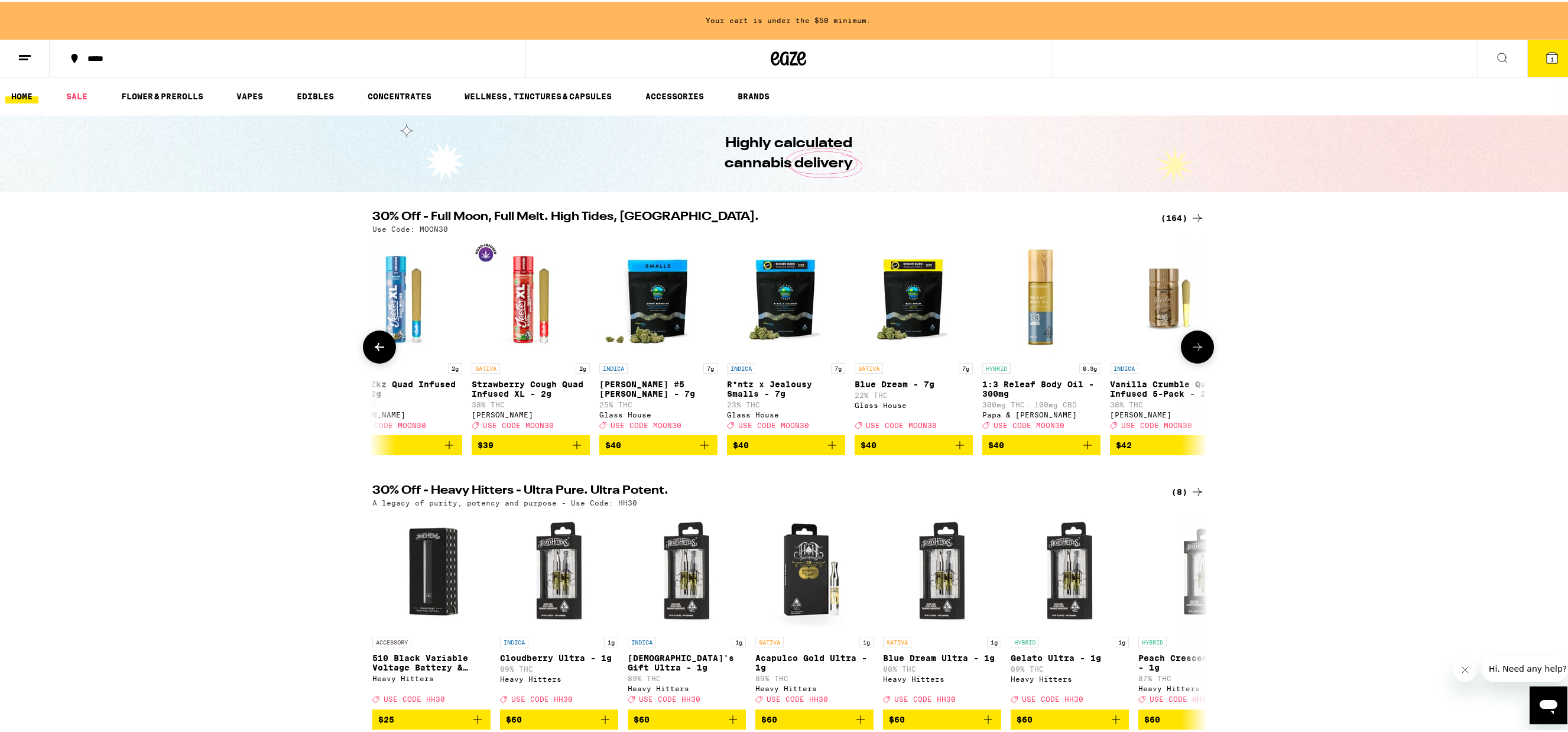
click at [922, 450] on span "$40" at bounding box center [913, 443] width 106 height 14
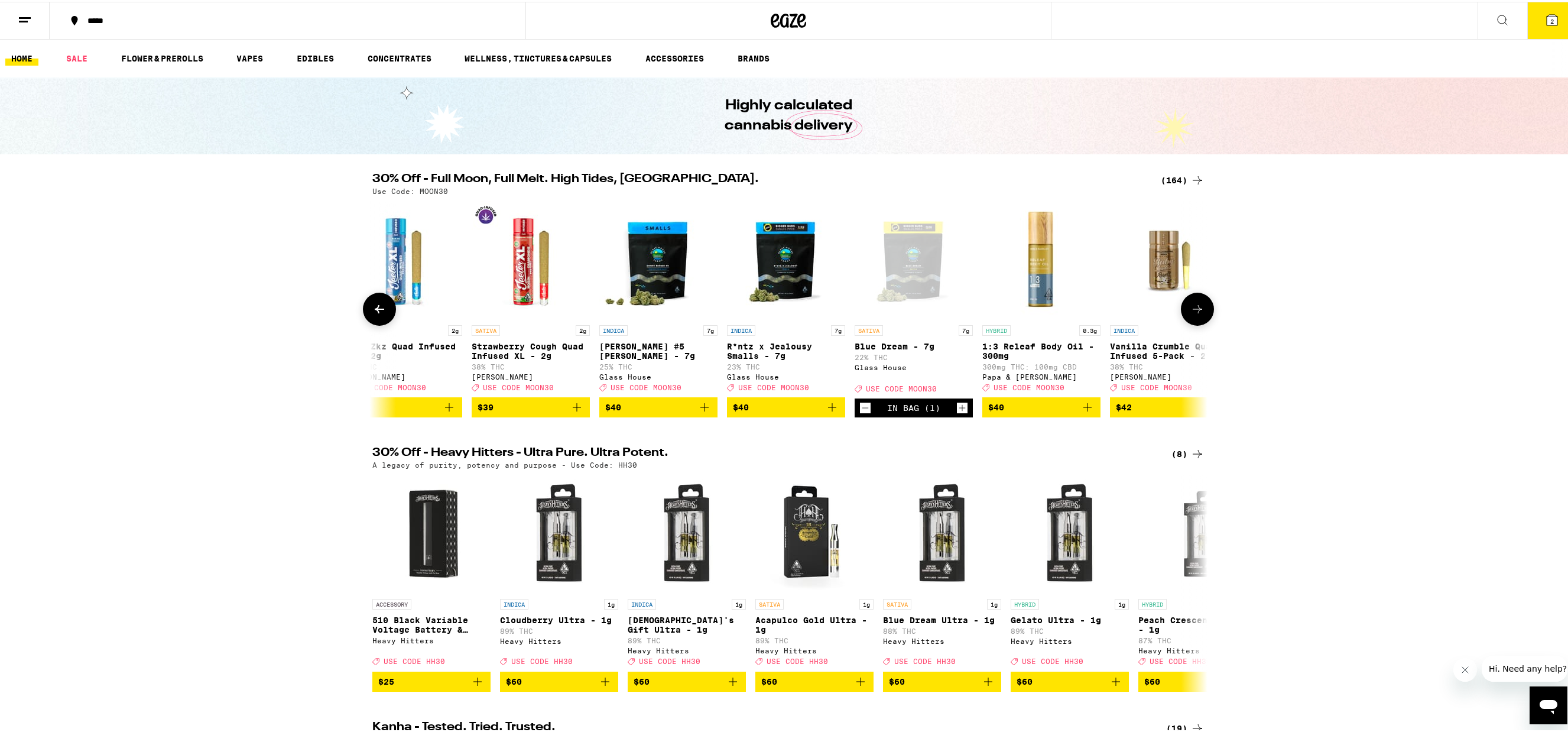
click at [1199, 312] on icon at bounding box center [1197, 307] width 14 height 14
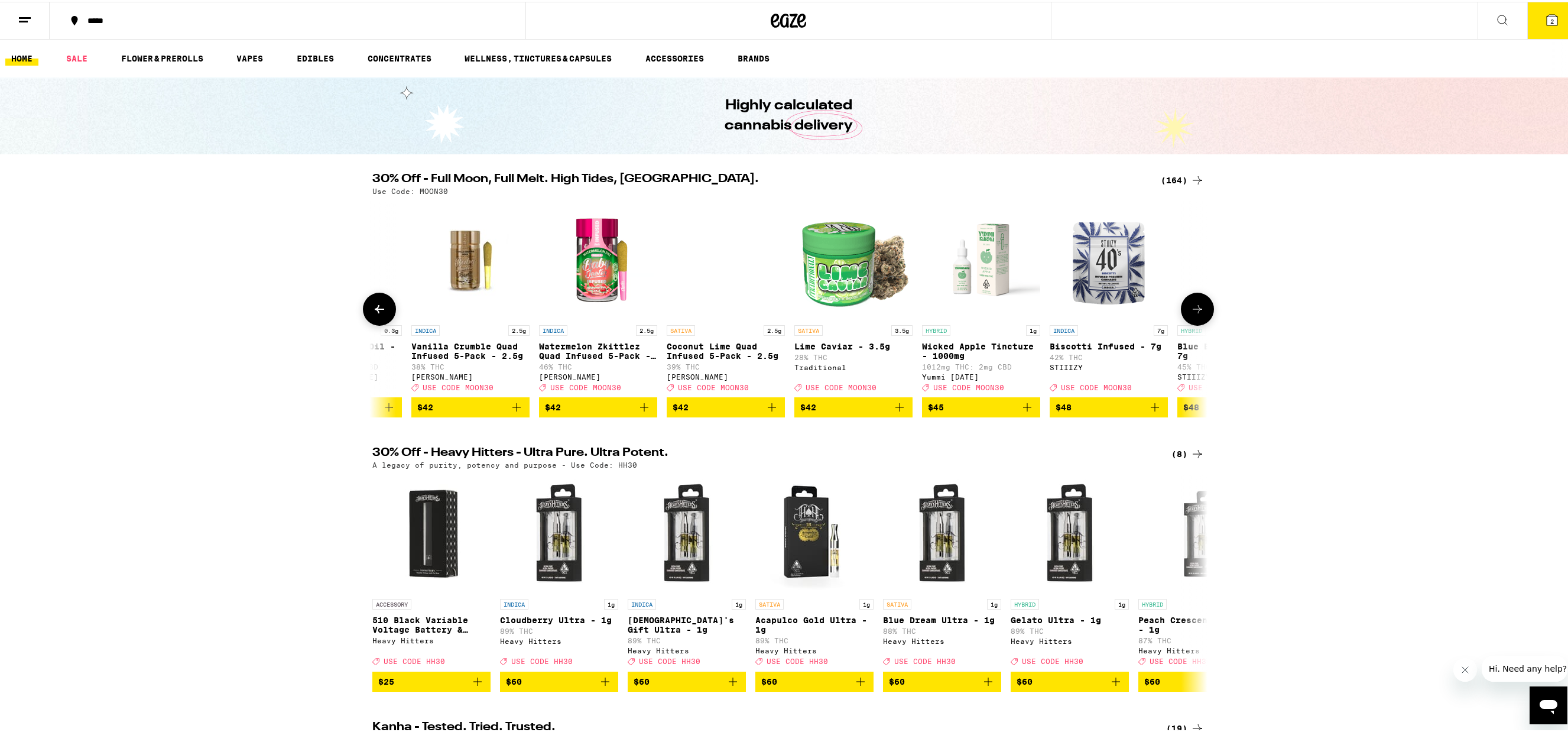
scroll to position [0, 17585]
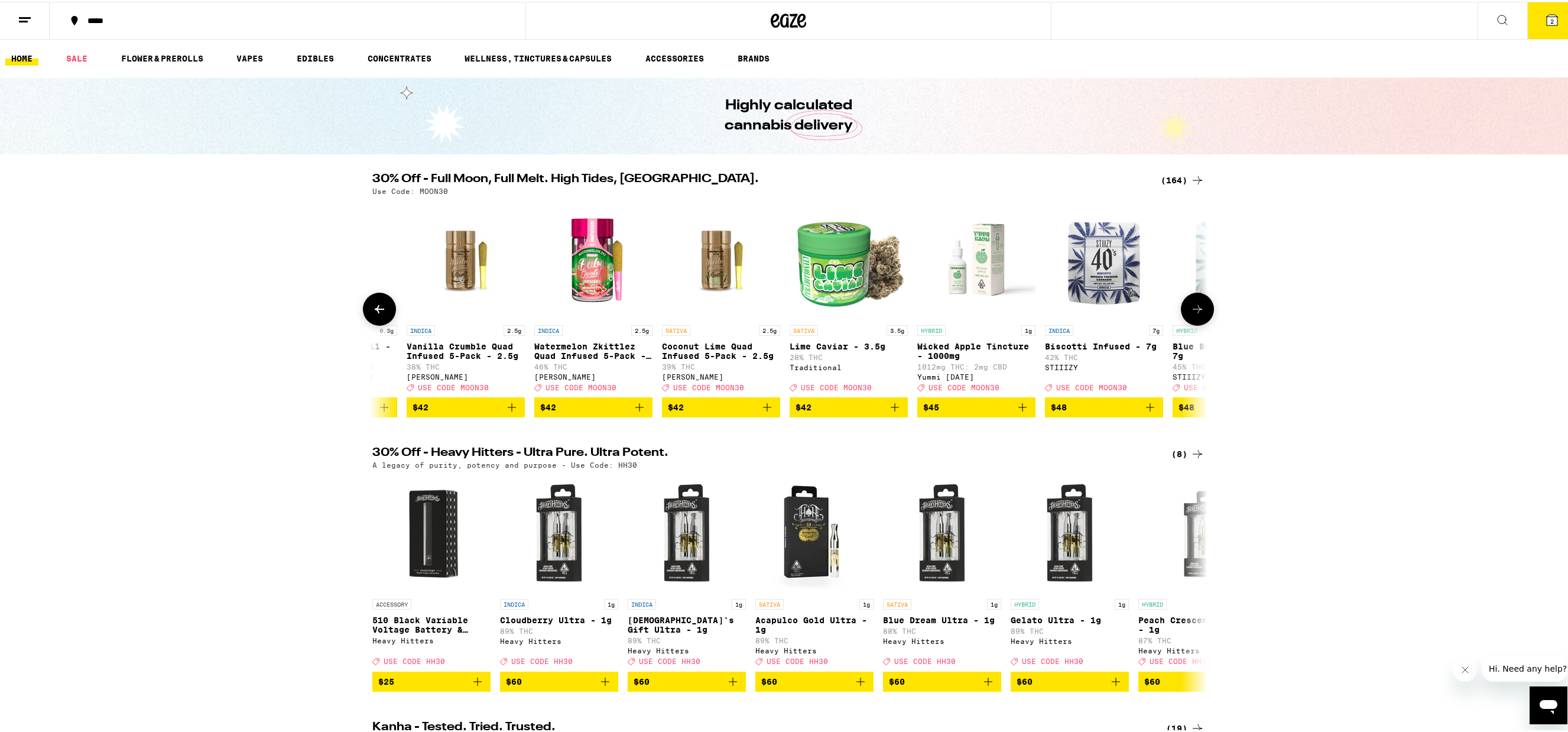
click at [1199, 313] on icon at bounding box center [1197, 307] width 14 height 14
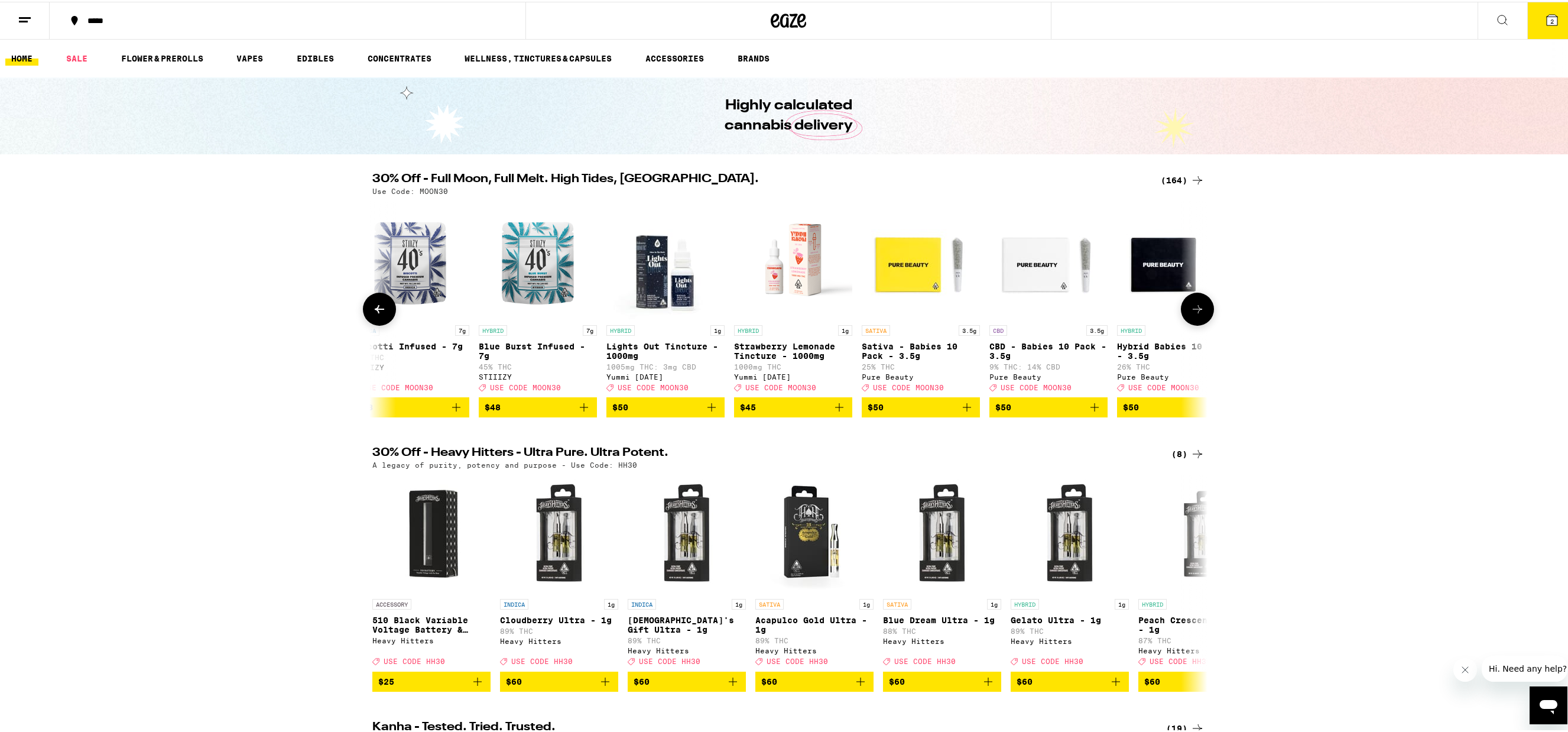
scroll to position [0, 18288]
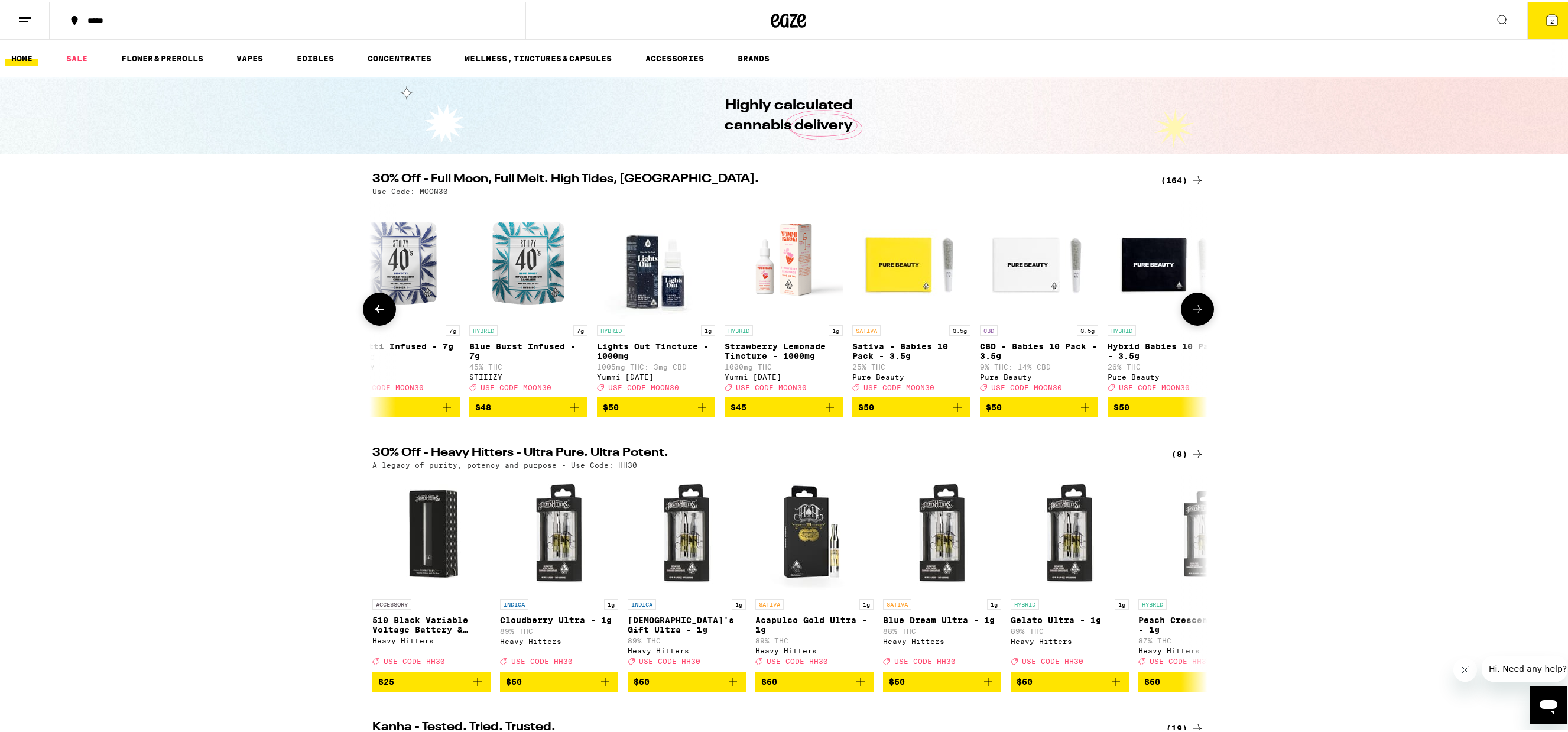
click at [1199, 313] on icon at bounding box center [1197, 307] width 14 height 14
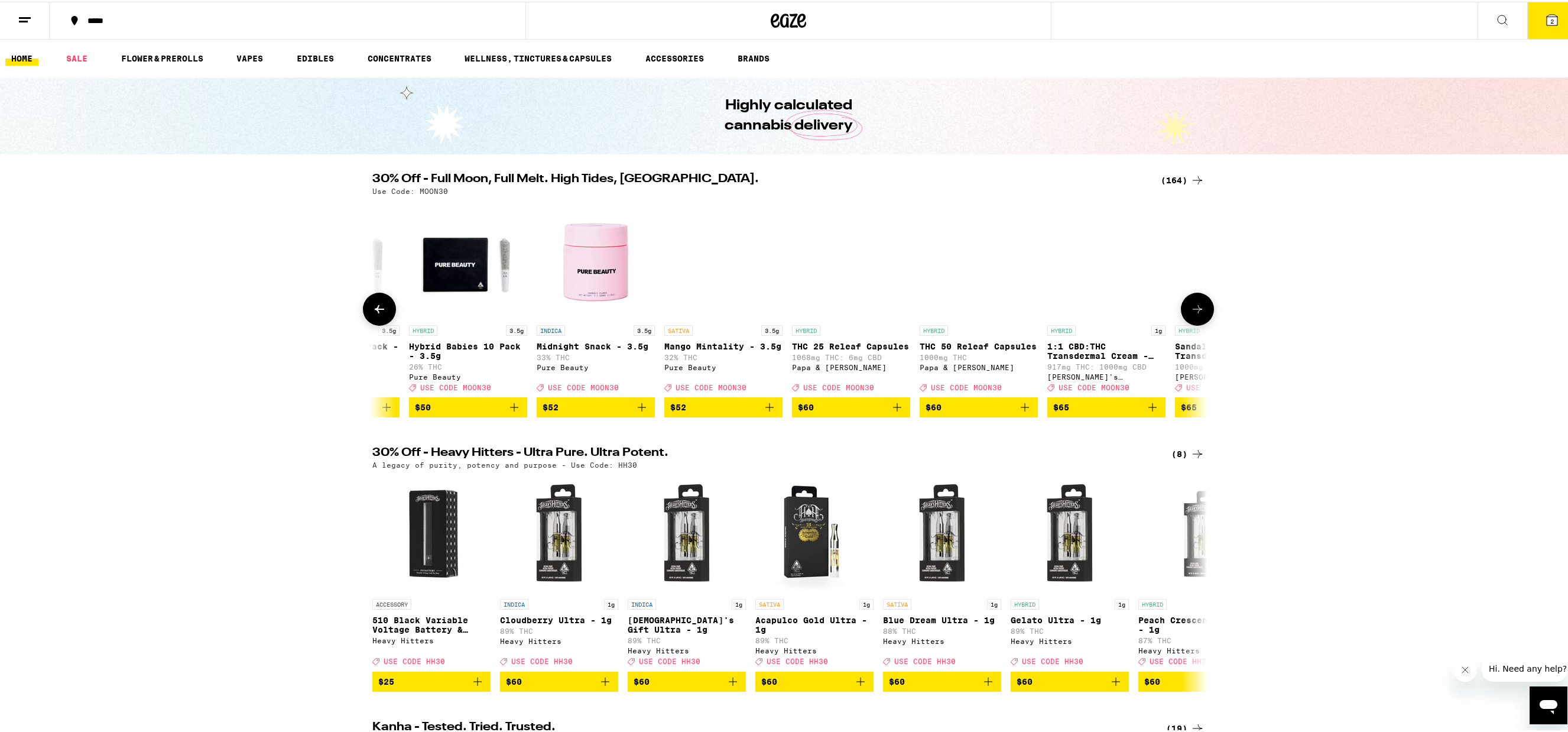
scroll to position [0, 18992]
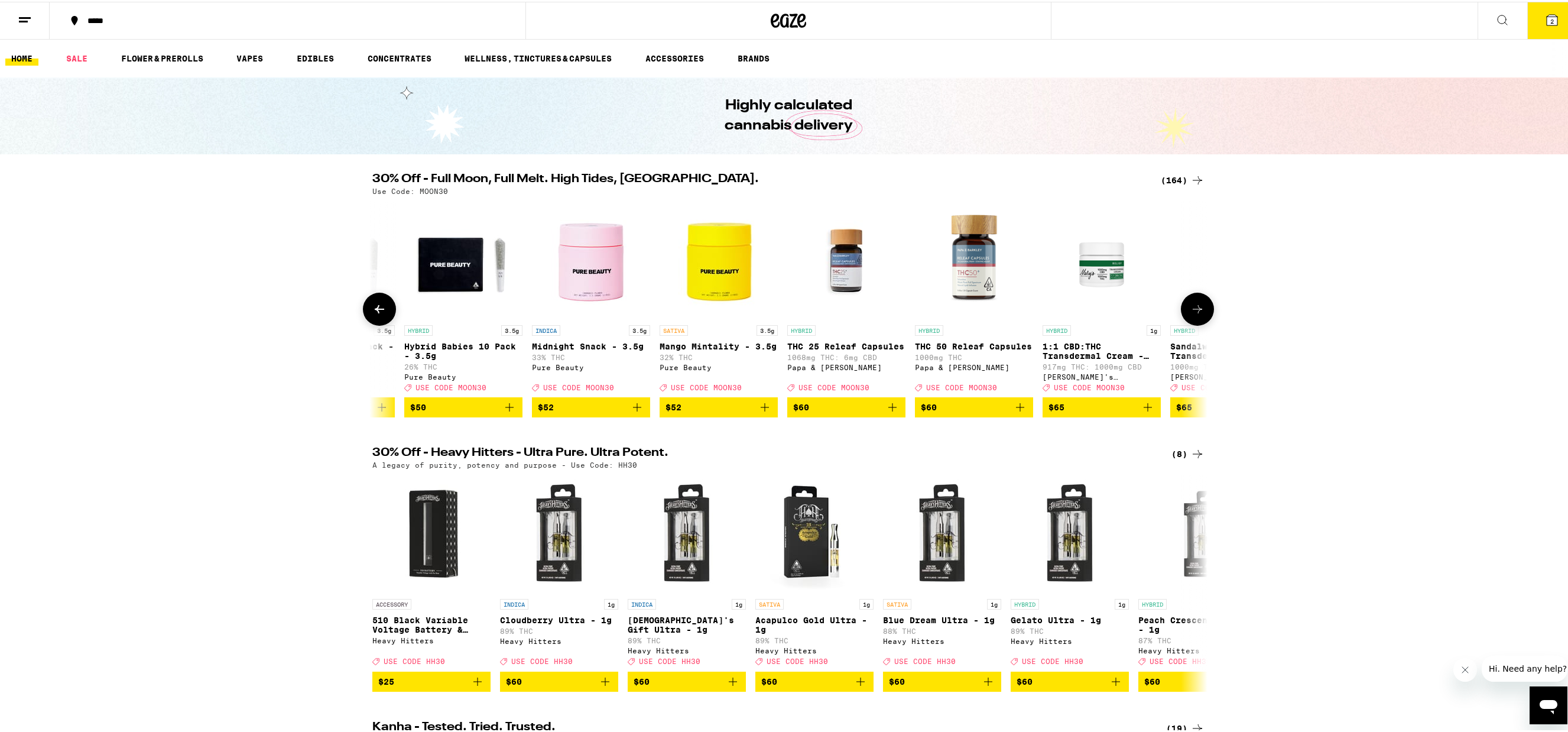
click at [1199, 313] on icon at bounding box center [1197, 307] width 14 height 14
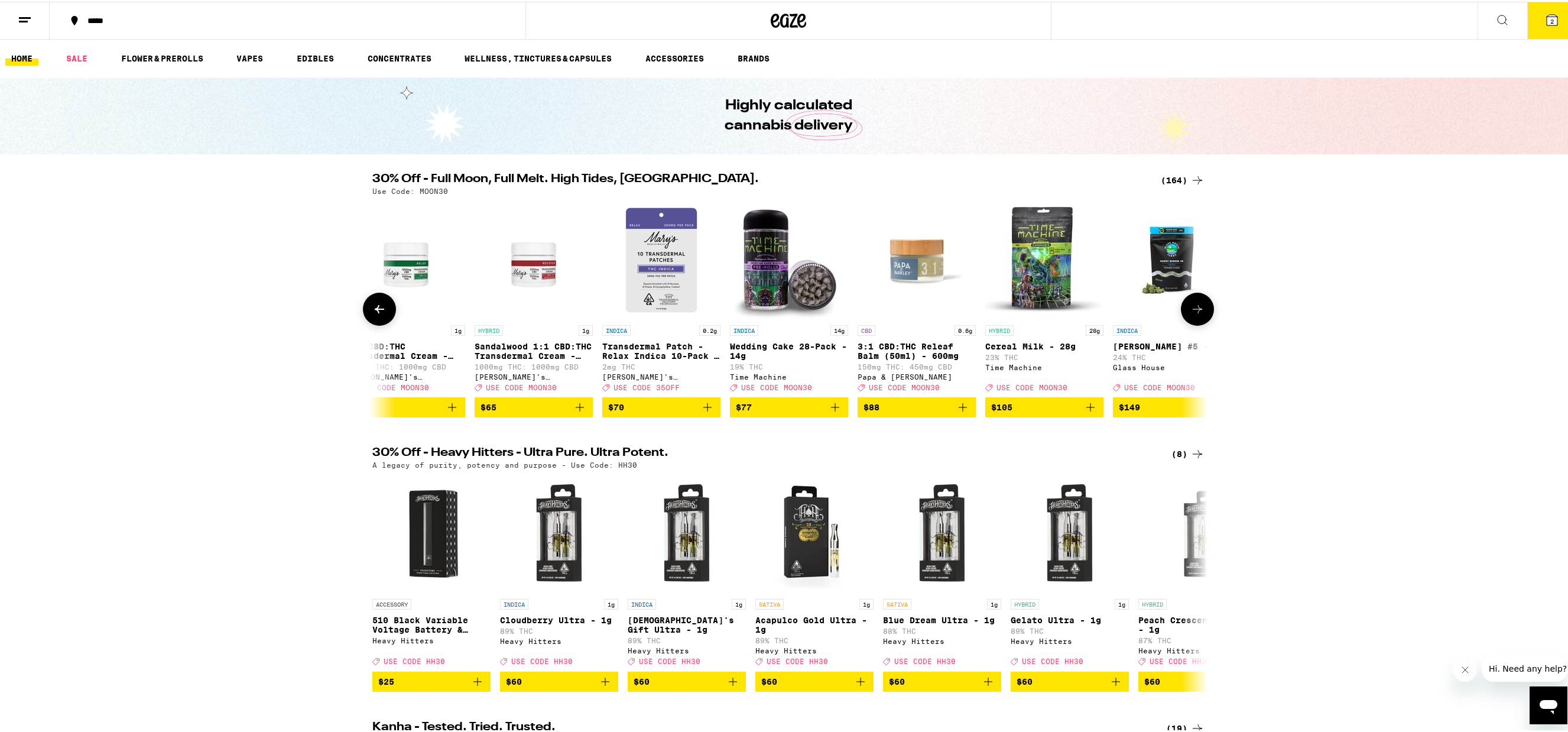
scroll to position [0, 19695]
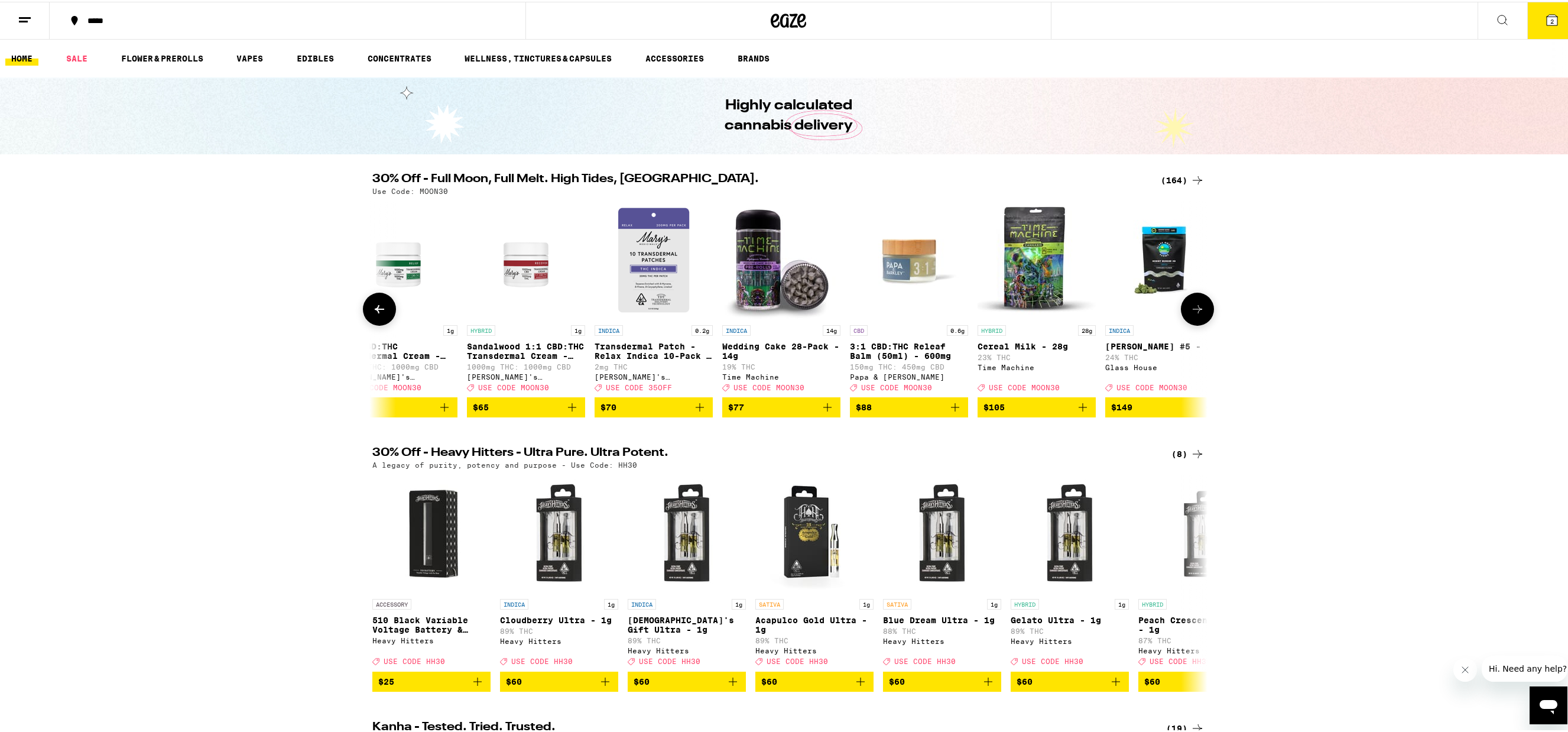
click at [1199, 313] on icon at bounding box center [1197, 307] width 14 height 14
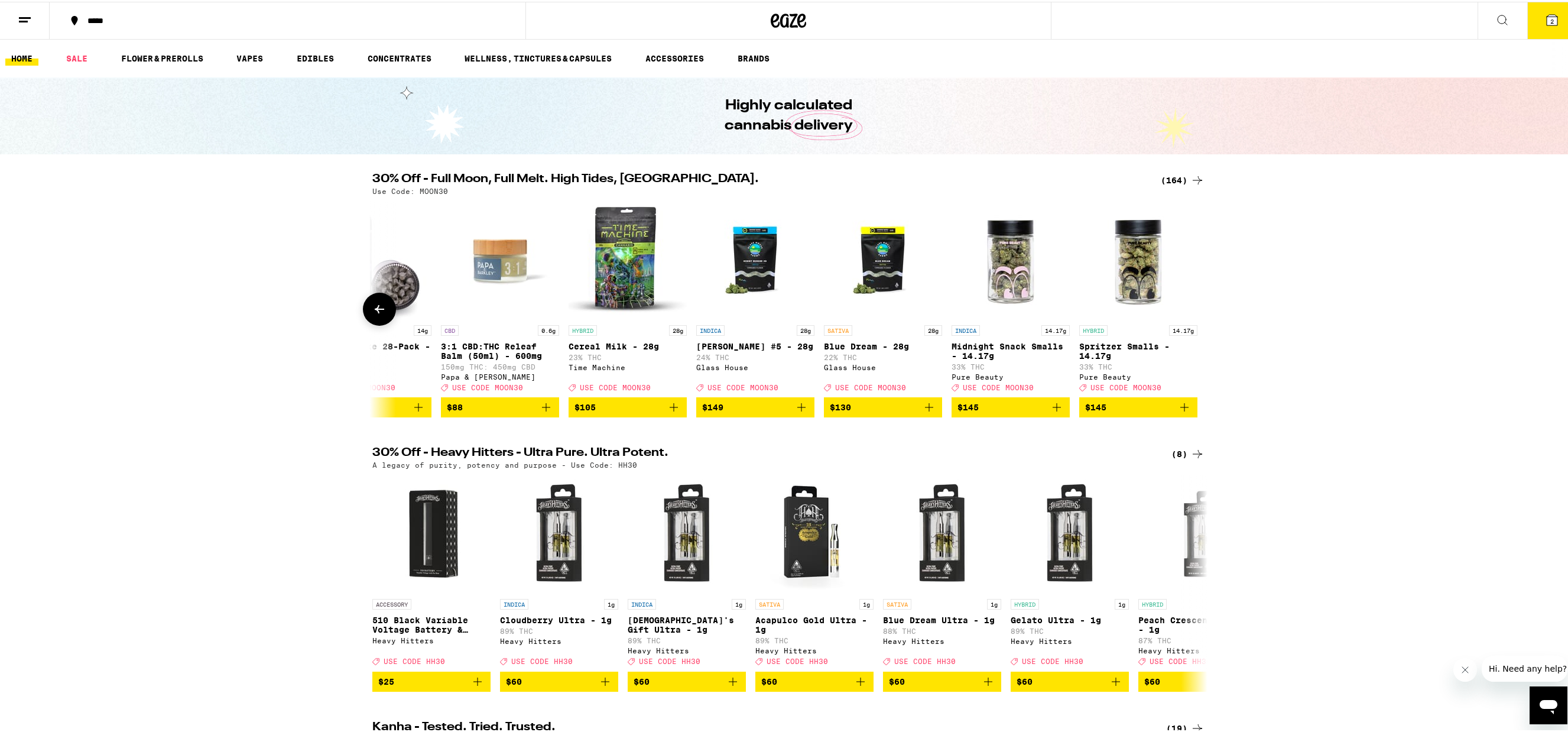
scroll to position [0, 20107]
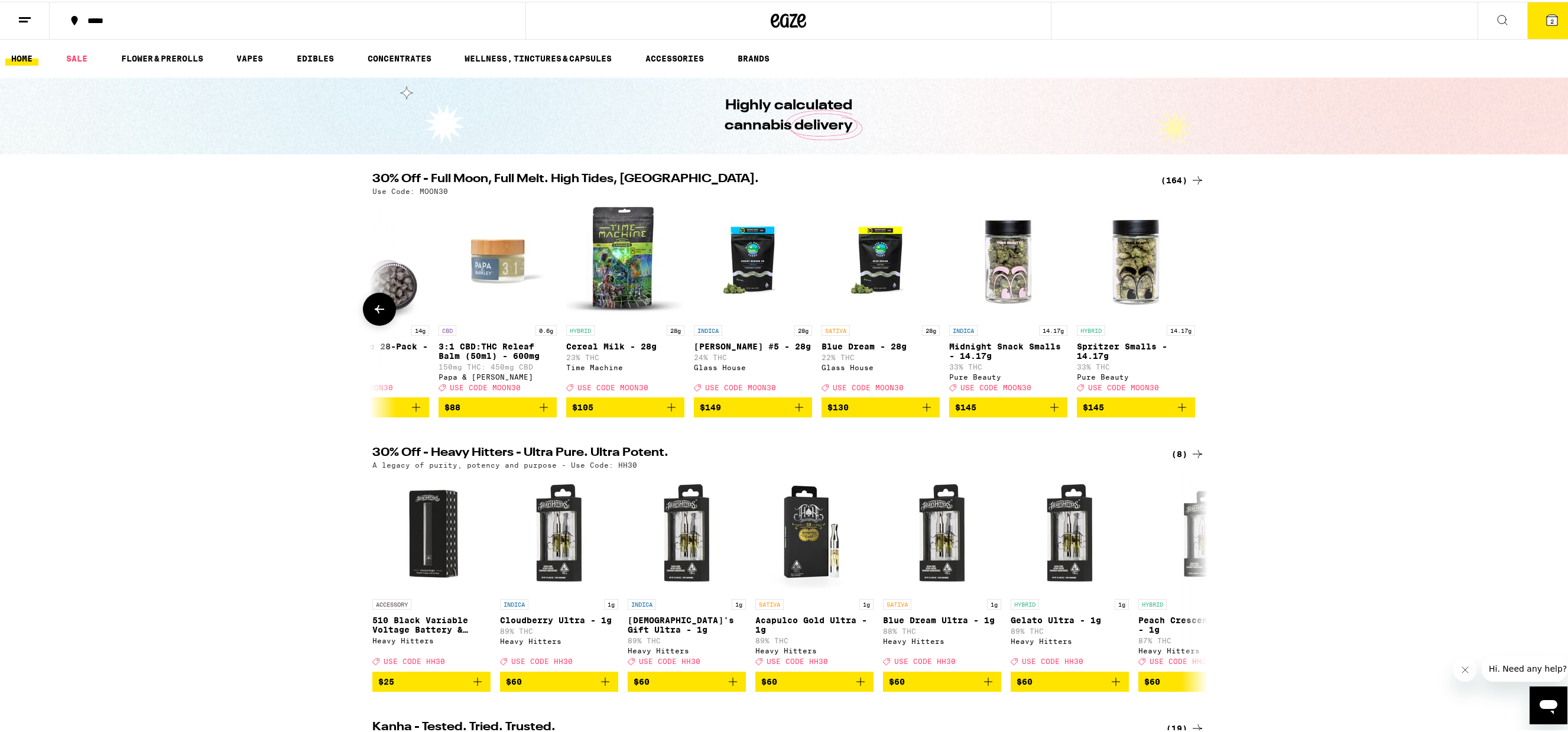
click at [379, 314] on icon at bounding box center [379, 307] width 14 height 14
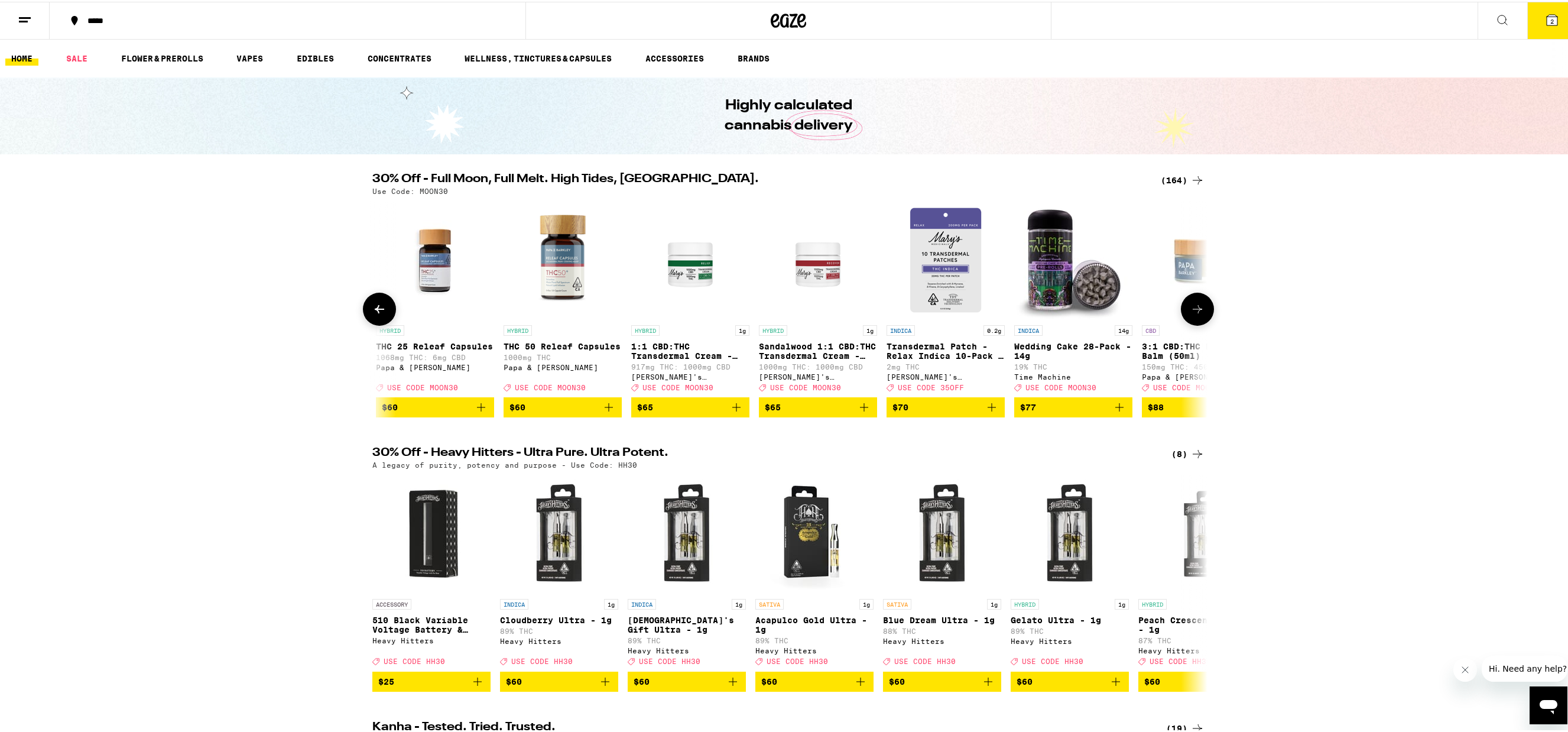
click at [379, 314] on icon at bounding box center [379, 307] width 14 height 14
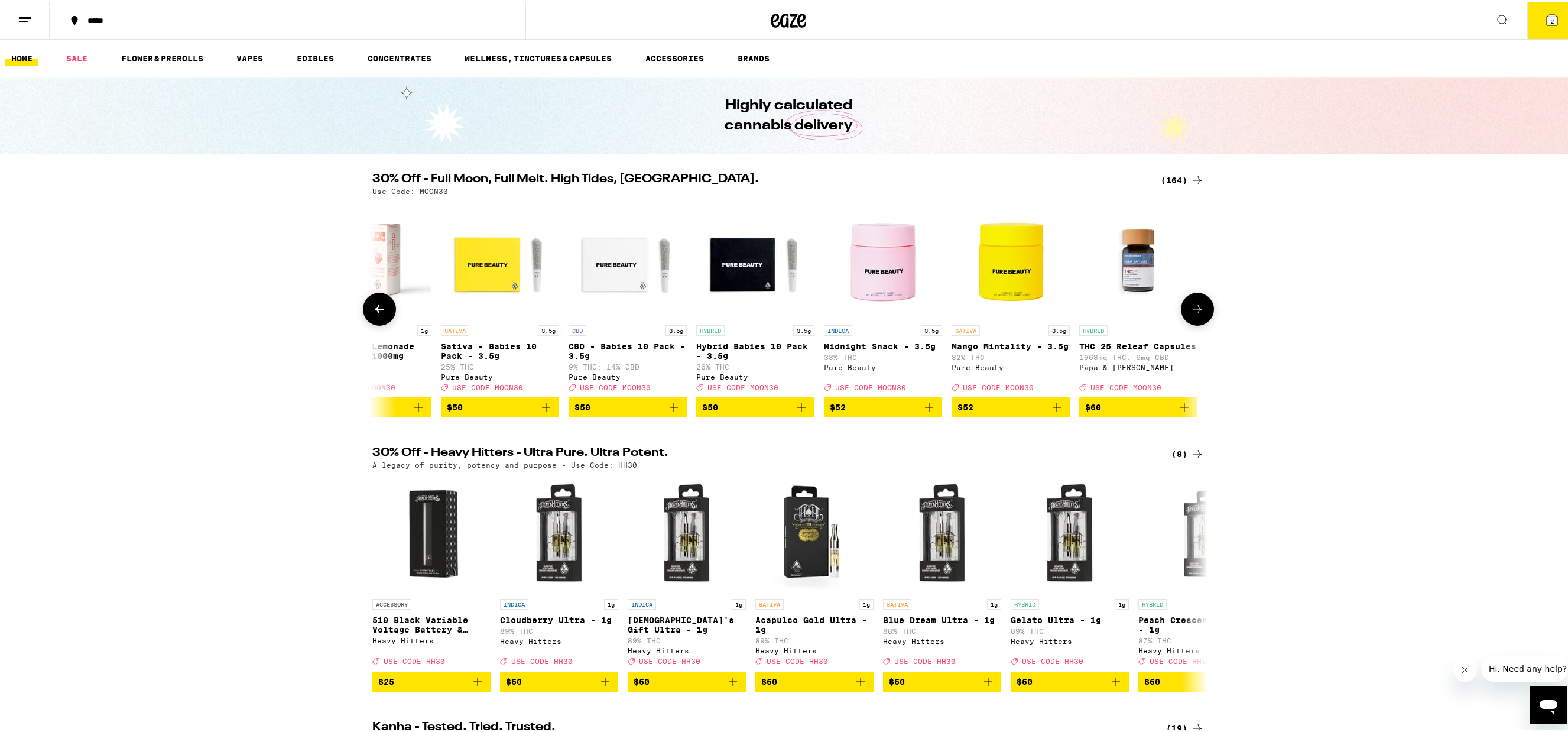
click at [379, 314] on icon at bounding box center [379, 307] width 14 height 14
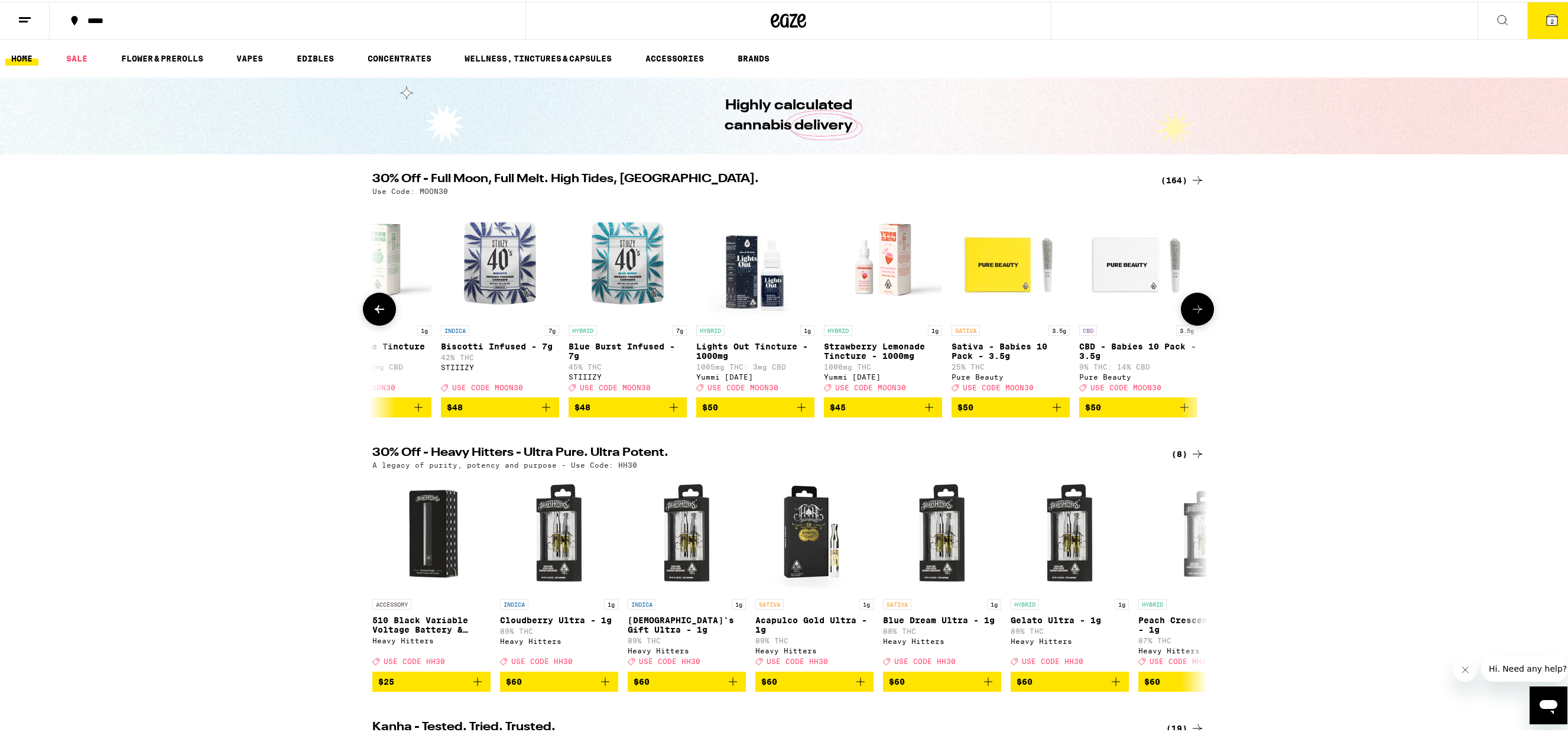
scroll to position [0, 17996]
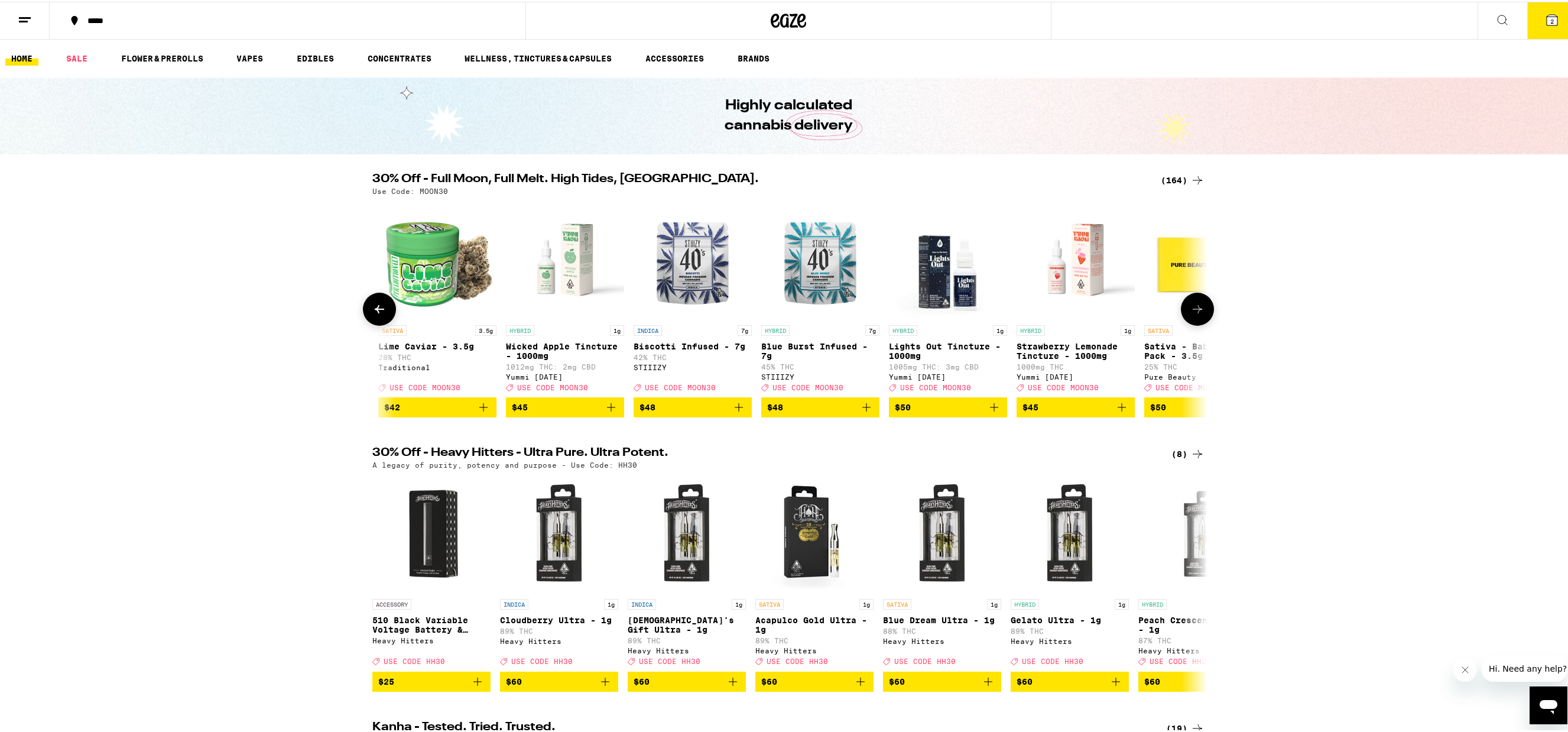
click at [379, 314] on icon at bounding box center [379, 307] width 14 height 14
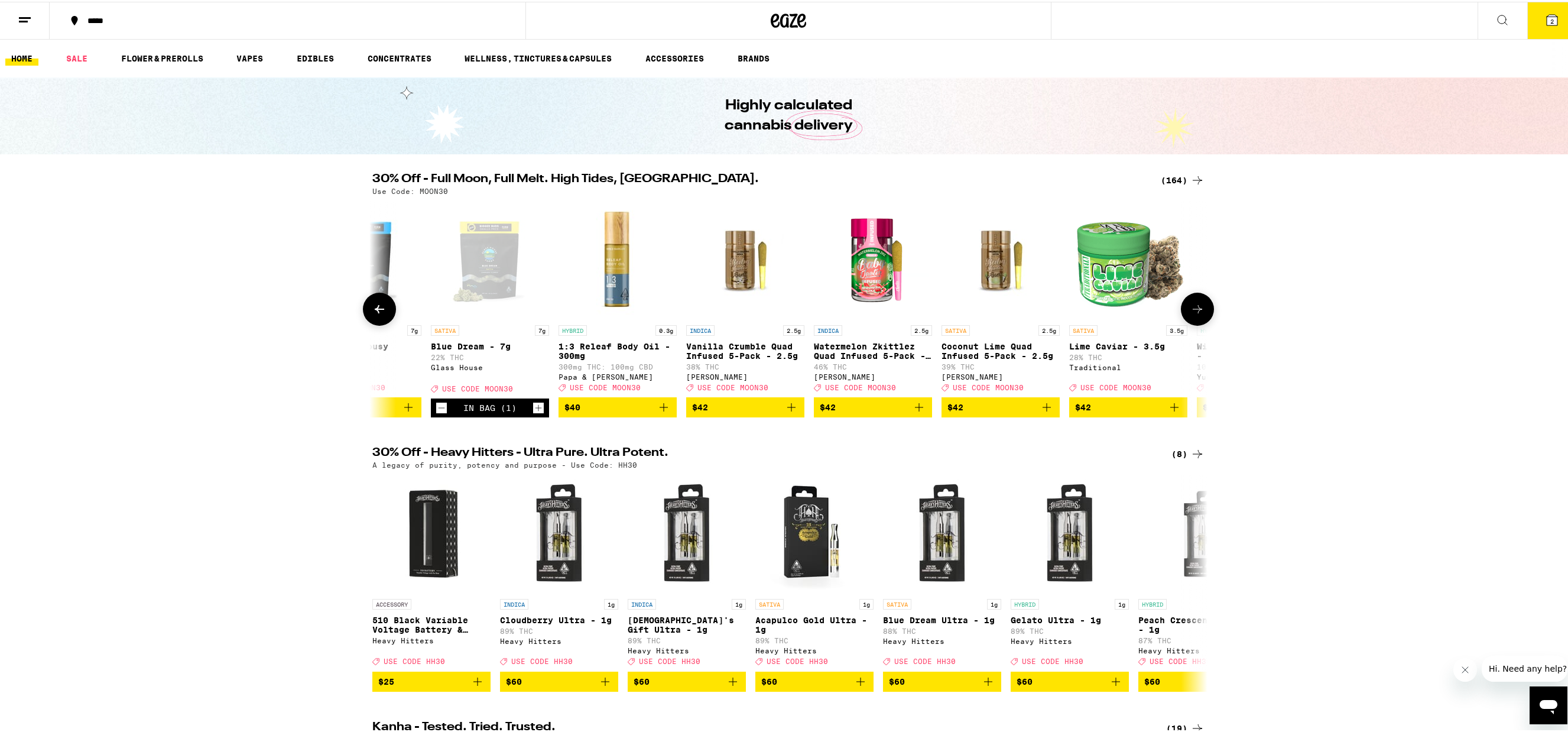
scroll to position [0, 17293]
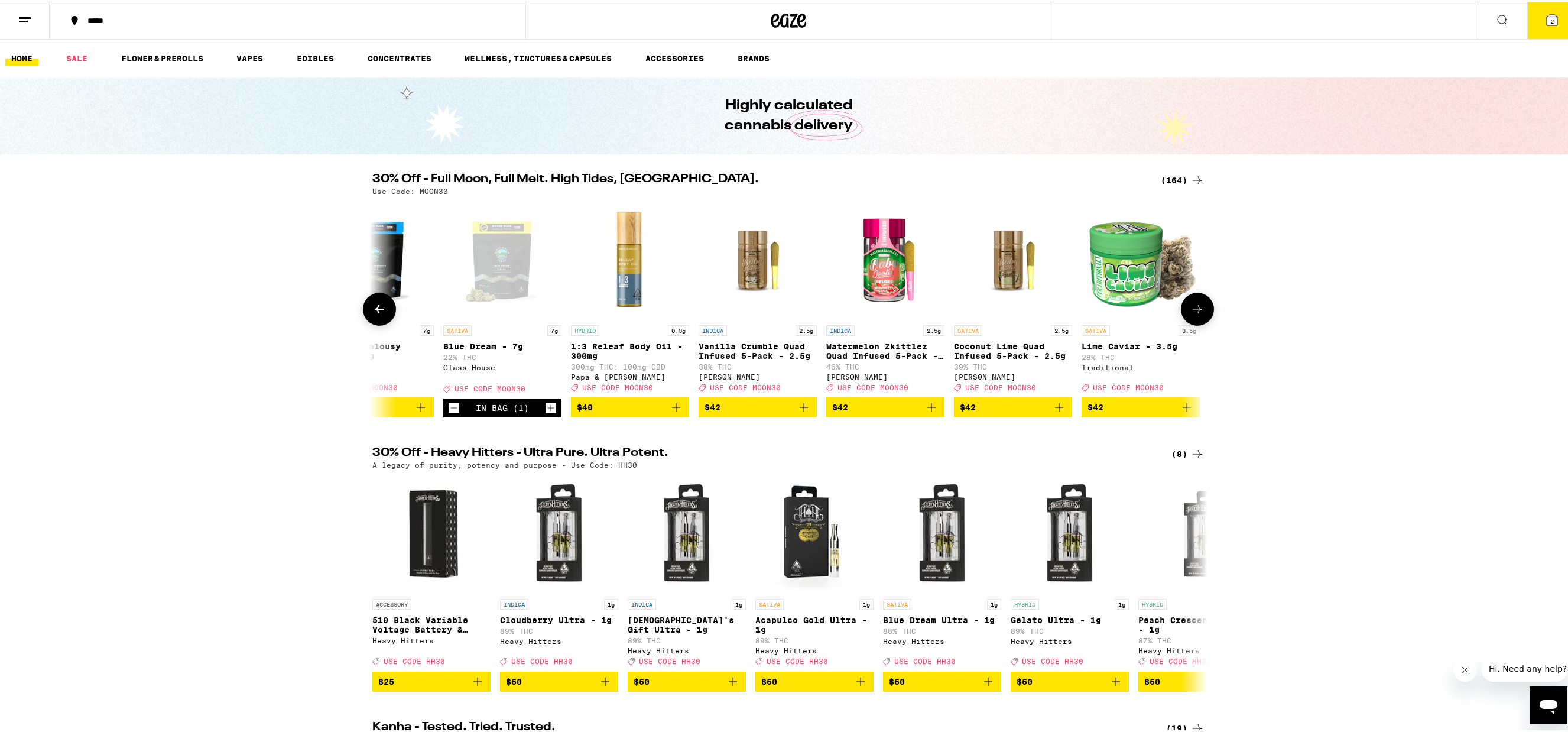
click at [1123, 278] on img "Open page for Lime Caviar - 3.5g from Traditional" at bounding box center [1141, 258] width 118 height 118
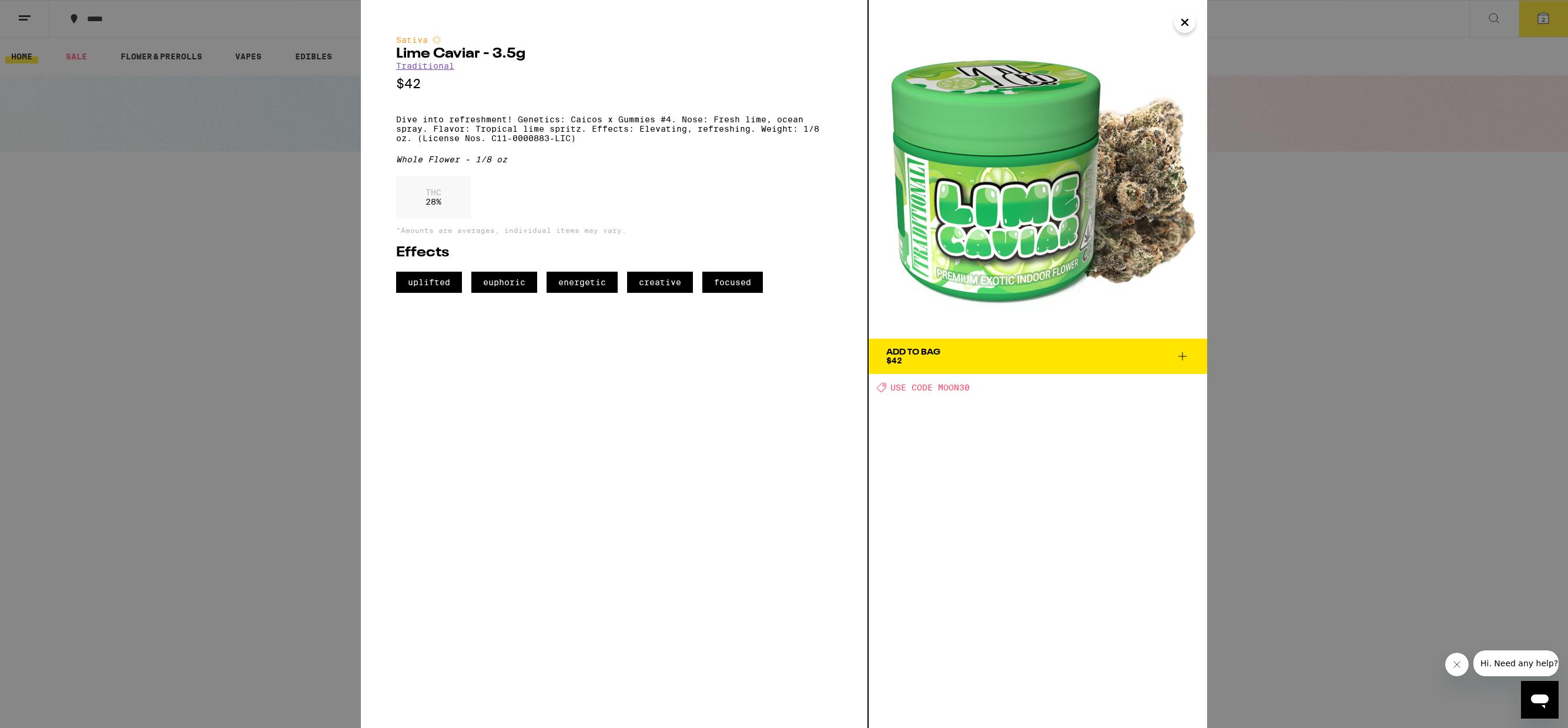
click at [1191, 24] on icon "Close" at bounding box center [1184, 22] width 14 height 17
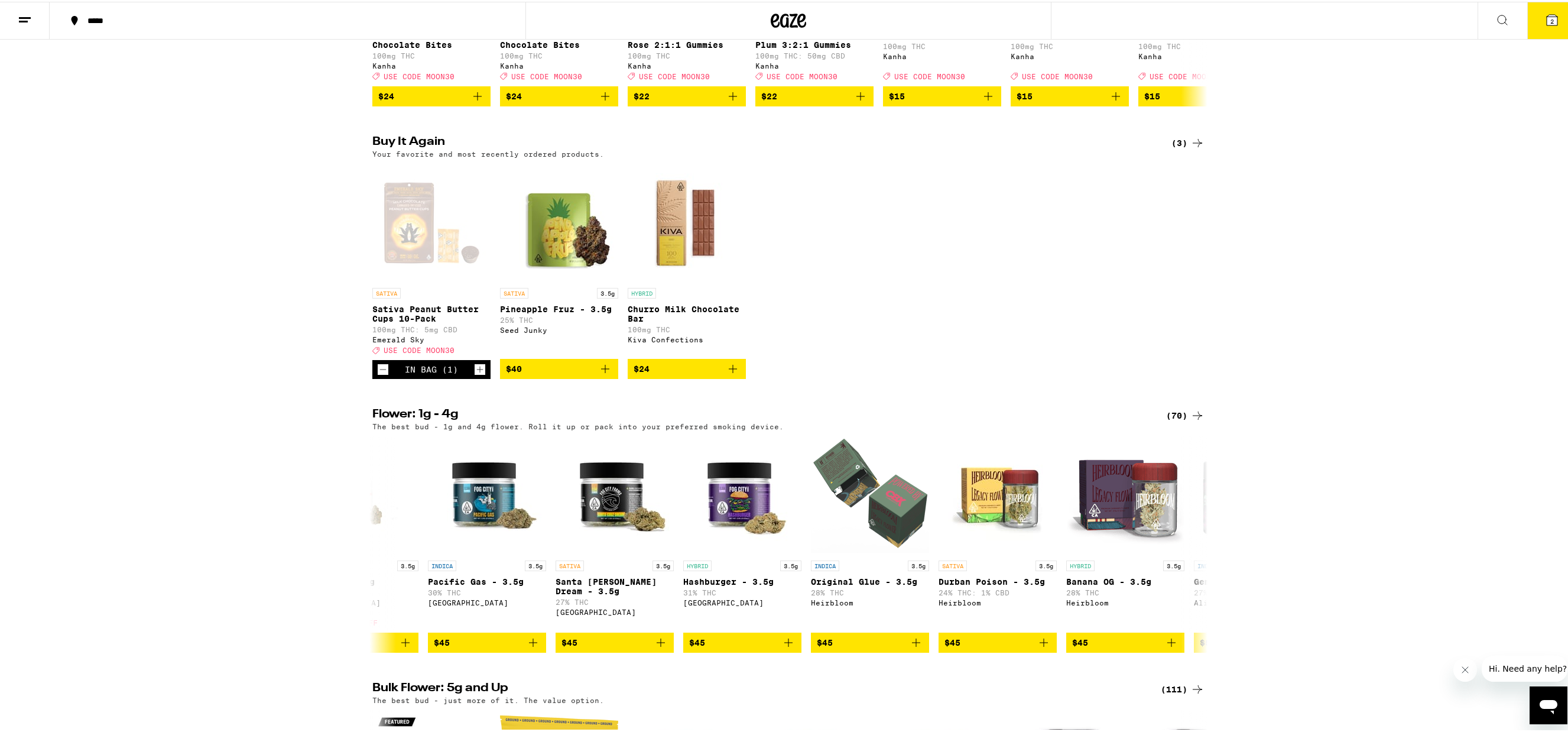
scroll to position [1111, 0]
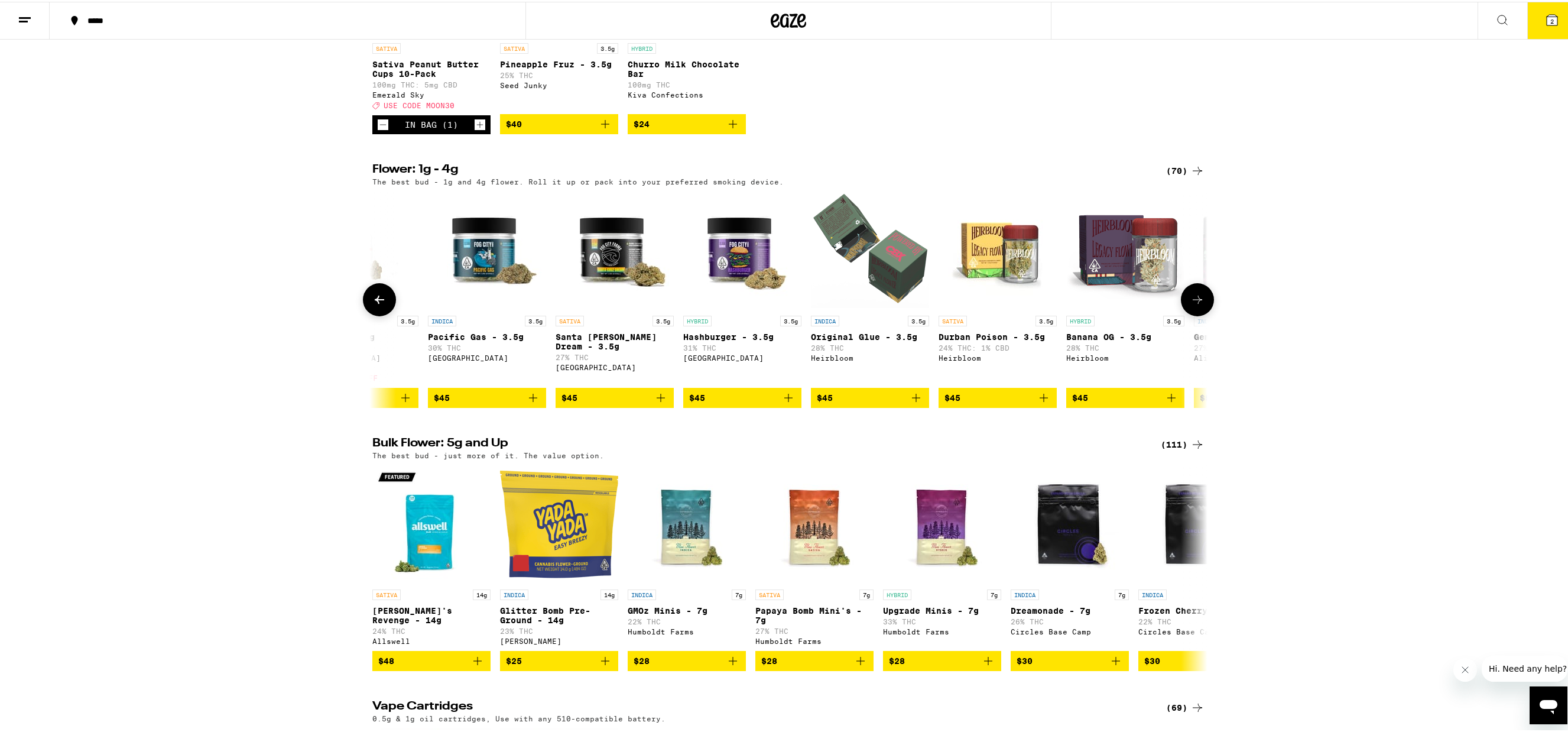
click at [381, 305] on icon at bounding box center [379, 298] width 14 height 14
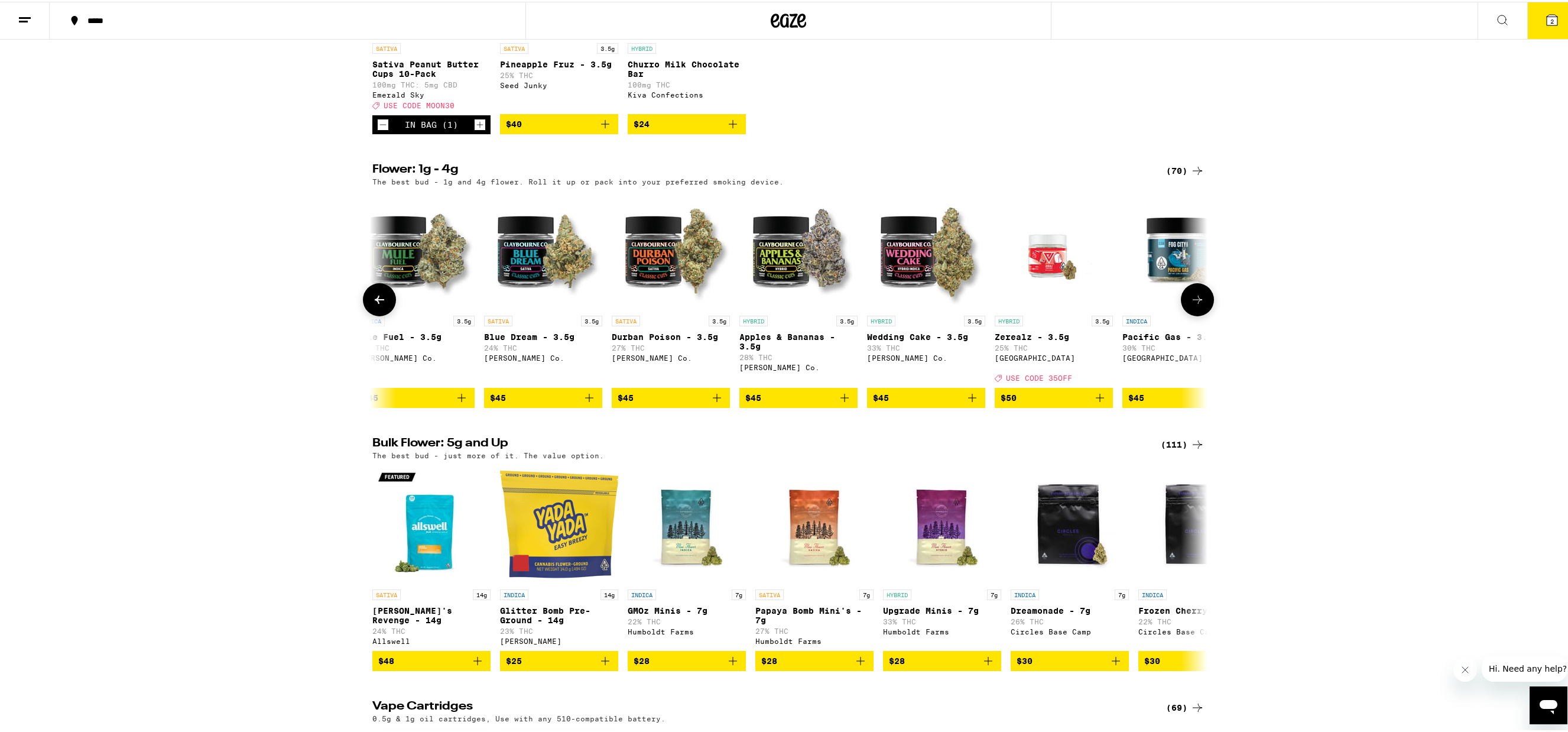
scroll to position [0, 4220]
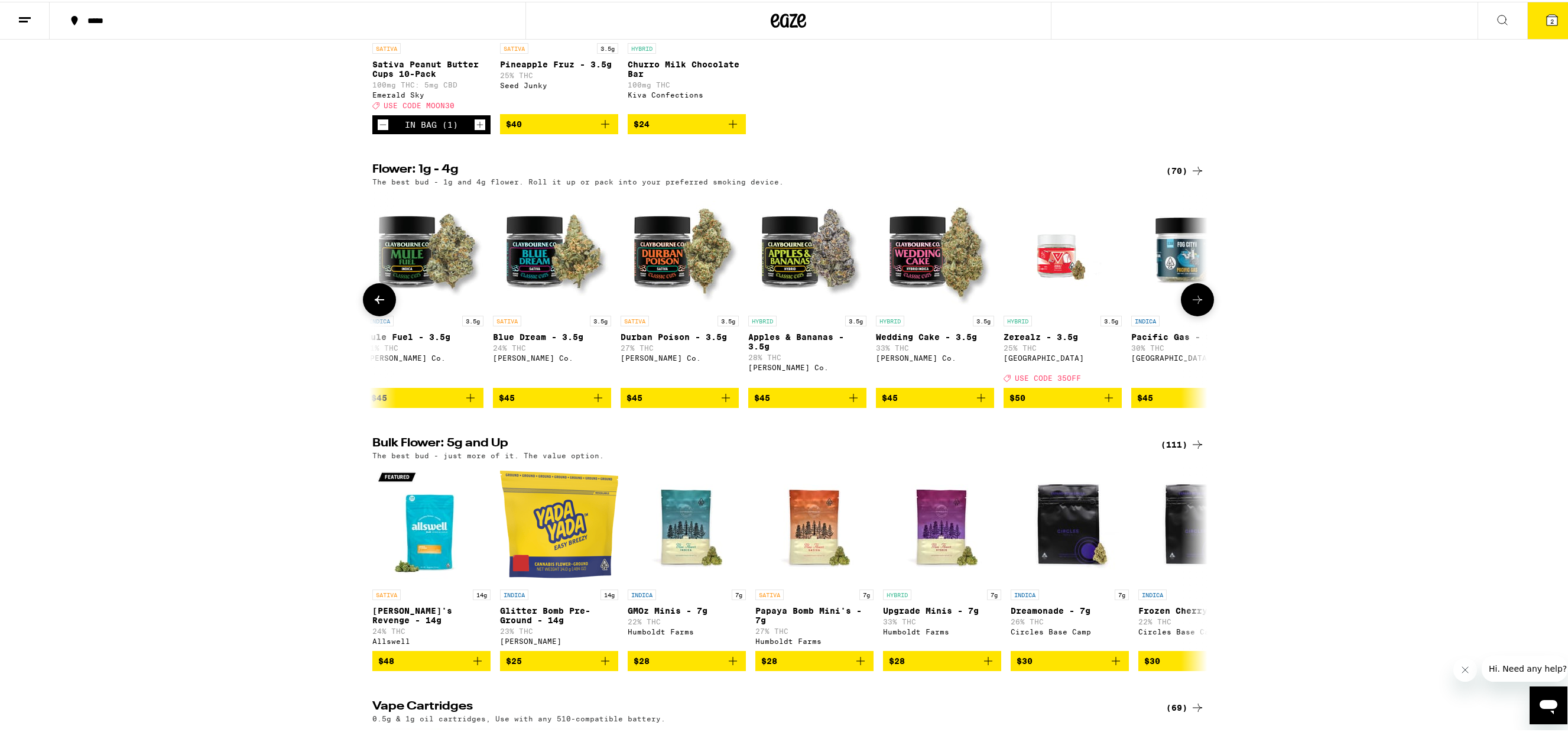
click at [381, 305] on icon at bounding box center [379, 298] width 14 height 14
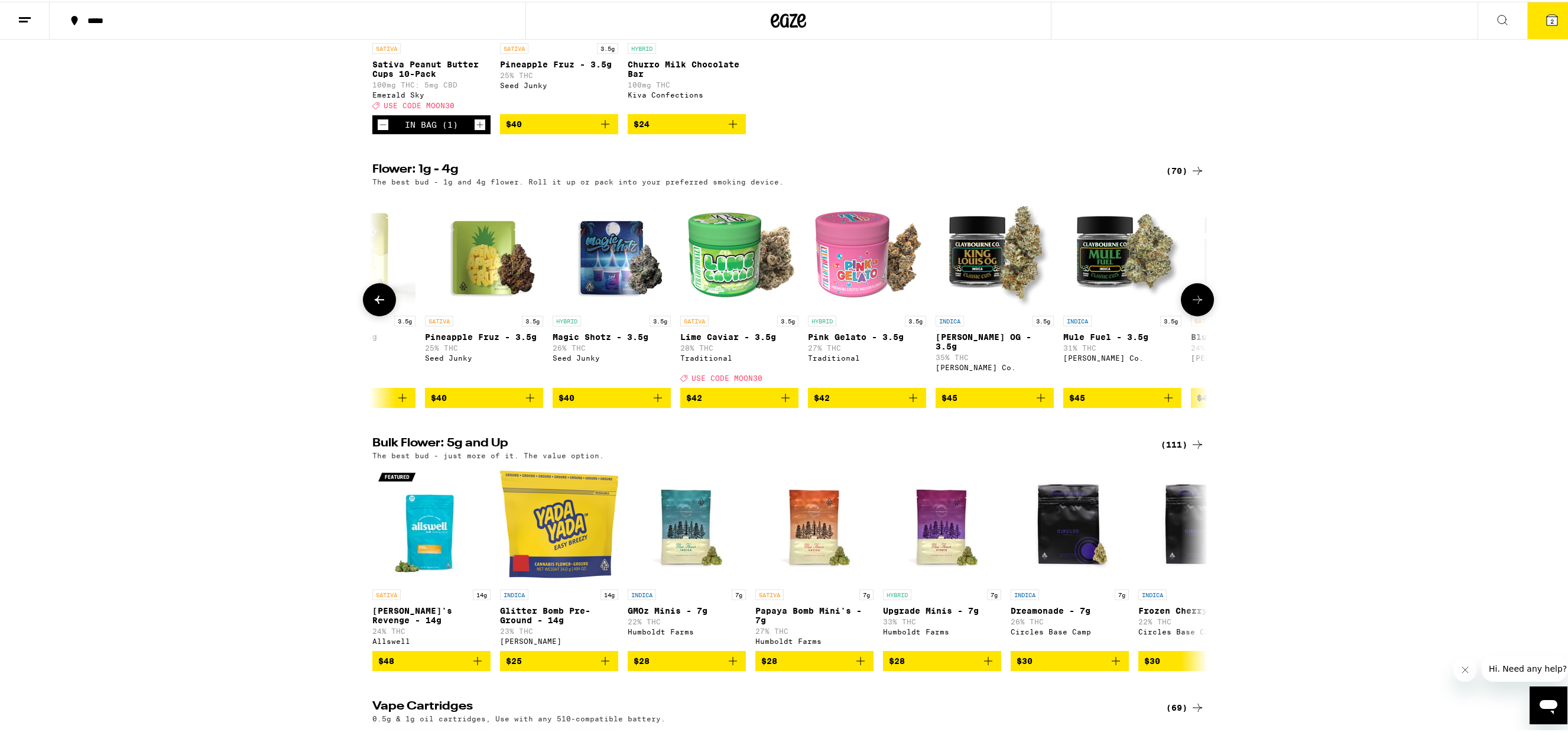
scroll to position [0, 3517]
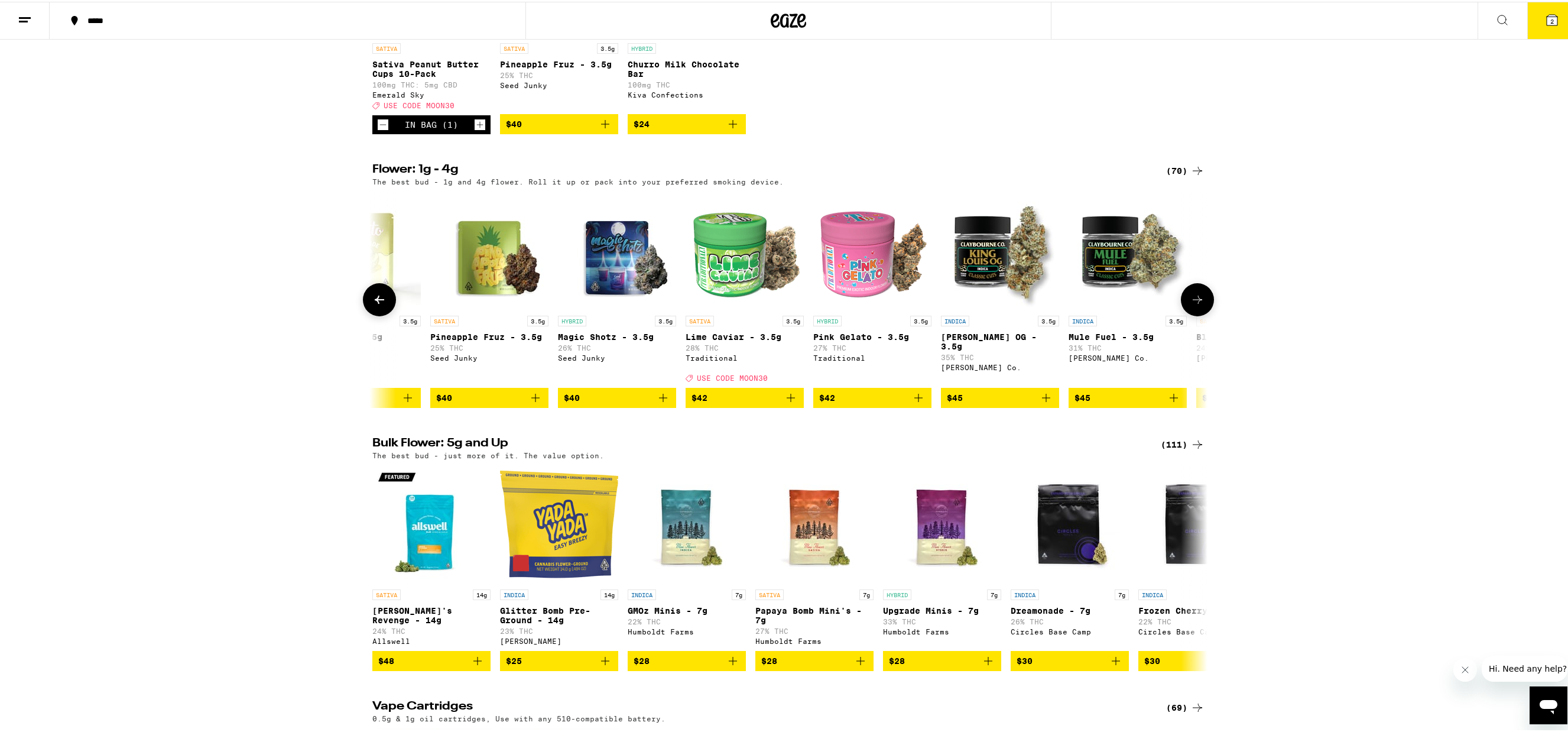
click at [381, 305] on icon at bounding box center [379, 298] width 14 height 14
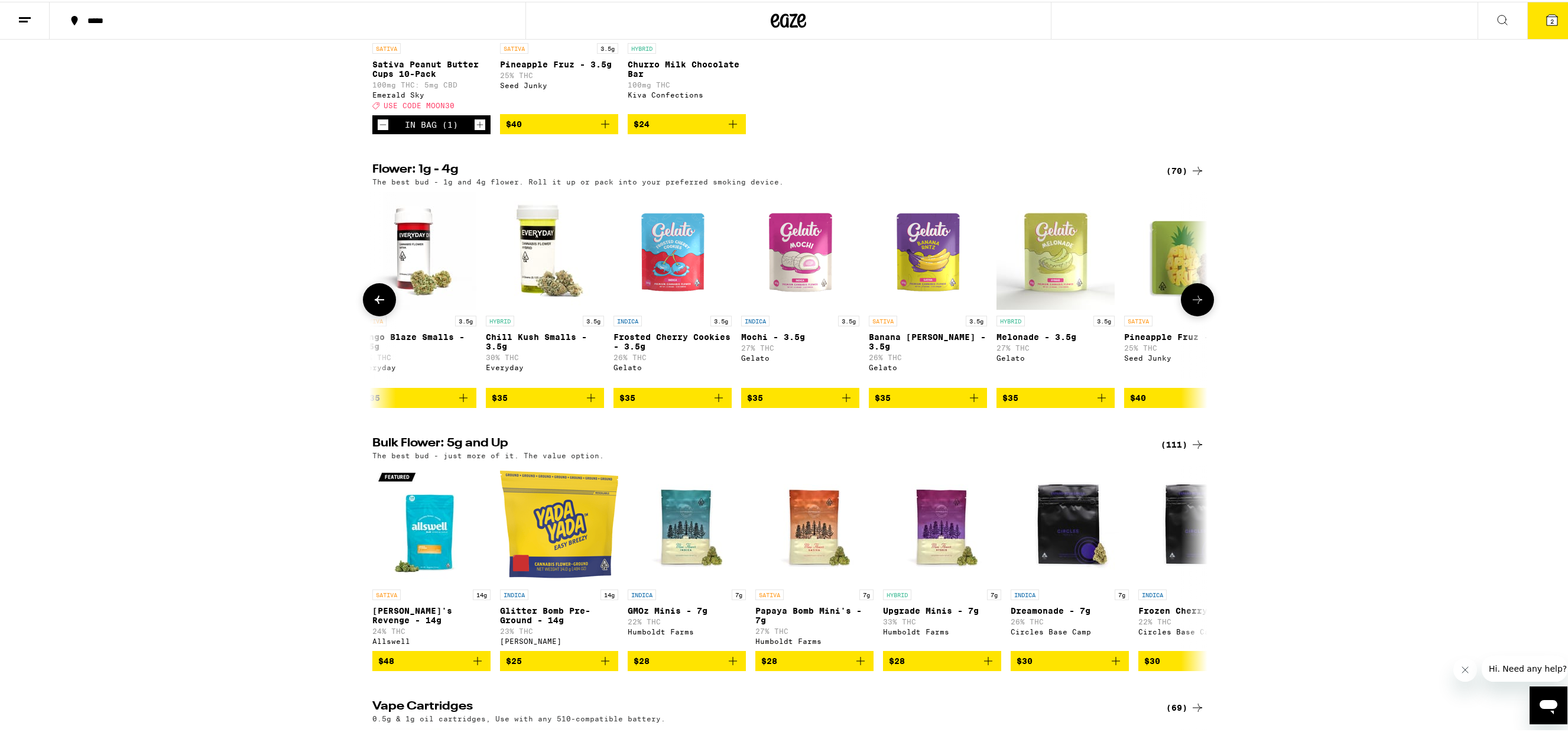
scroll to position [0, 2813]
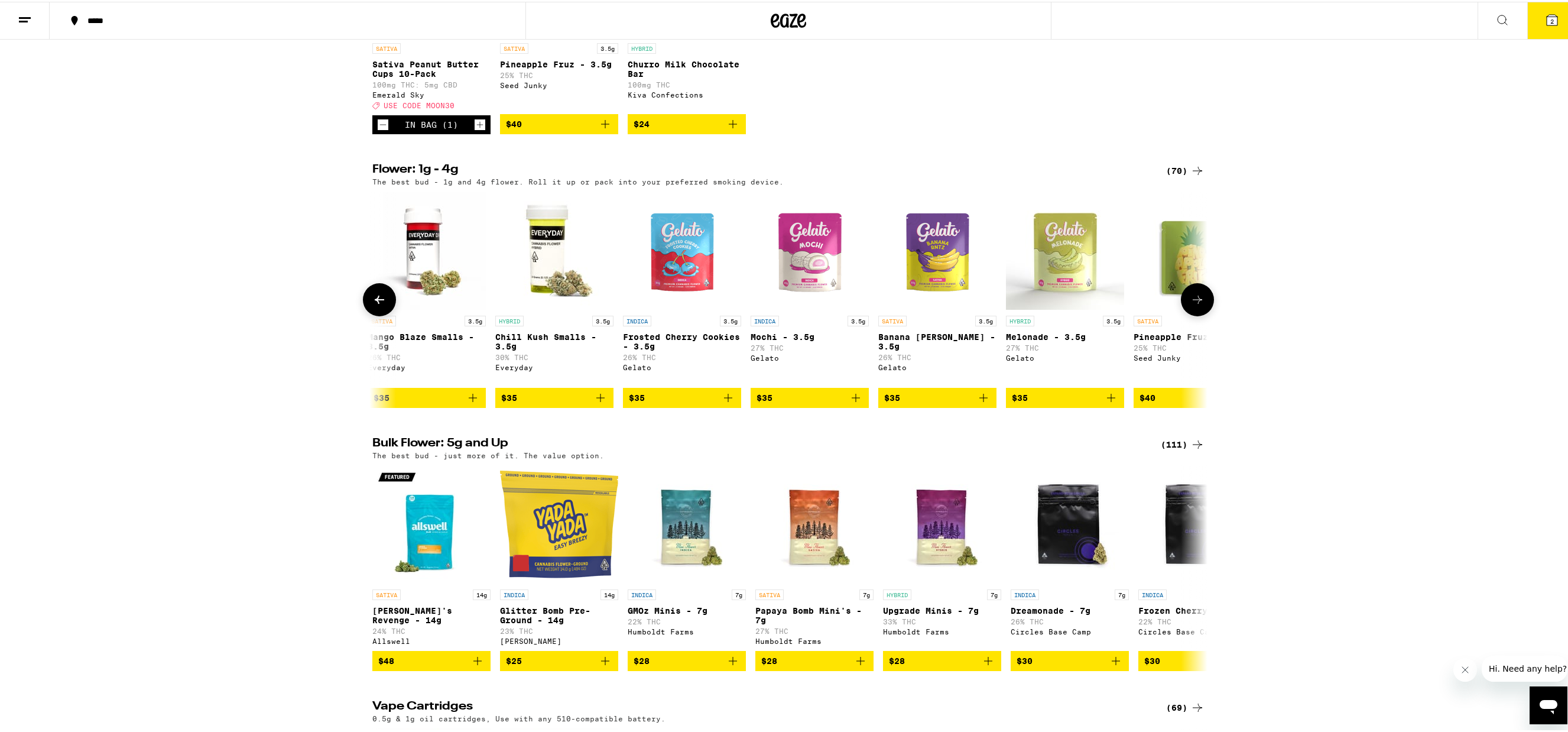
click at [381, 305] on icon at bounding box center [379, 298] width 14 height 14
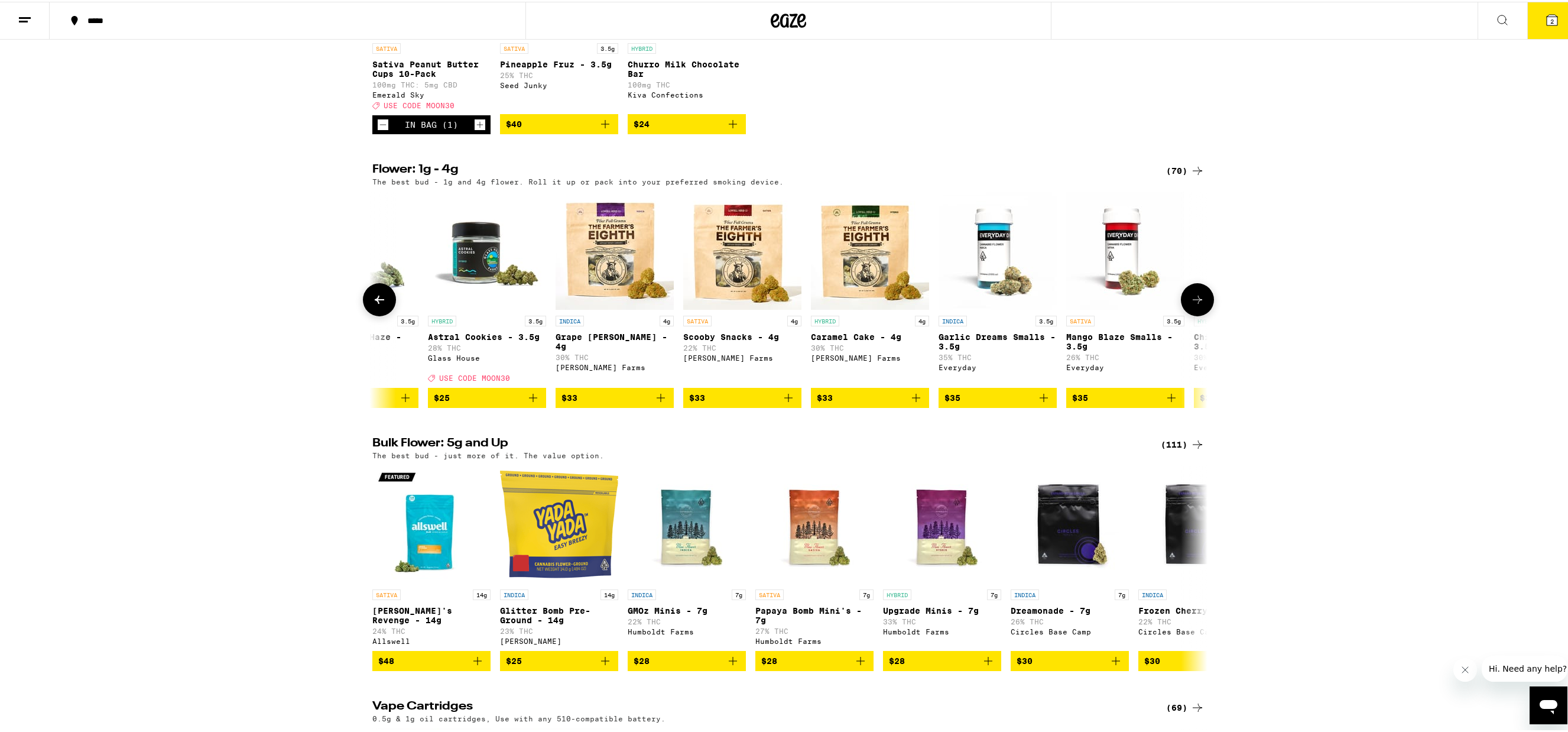
scroll to position [0, 2110]
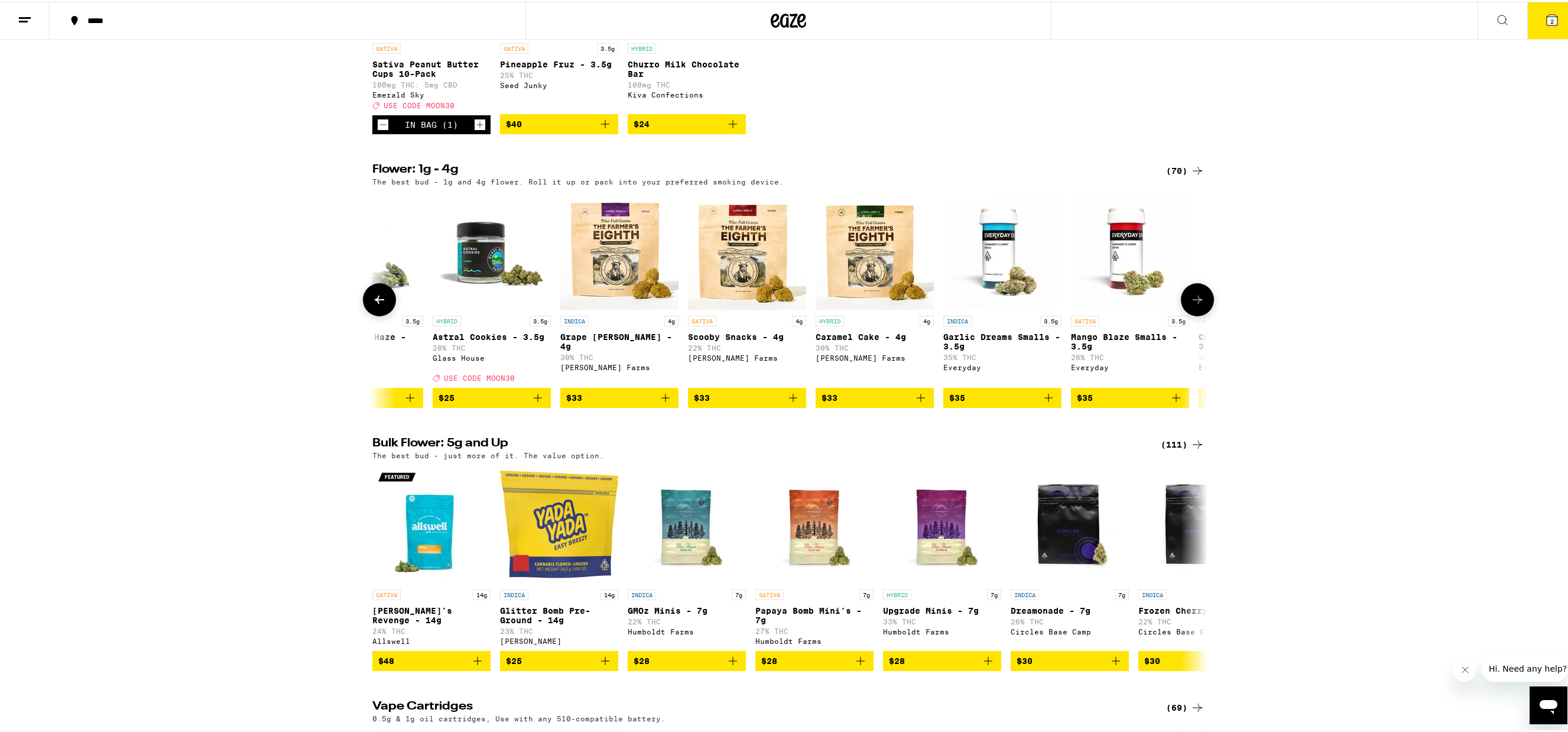
click at [381, 305] on icon at bounding box center [379, 298] width 14 height 14
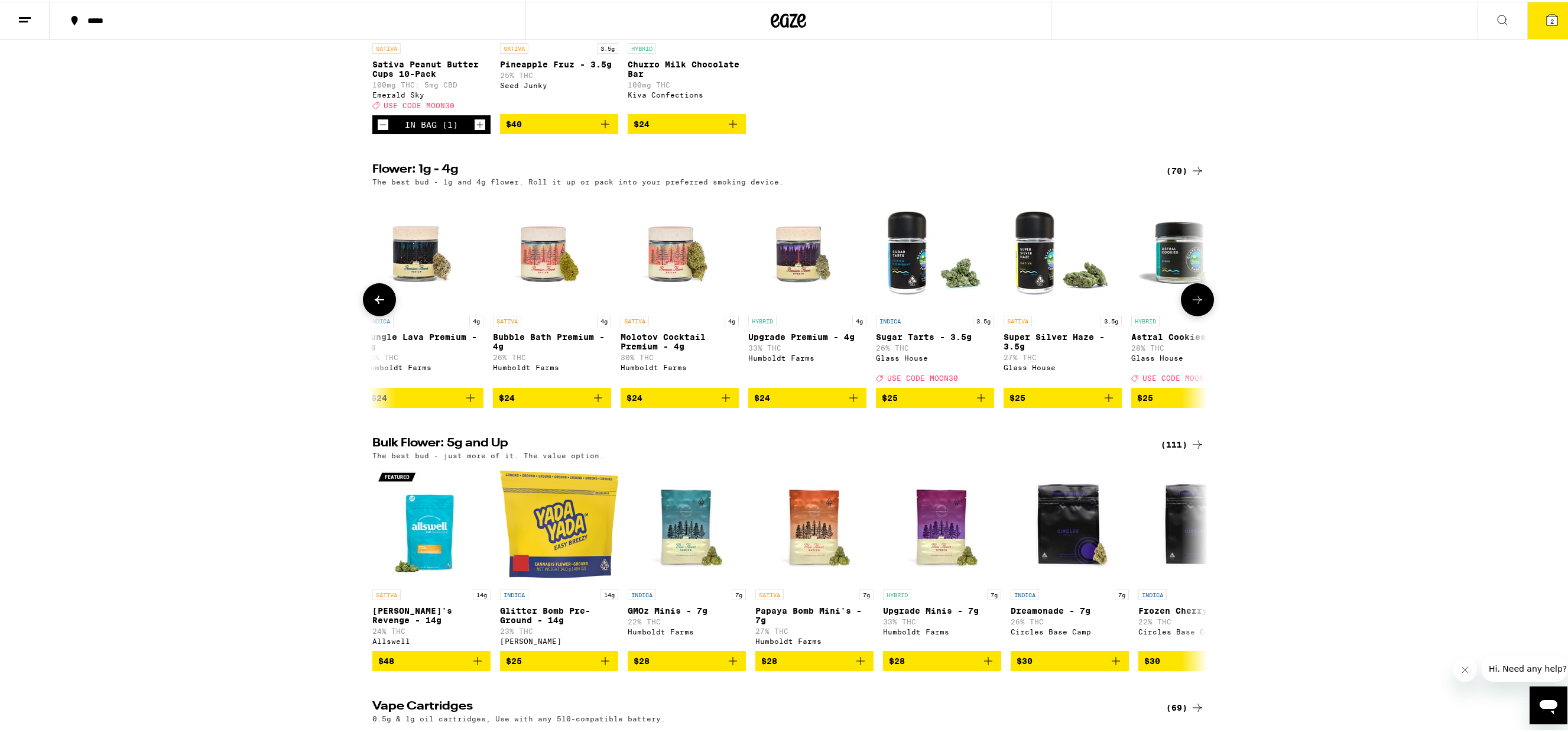
scroll to position [0, 1407]
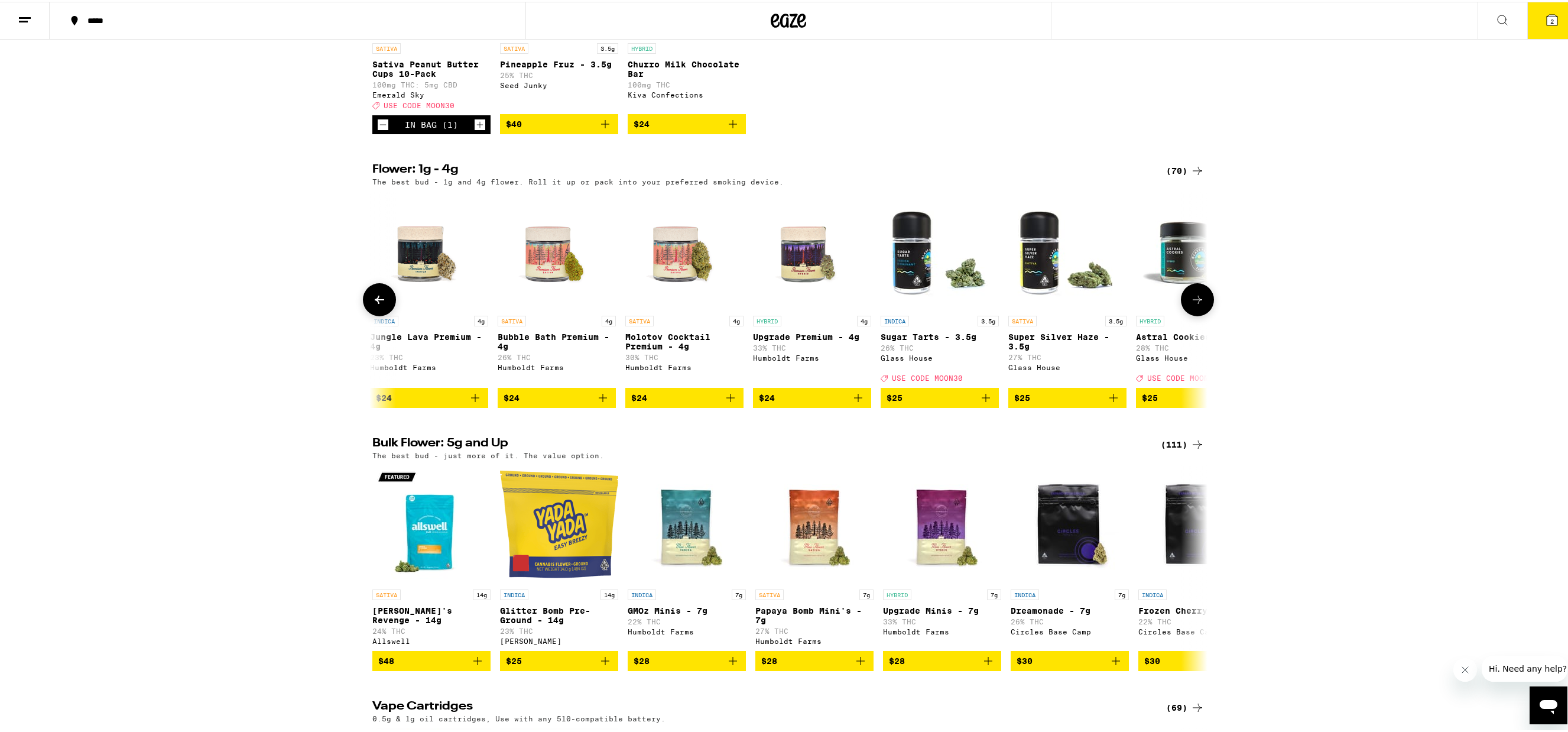
click at [382, 305] on icon at bounding box center [379, 298] width 14 height 14
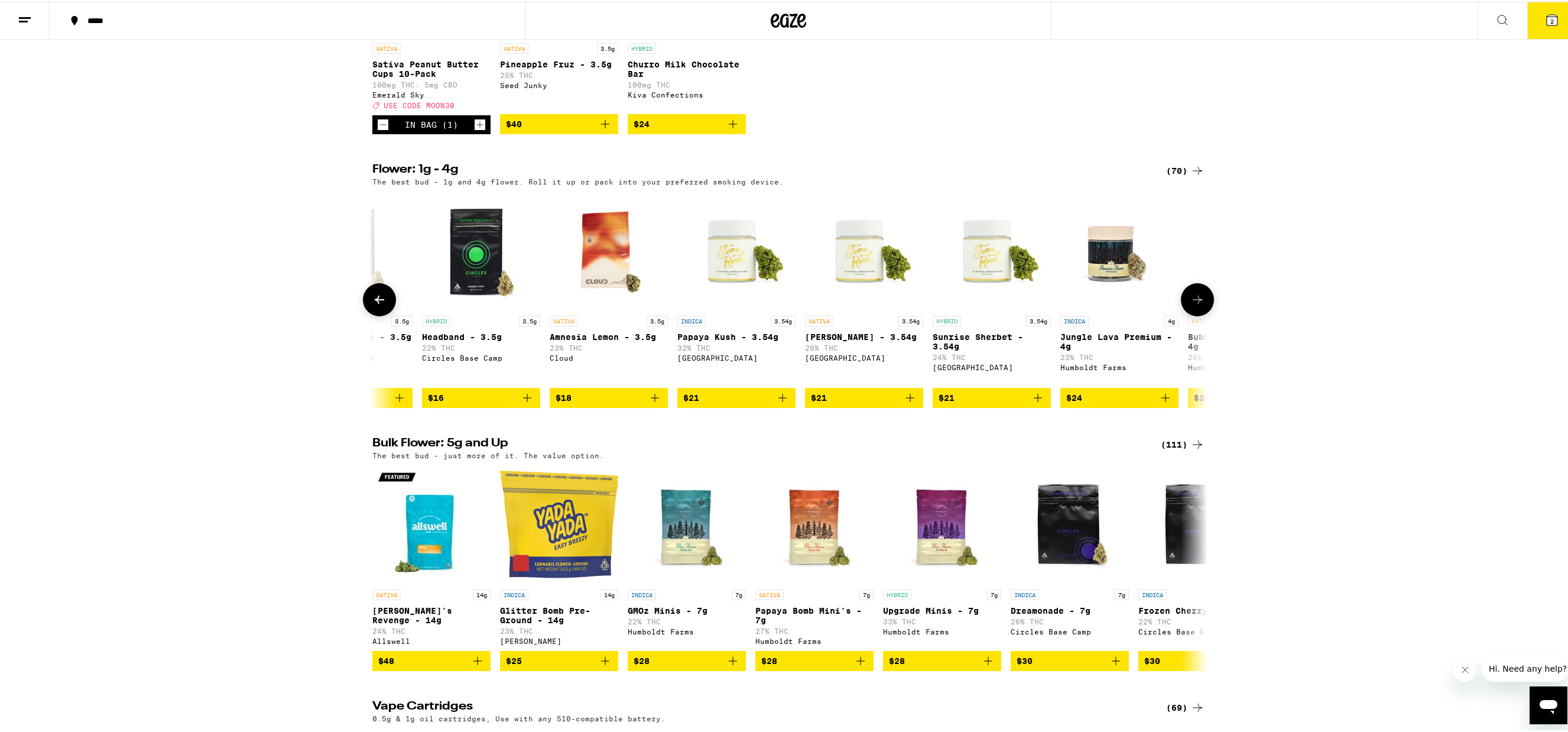
scroll to position [0, 704]
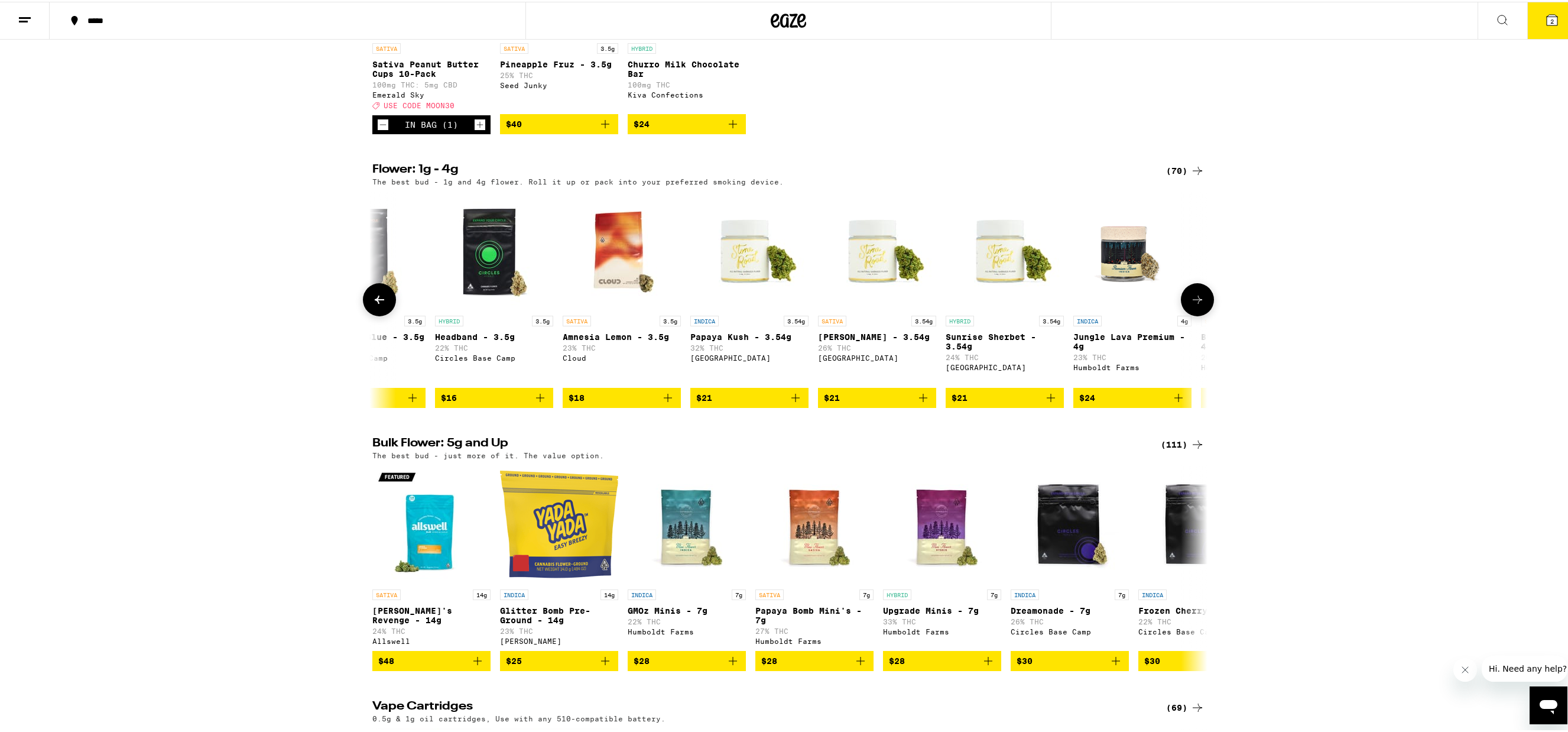
click at [1201, 314] on button at bounding box center [1197, 298] width 33 height 33
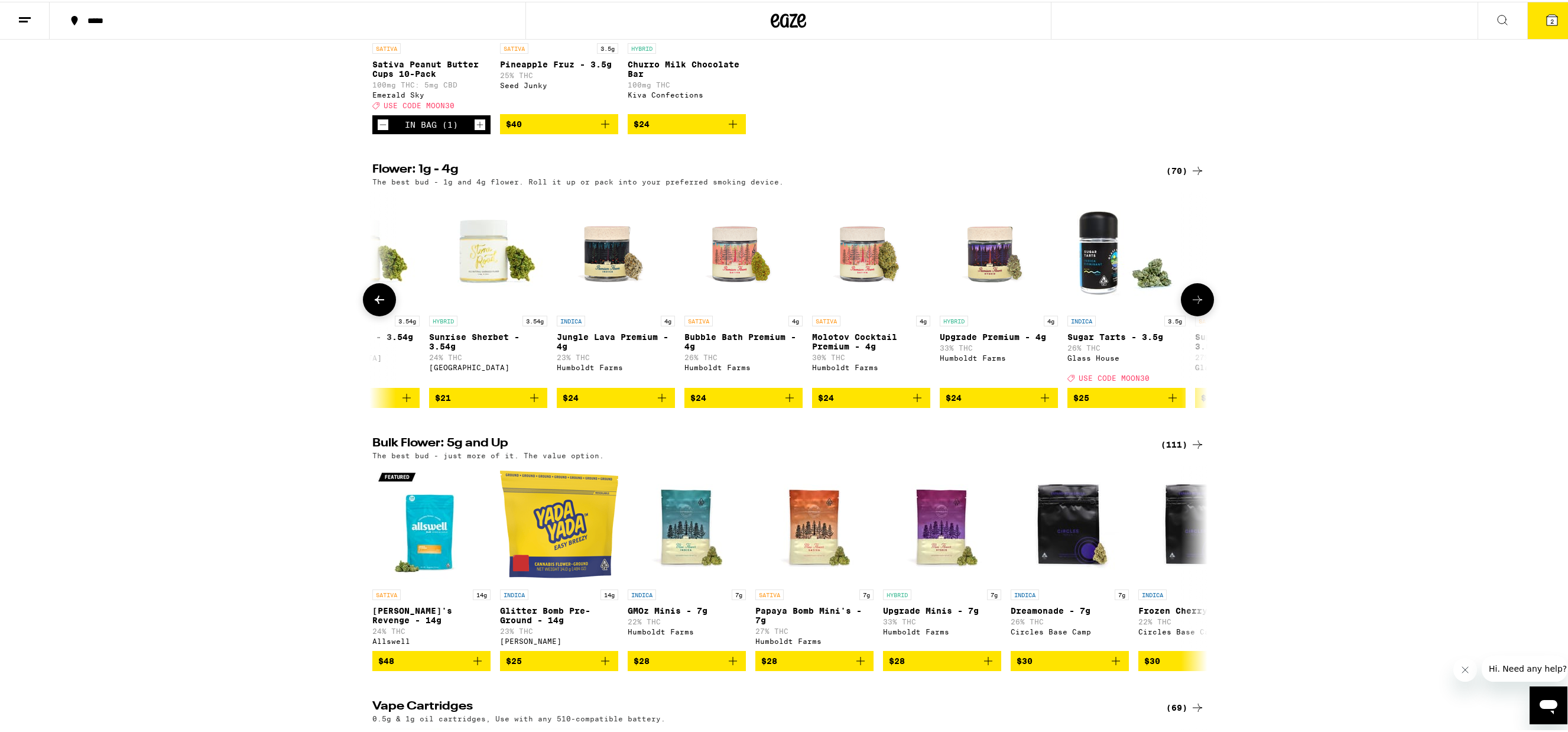
scroll to position [0, 1407]
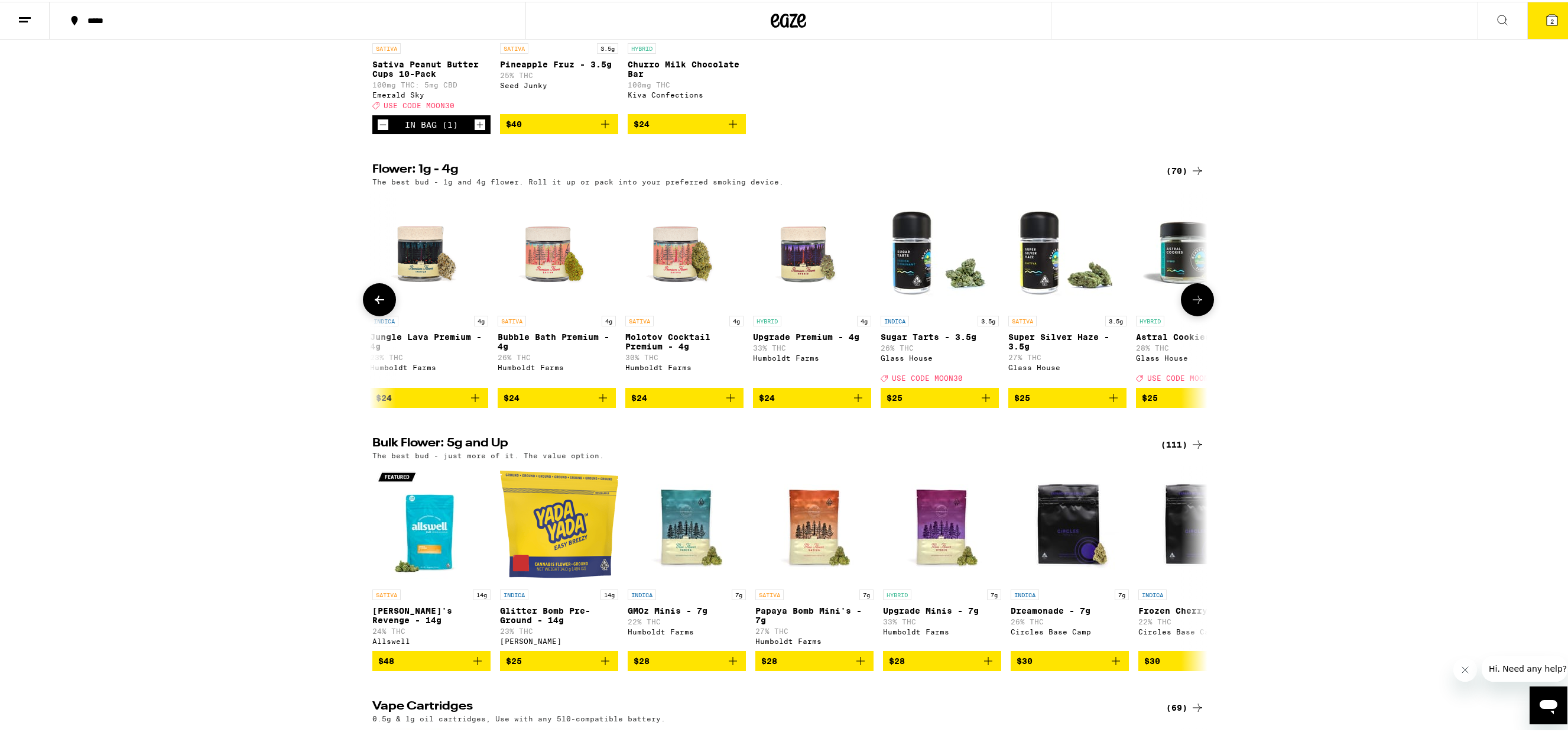
click at [541, 306] on img "Open page for Bubble Bath Premium - 4g from Humboldt Farms" at bounding box center [557, 249] width 118 height 118
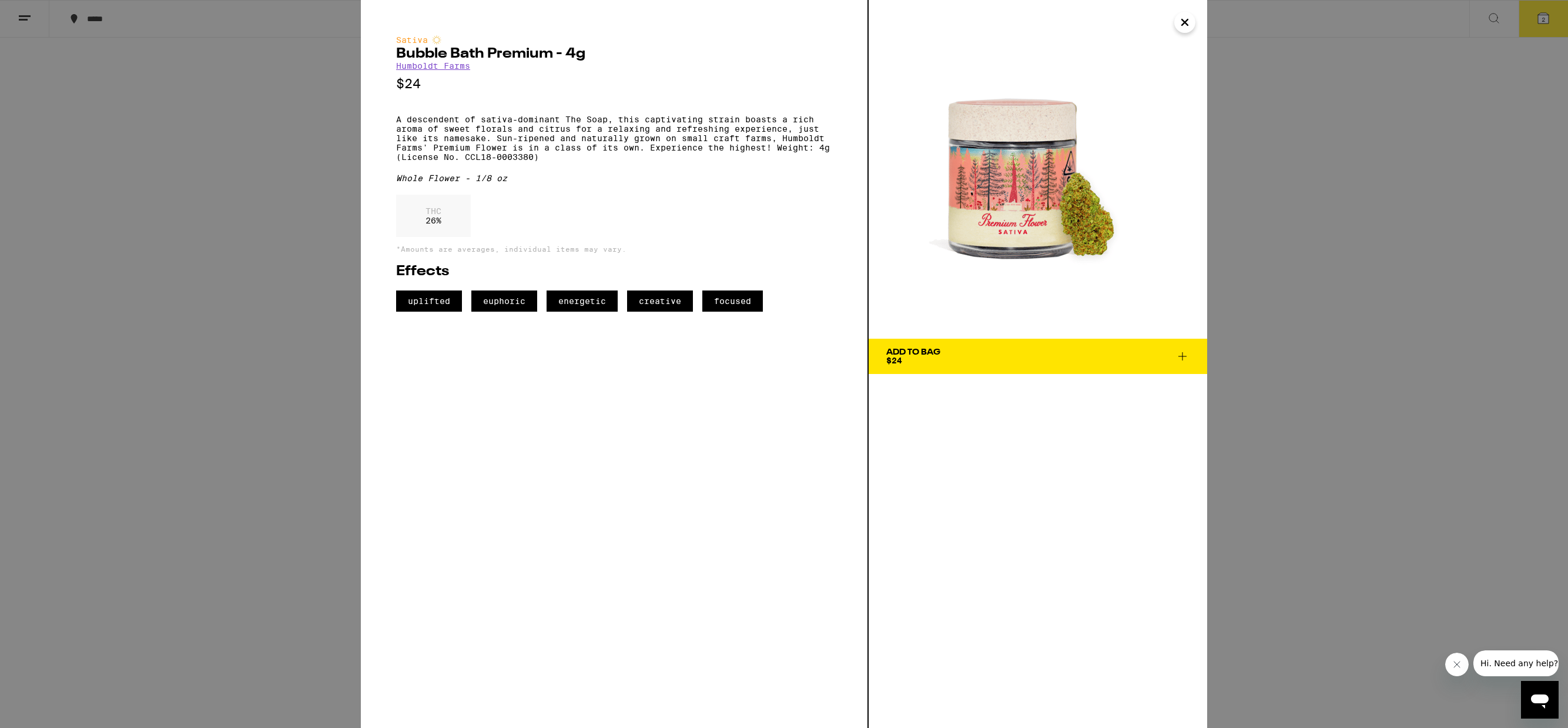
click at [1036, 355] on span "Add To Bag $24" at bounding box center [1038, 356] width 303 height 17
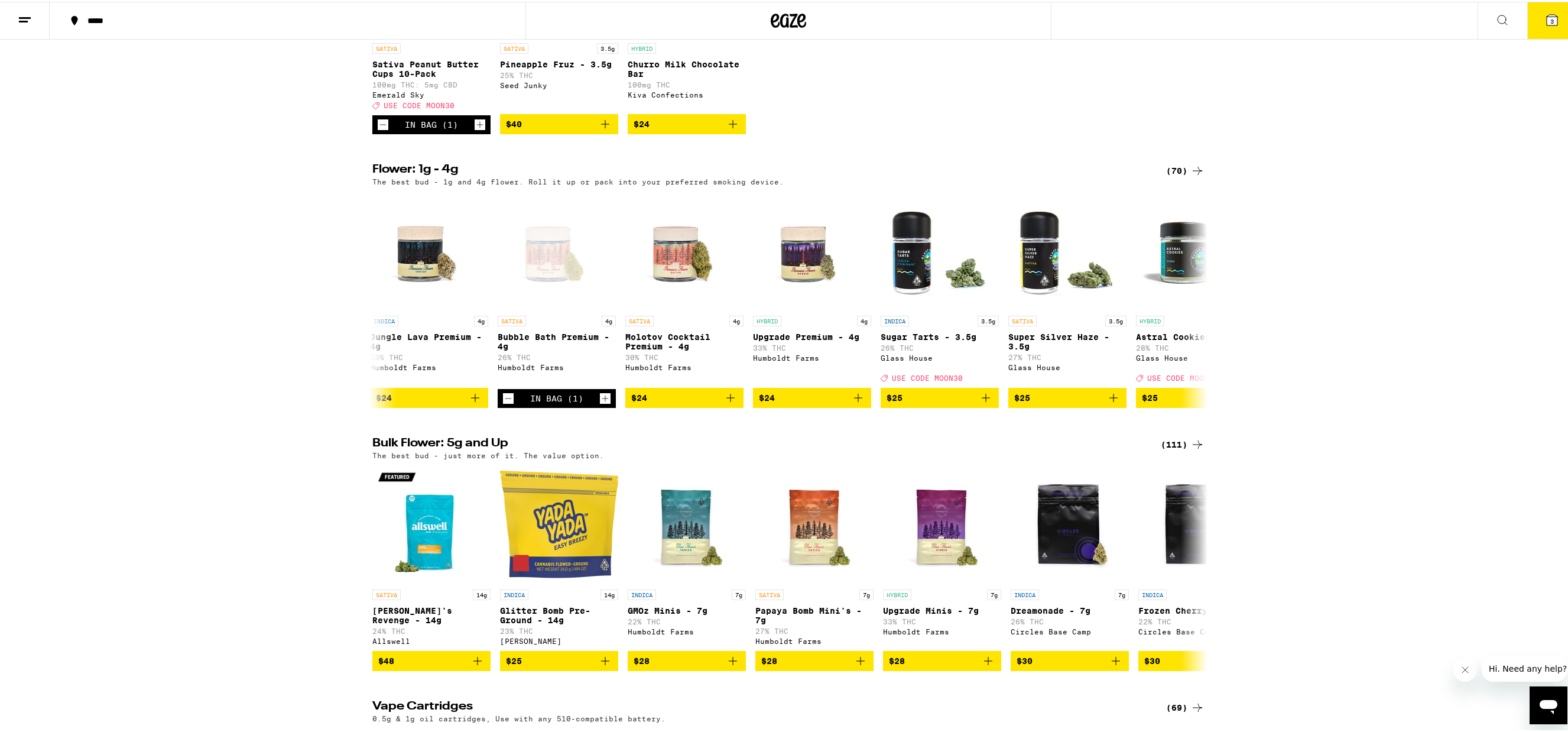
click at [1550, 27] on button "3" at bounding box center [1552, 19] width 50 height 37
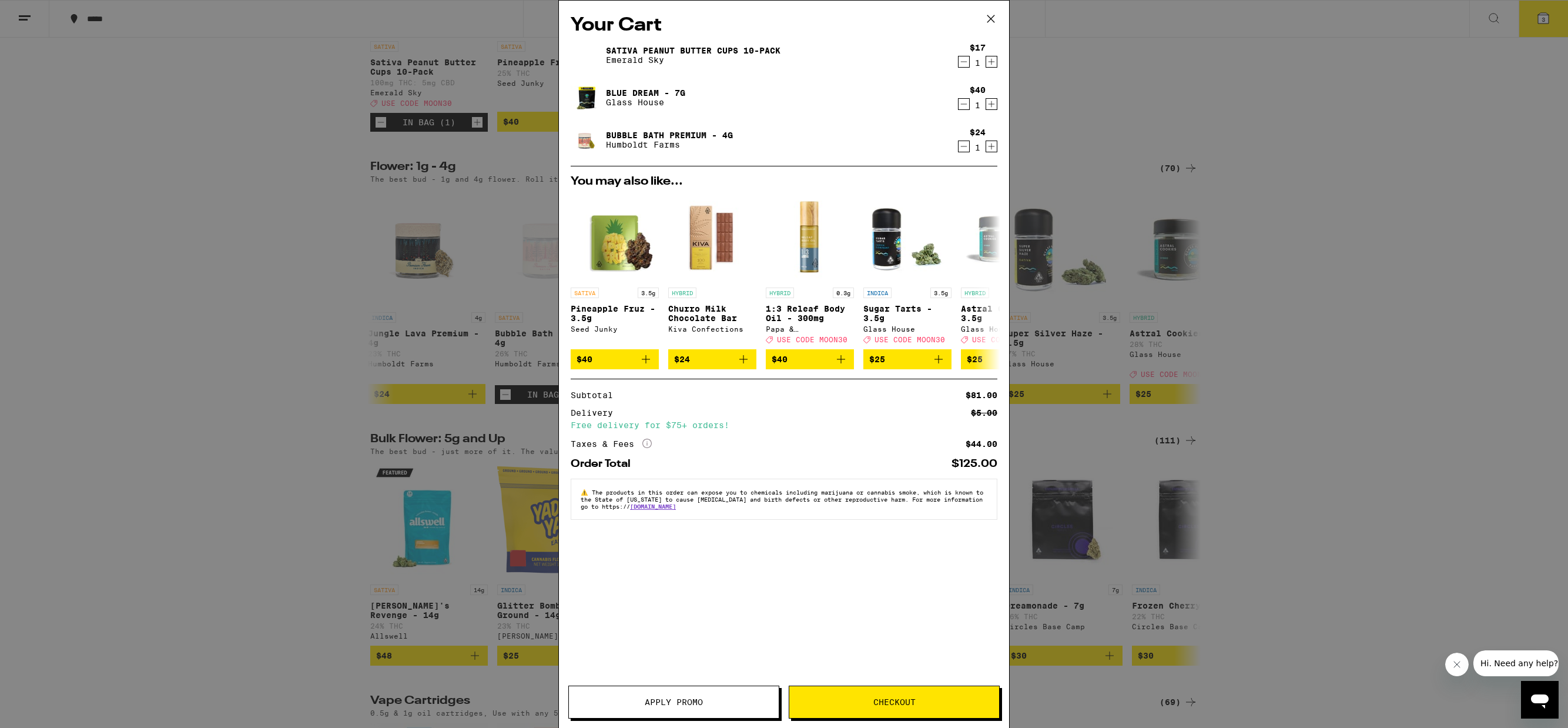
click at [713, 706] on button "Apply Promo" at bounding box center [674, 701] width 211 height 33
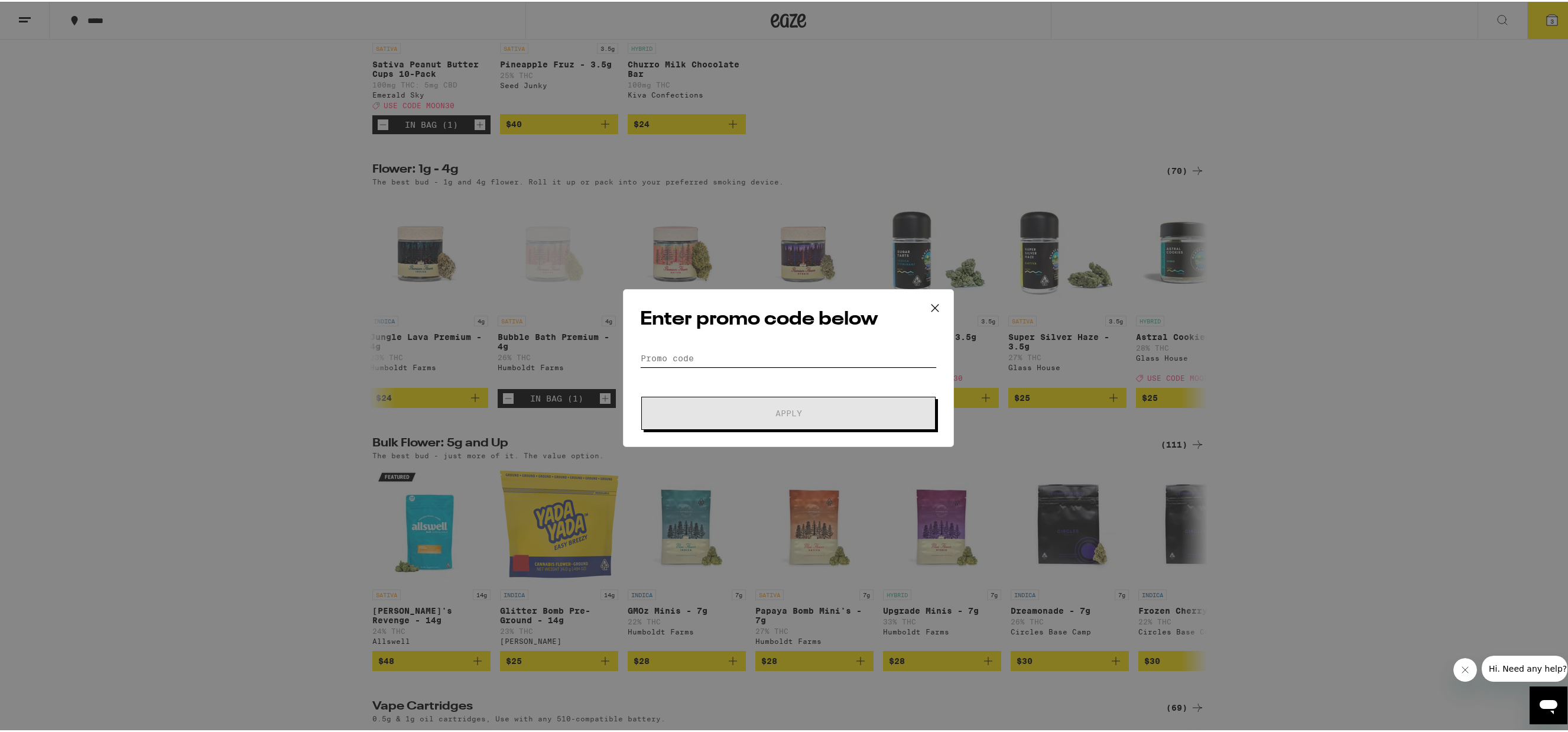
click at [709, 360] on input "Promo Code" at bounding box center [788, 356] width 297 height 18
type input "moon30"
click at [784, 413] on span "Apply" at bounding box center [789, 411] width 27 height 8
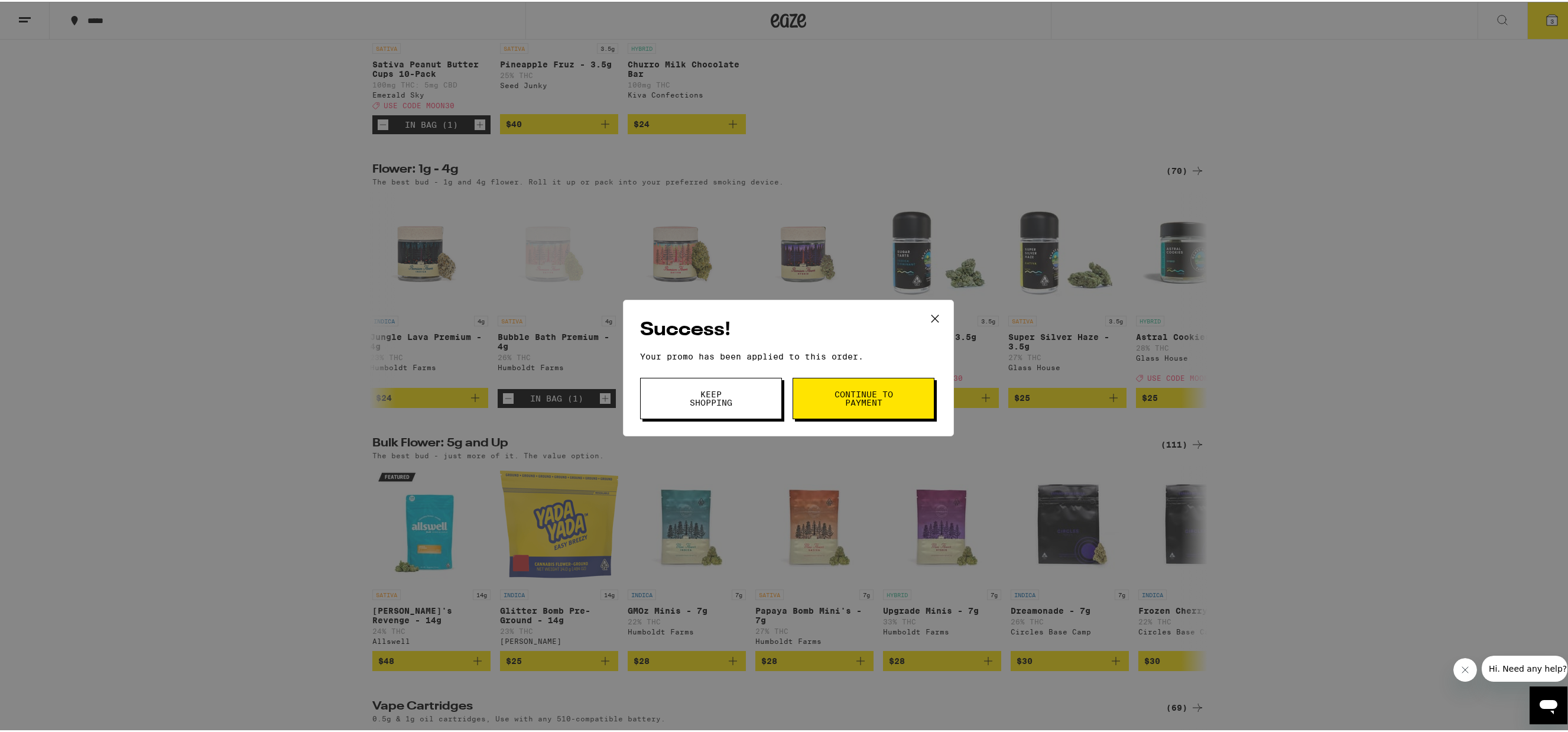
click at [732, 406] on button "Keep Shopping" at bounding box center [710, 396] width 141 height 42
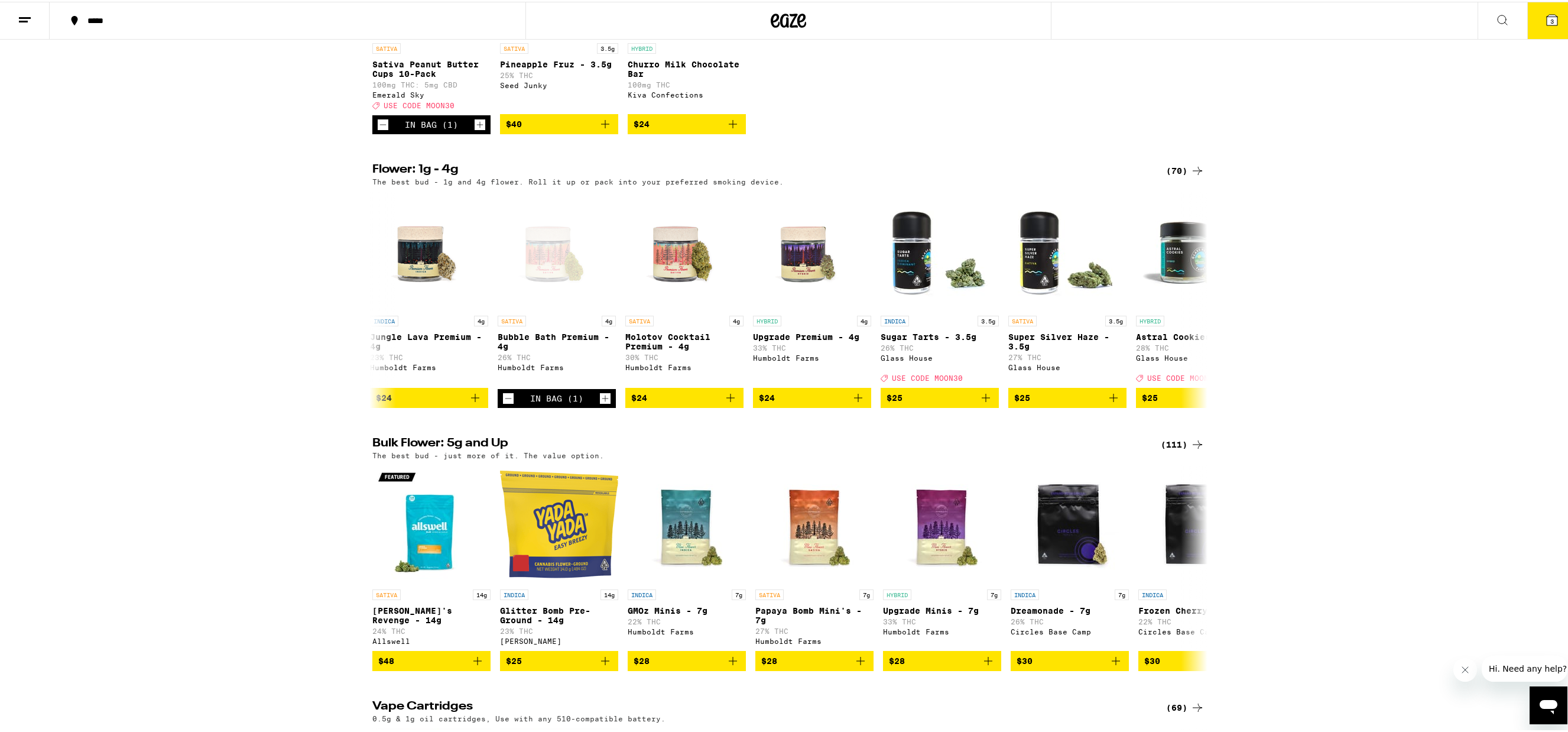
click at [1553, 20] on button "3" at bounding box center [1552, 19] width 50 height 37
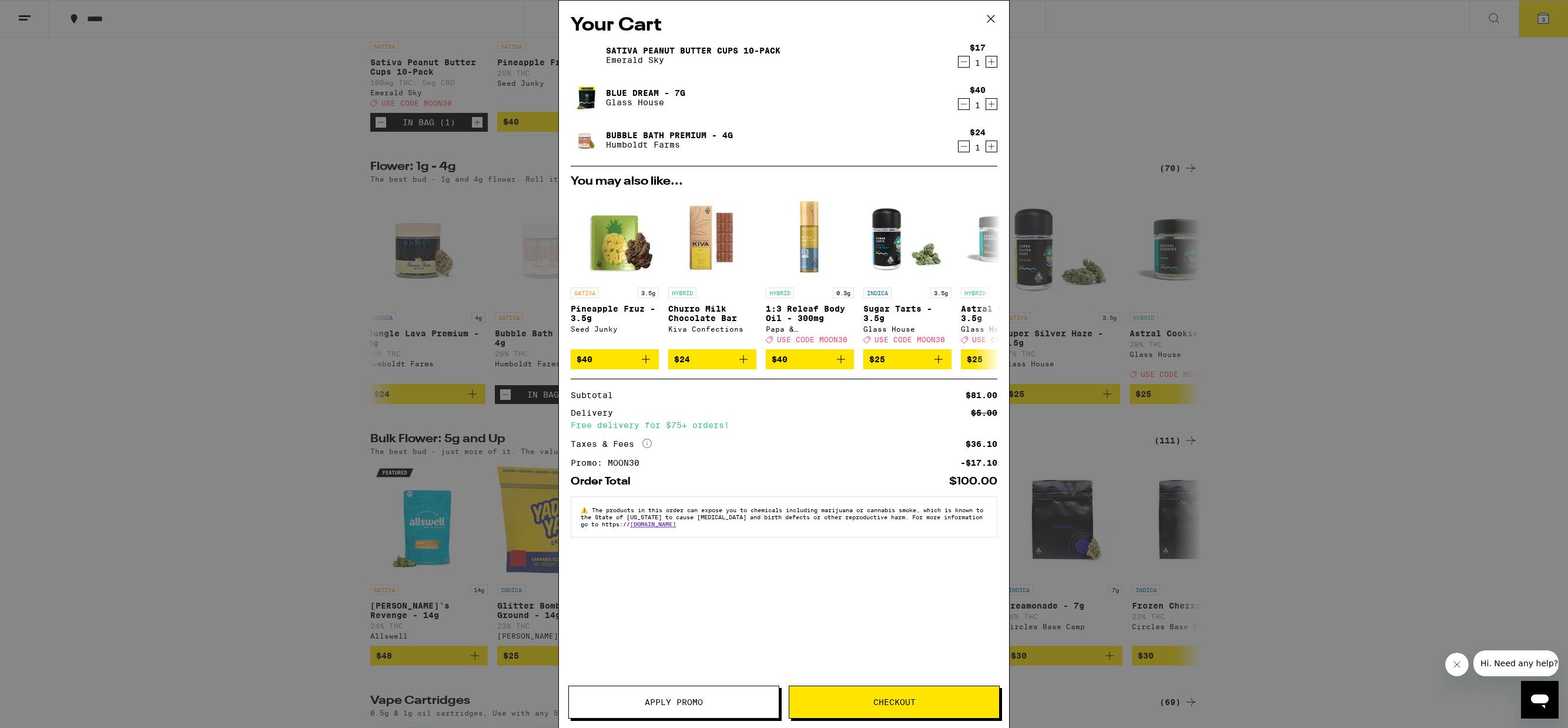
click at [893, 704] on span "Checkout" at bounding box center [894, 701] width 42 height 8
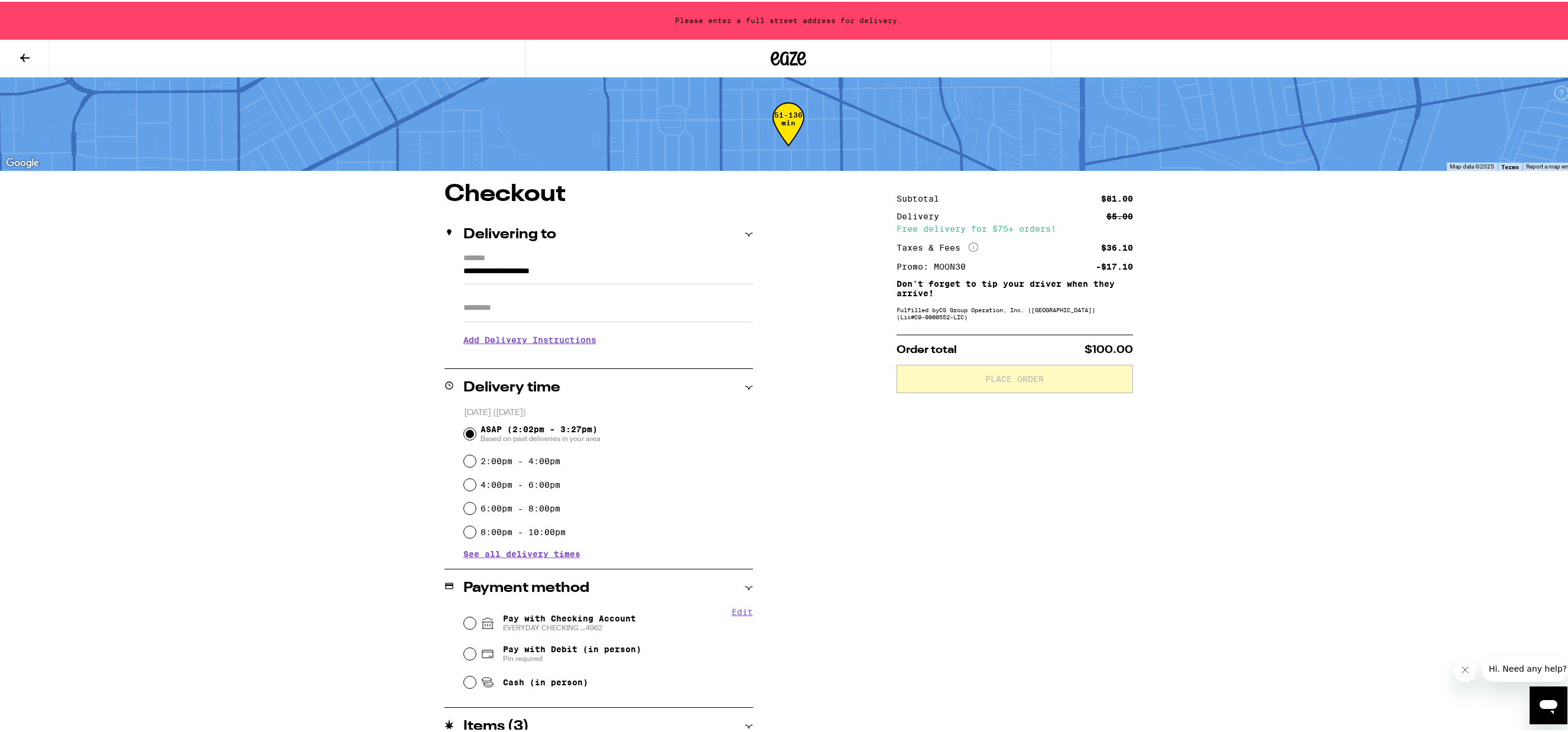
click at [748, 234] on icon at bounding box center [749, 232] width 8 height 8
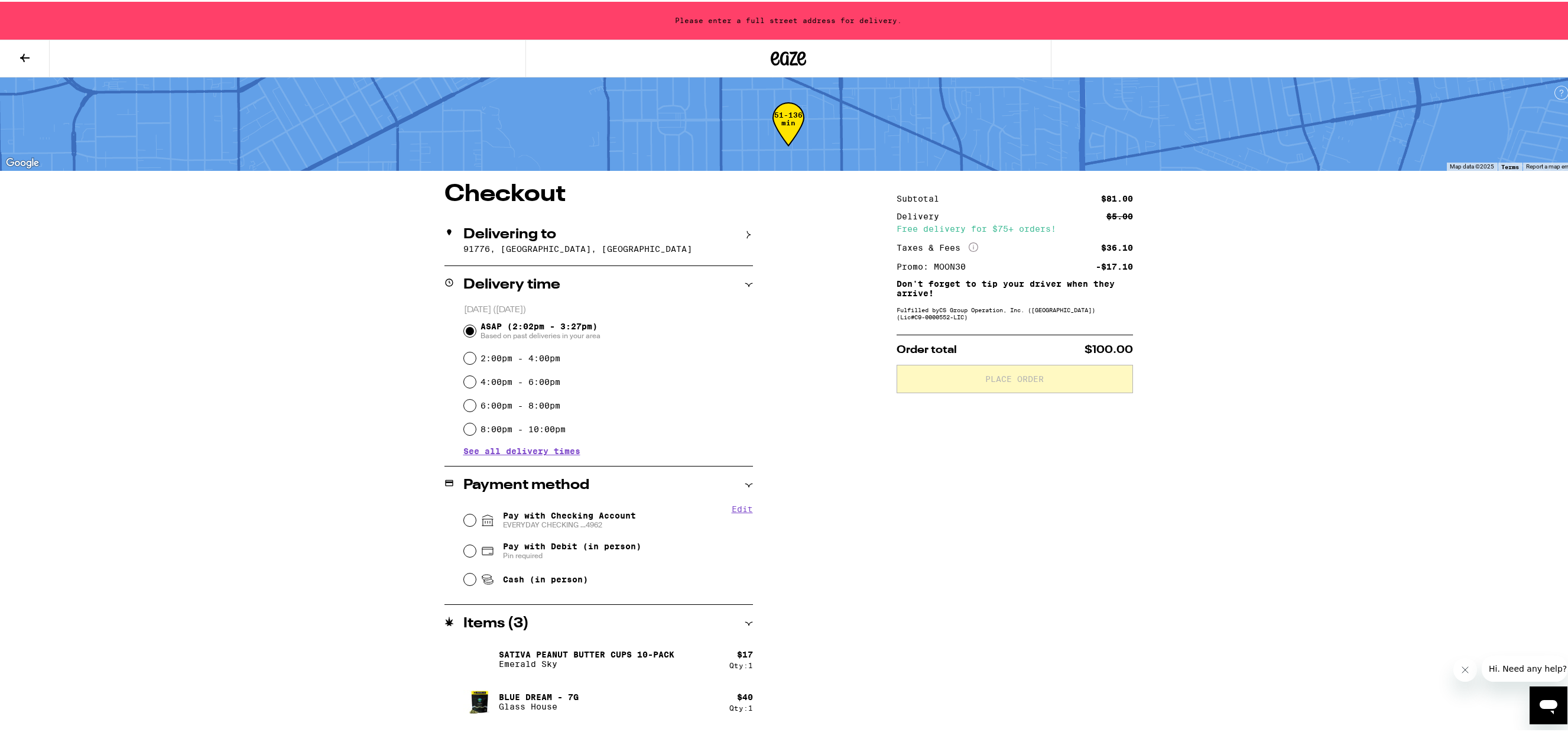
click at [748, 234] on icon at bounding box center [749, 232] width 8 height 8
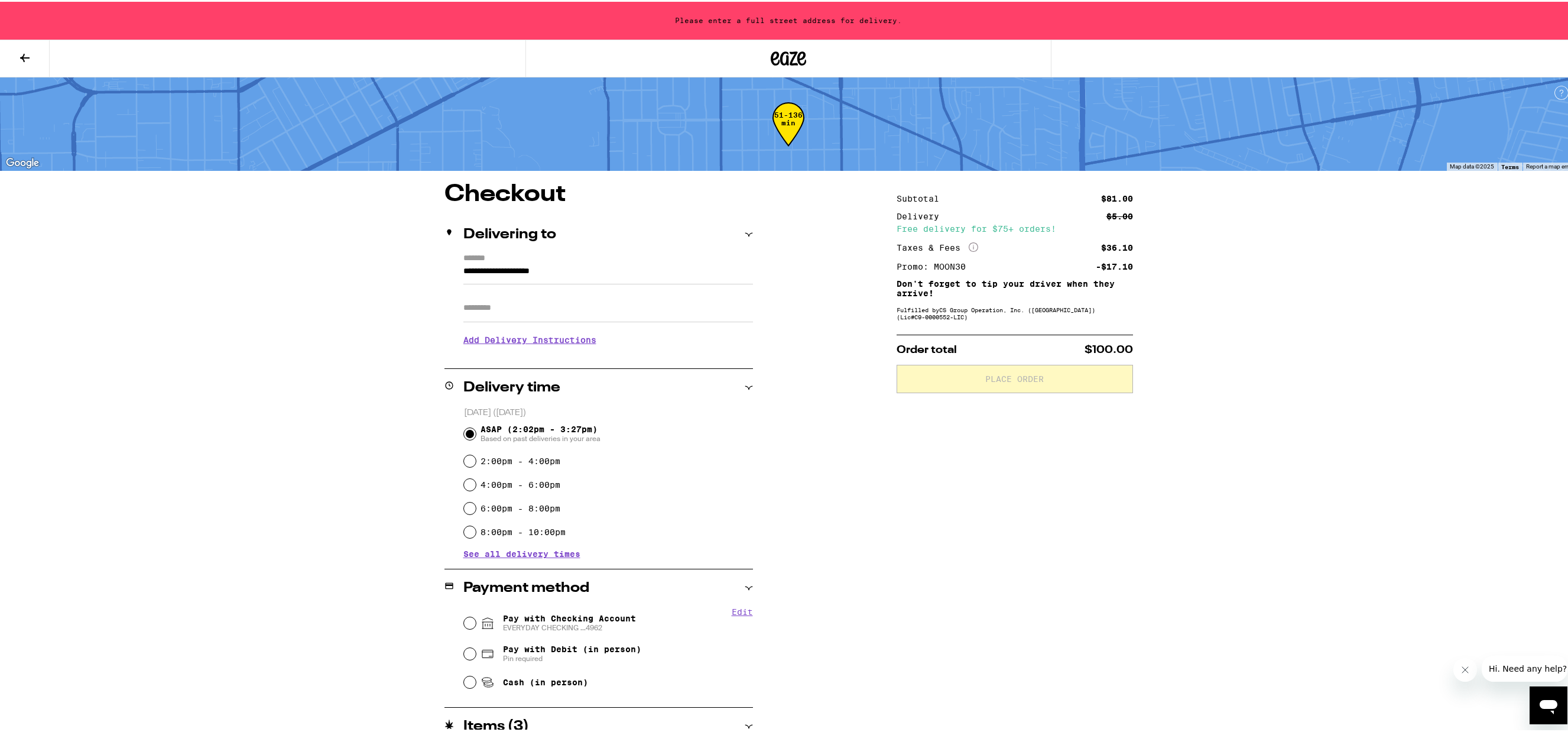
click at [564, 272] on input "**********" at bounding box center [607, 273] width 289 height 20
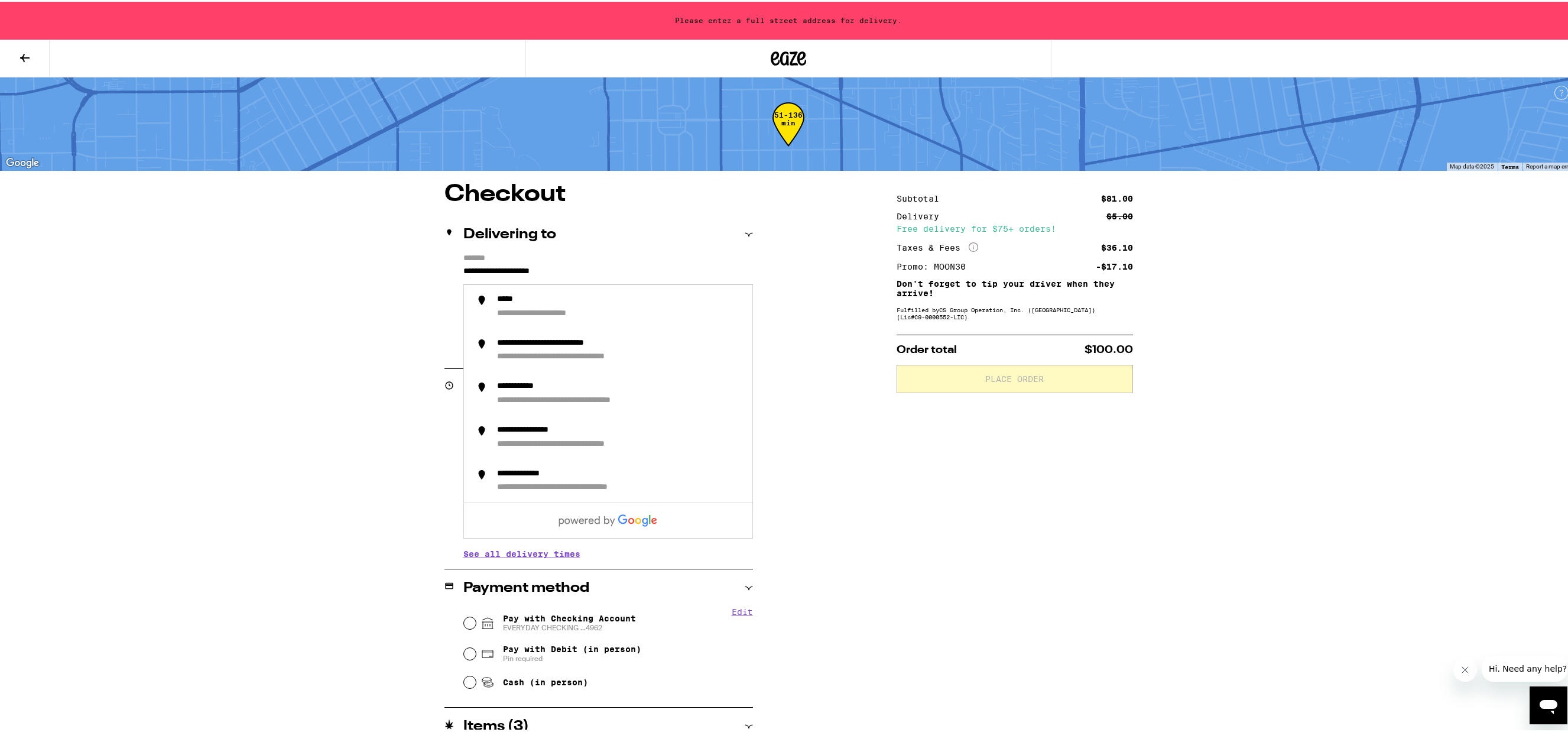
click at [860, 337] on div "**********" at bounding box center [789, 526] width 851 height 690
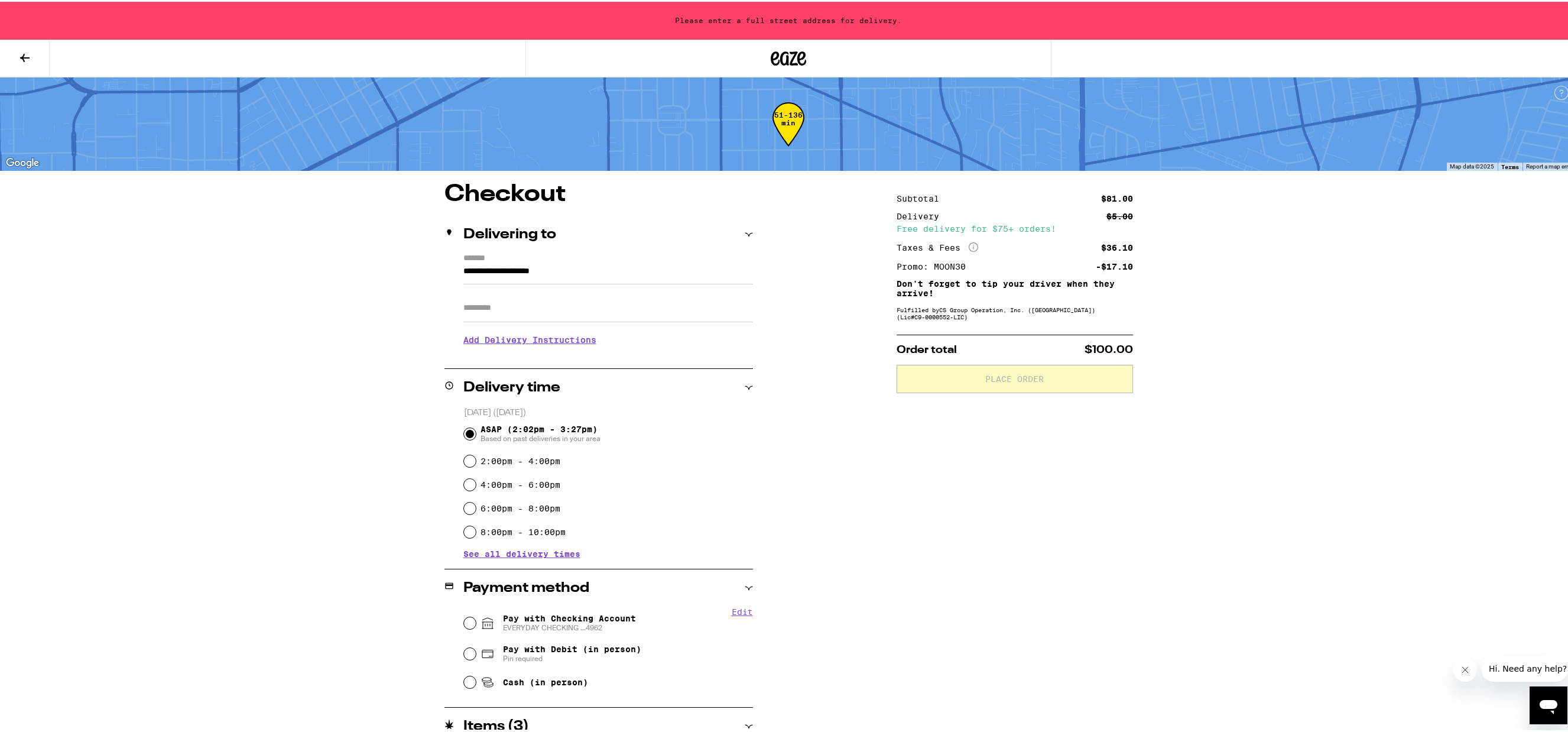
click at [474, 271] on input "**********" at bounding box center [607, 273] width 289 height 20
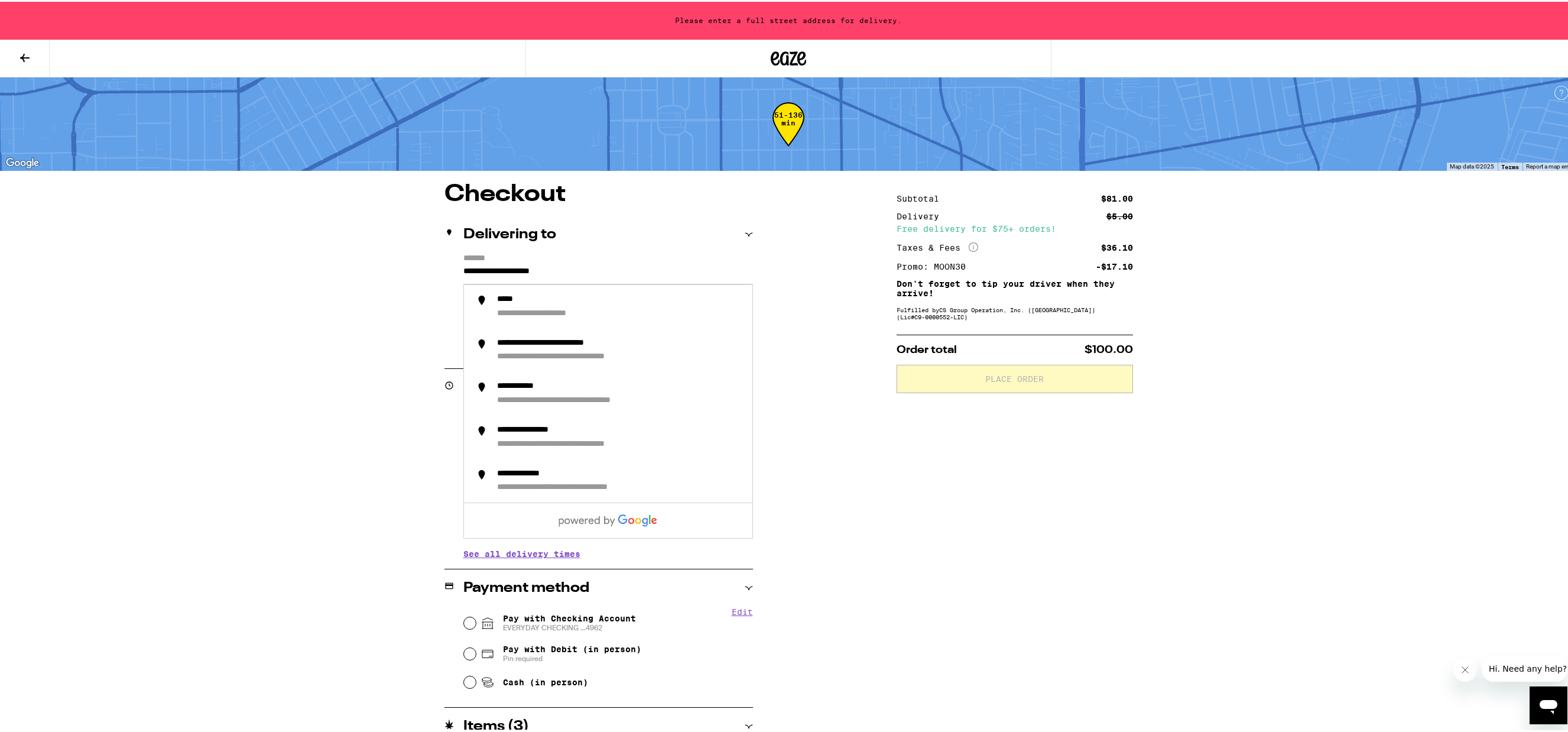
drag, startPoint x: 578, startPoint y: 273, endPoint x: 433, endPoint y: 268, distance: 145.1
click at [433, 268] on div "**********" at bounding box center [789, 526] width 851 height 690
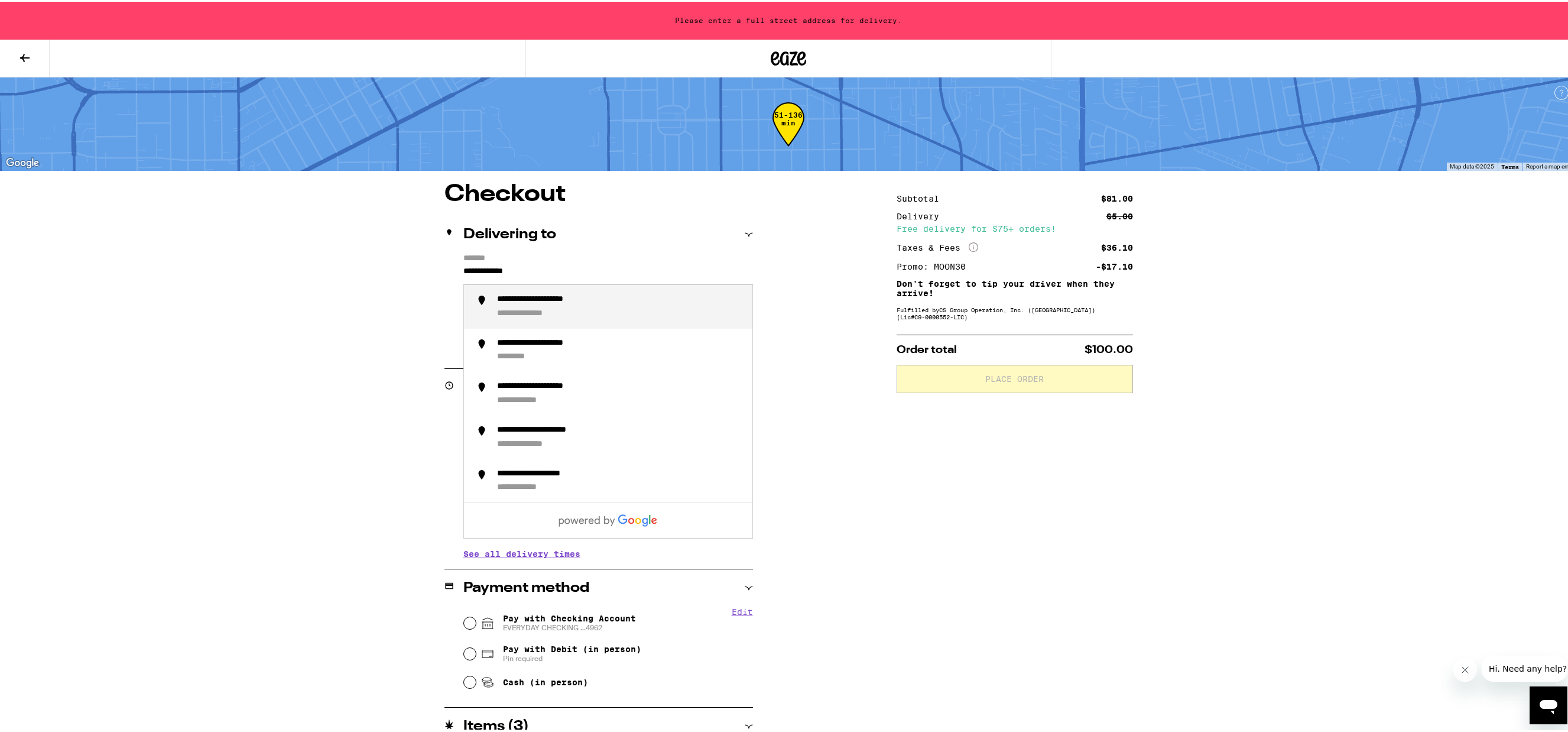
click at [537, 309] on div "**********" at bounding box center [537, 312] width 80 height 11
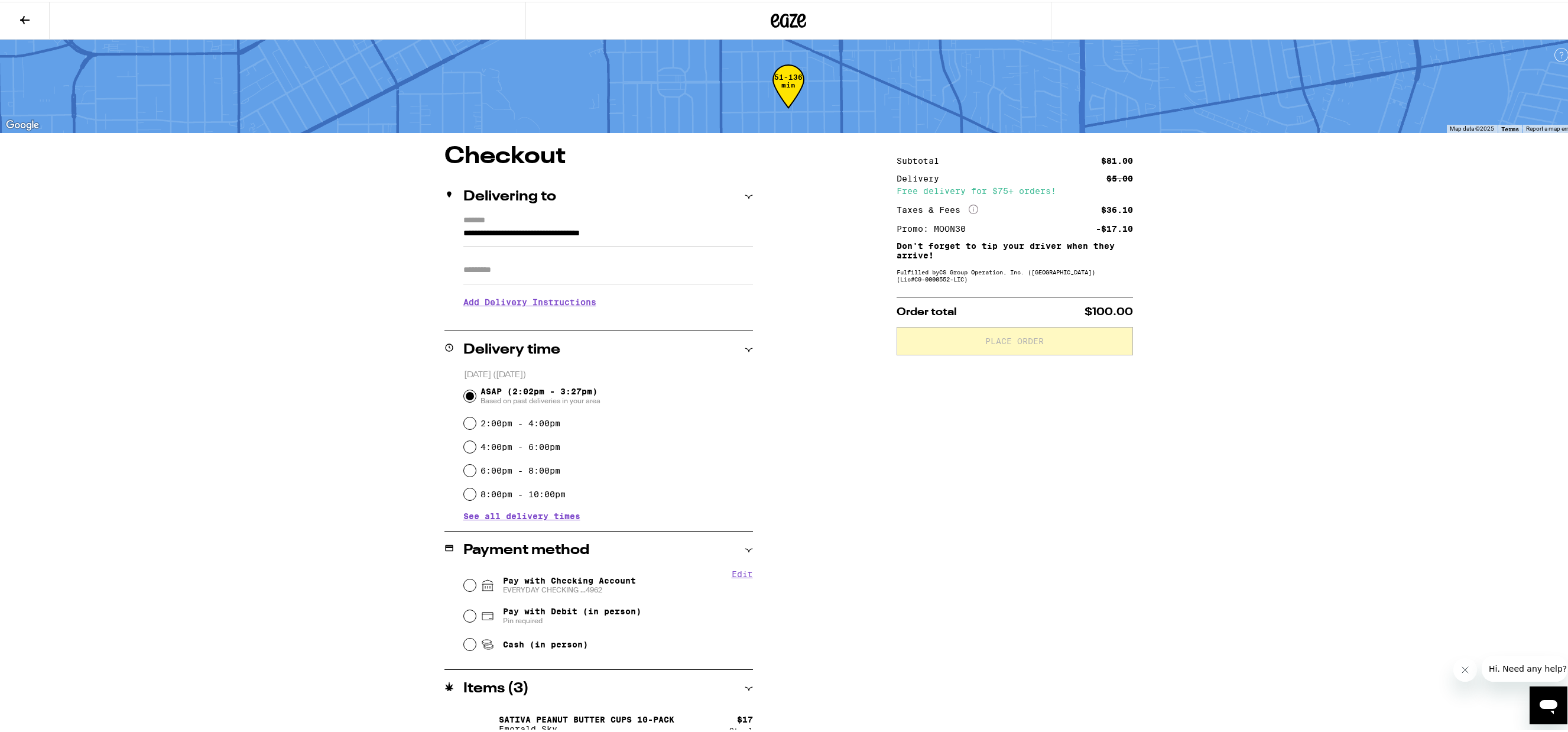
type input "**********"
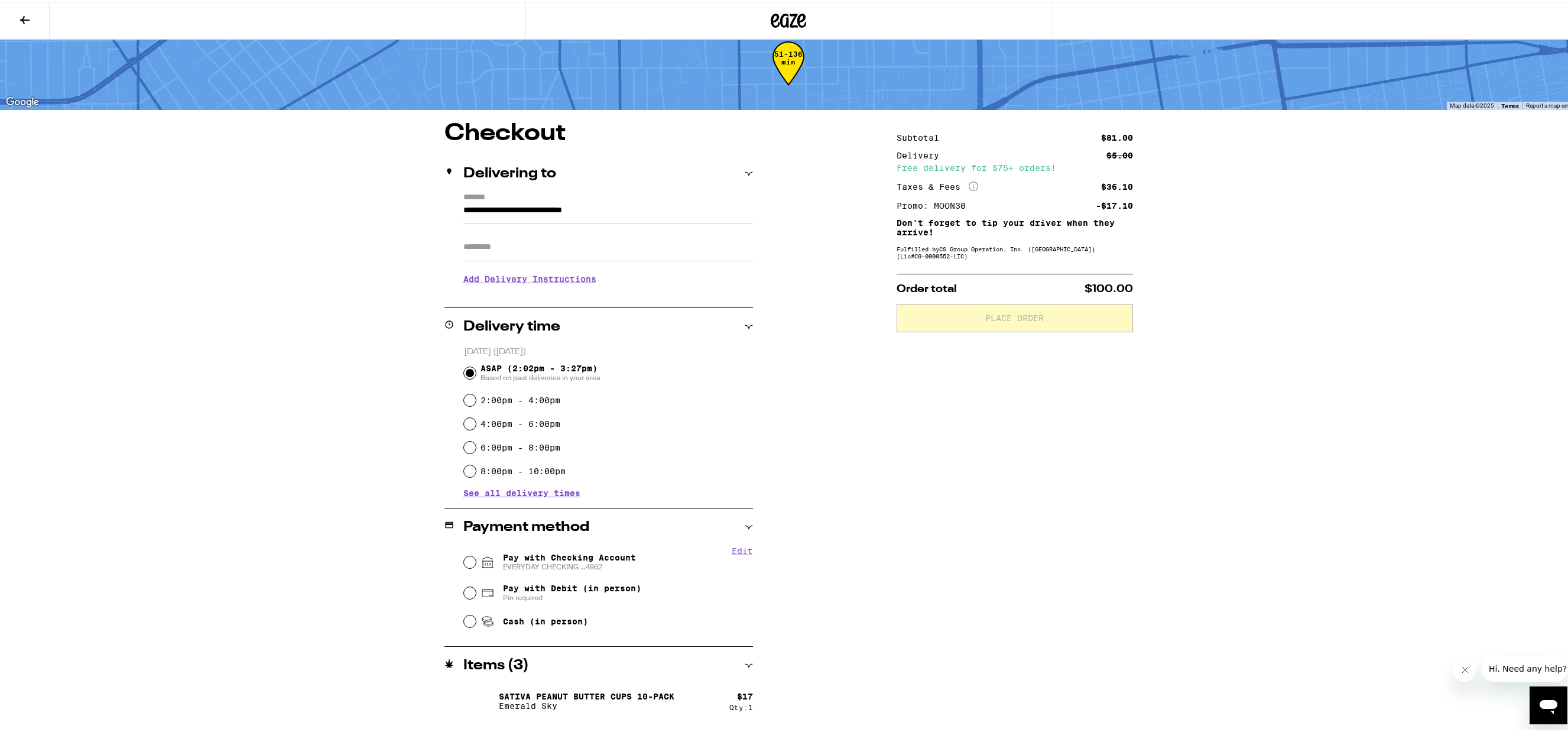
scroll to position [103, 0]
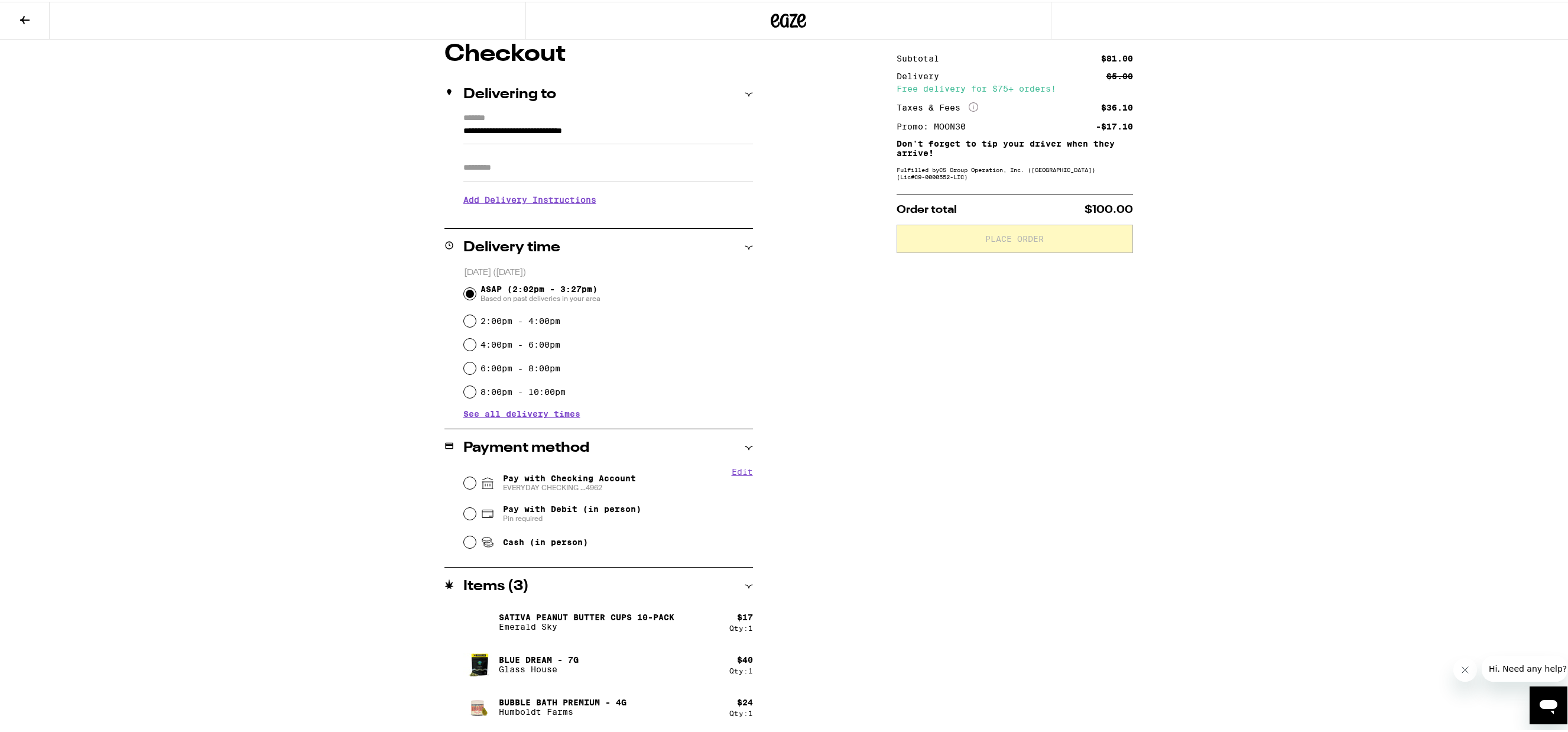
click at [538, 481] on span "Pay with Checking Account EVERYDAY CHECKING ...4962" at bounding box center [570, 481] width 133 height 18
click at [476, 481] on input "Pay with Checking Account EVERYDAY CHECKING ...4962" at bounding box center [470, 481] width 12 height 12
radio input "true"
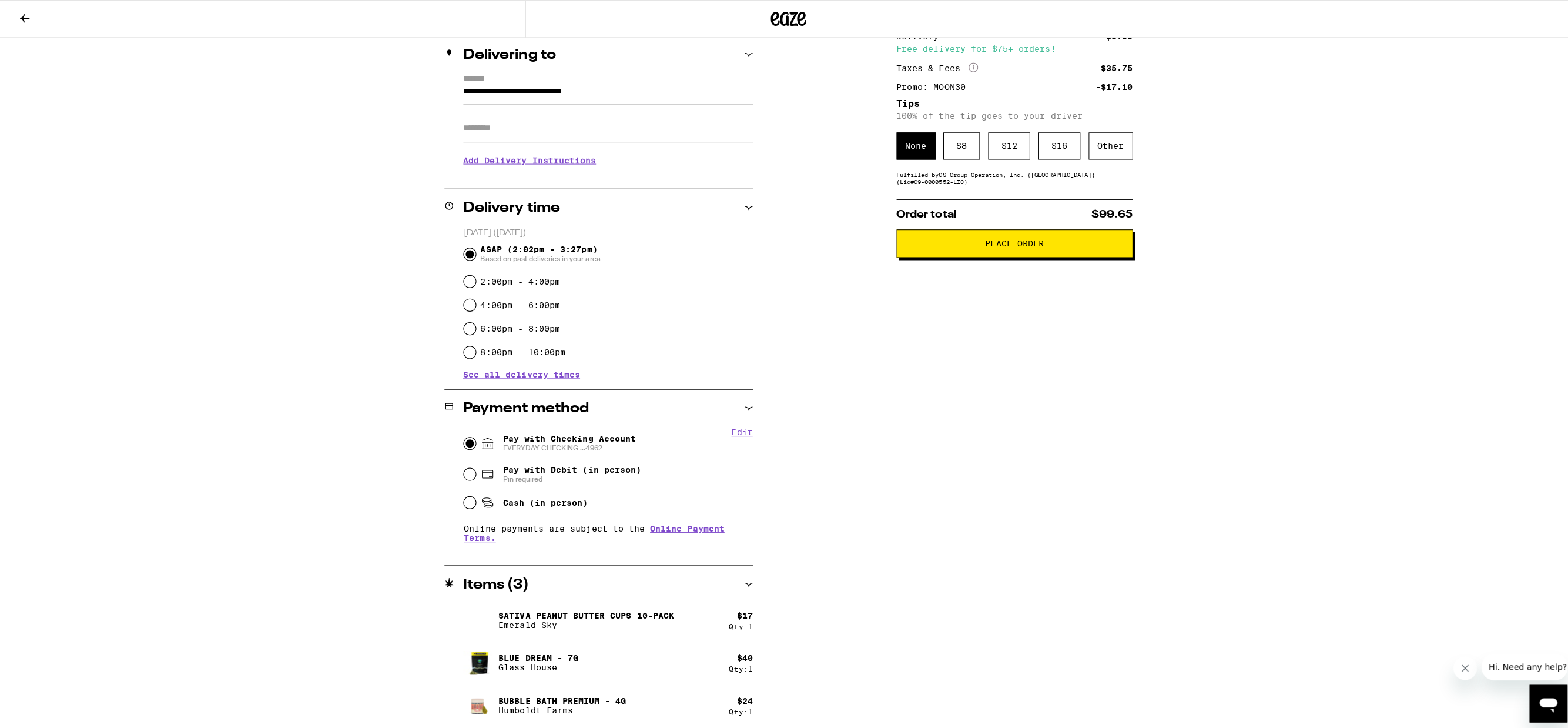
scroll to position [0, 0]
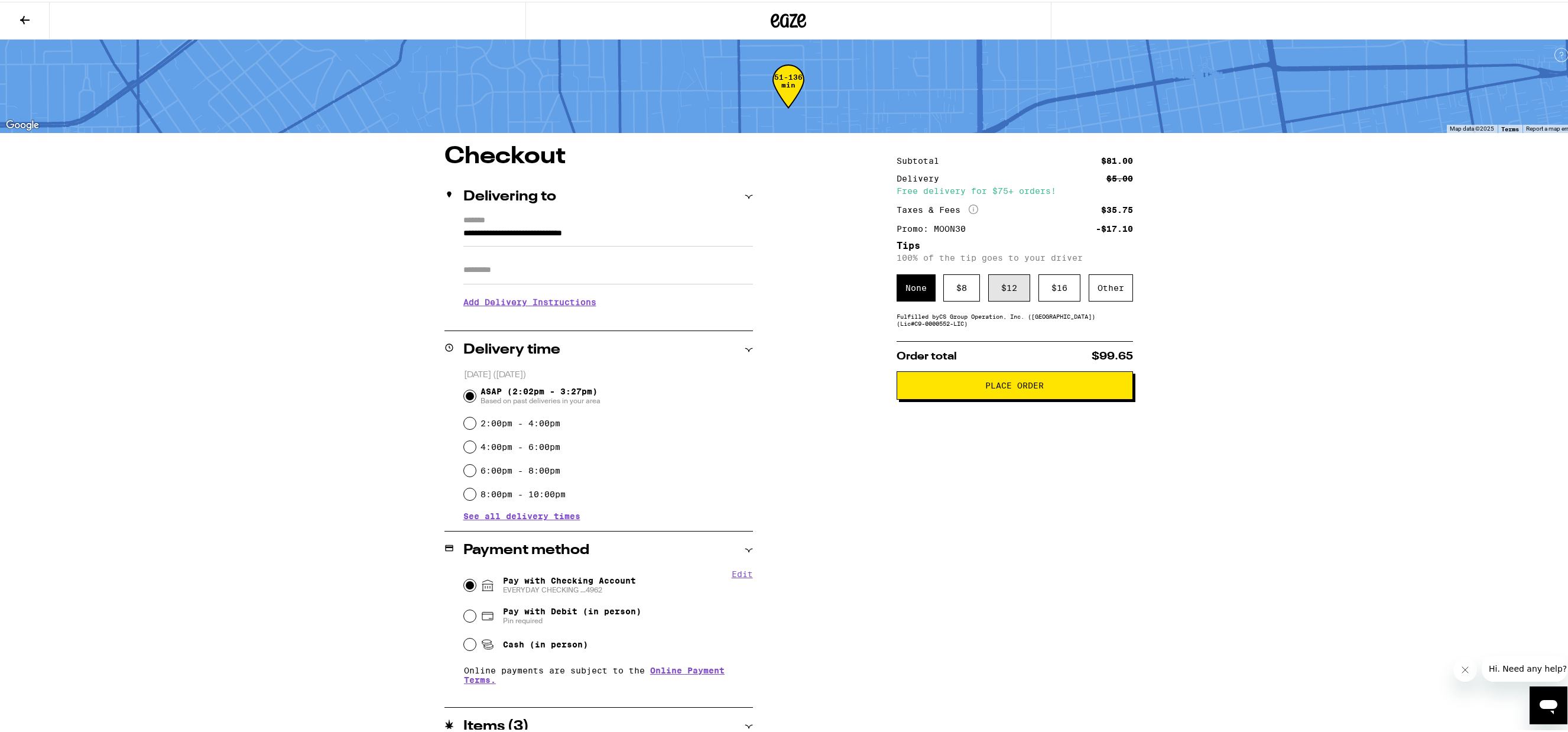
click at [1009, 292] on div "$ 12" at bounding box center [1009, 286] width 42 height 27
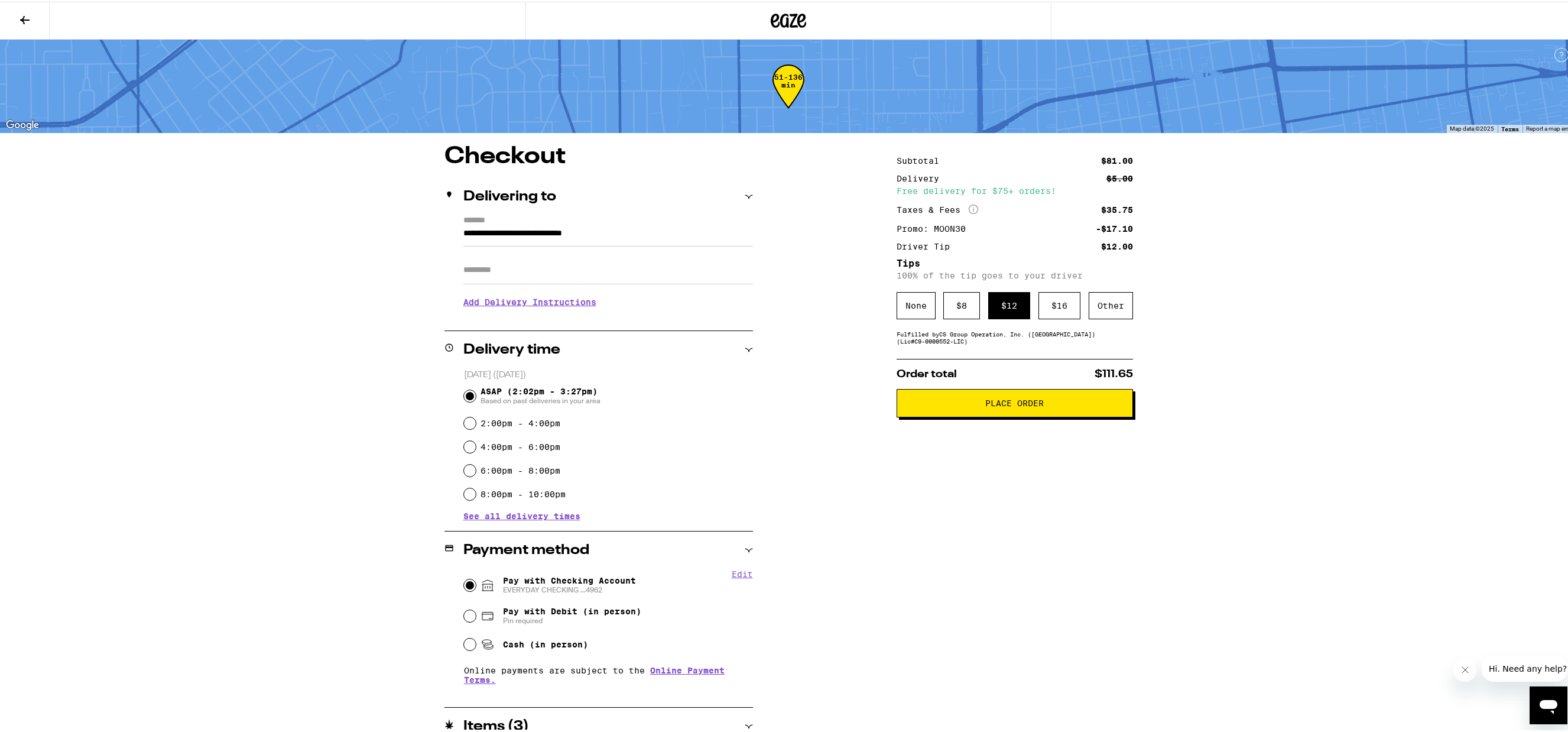
click at [1021, 406] on span "Place Order" at bounding box center [1014, 401] width 58 height 8
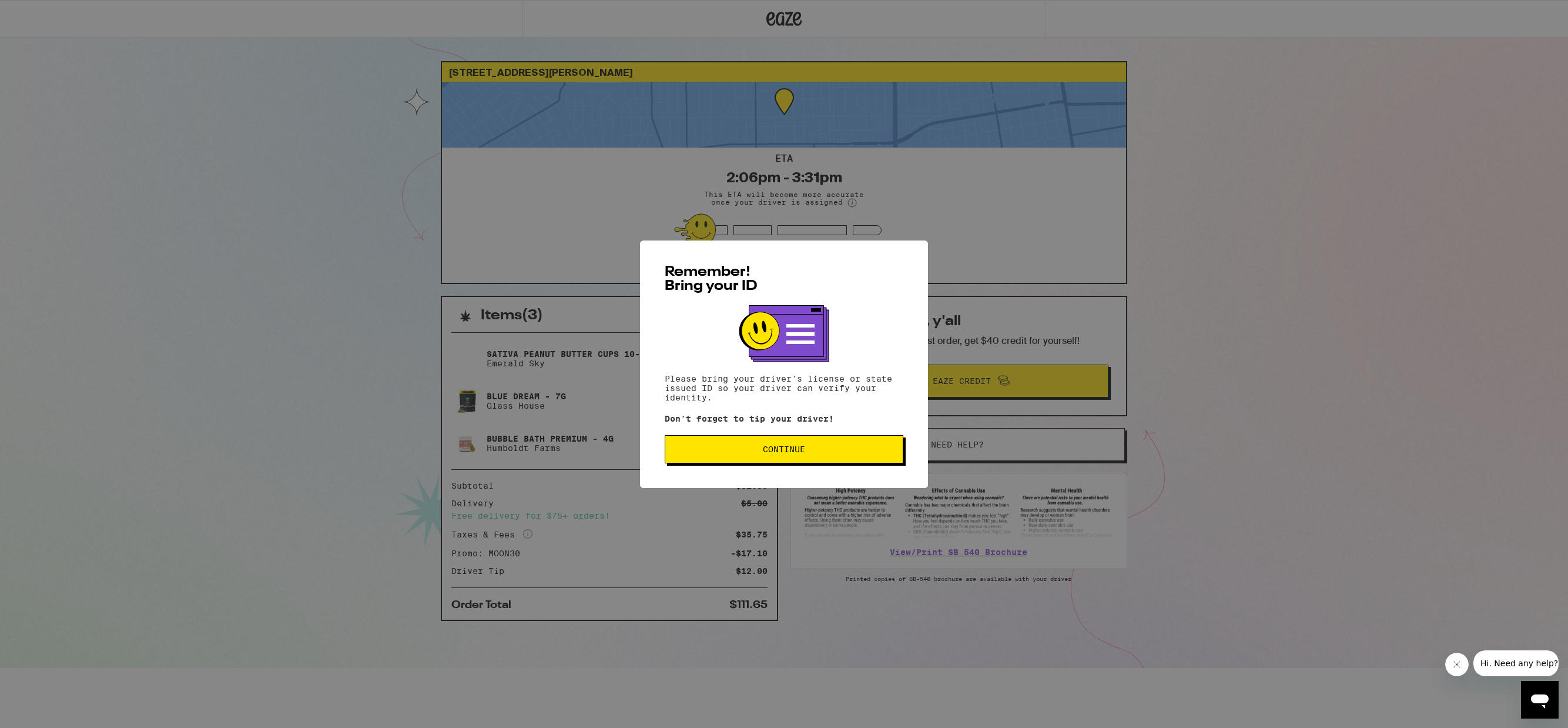
click at [787, 453] on span "Continue" at bounding box center [784, 449] width 42 height 8
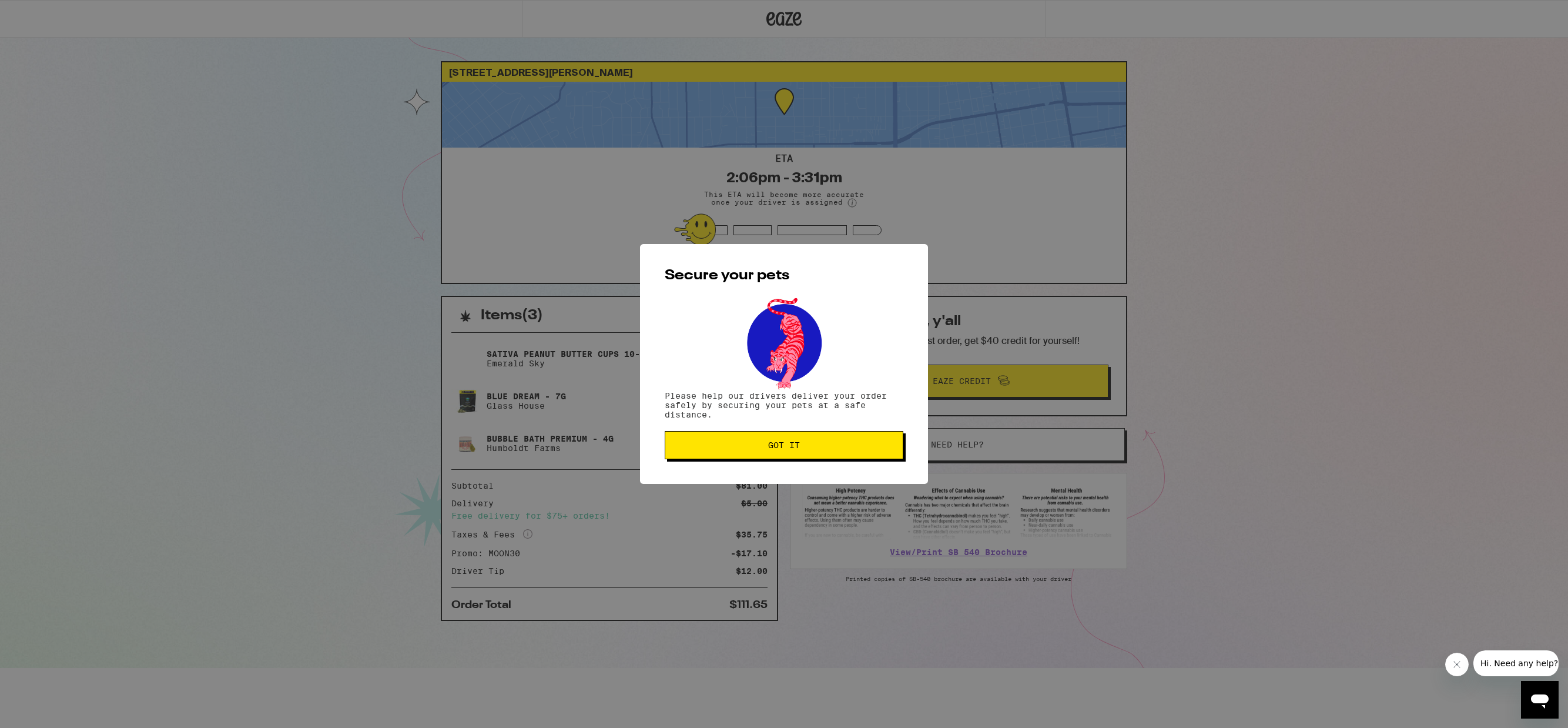
click at [791, 452] on button "Got it" at bounding box center [784, 445] width 239 height 28
